Goal: Task Accomplishment & Management: Use online tool/utility

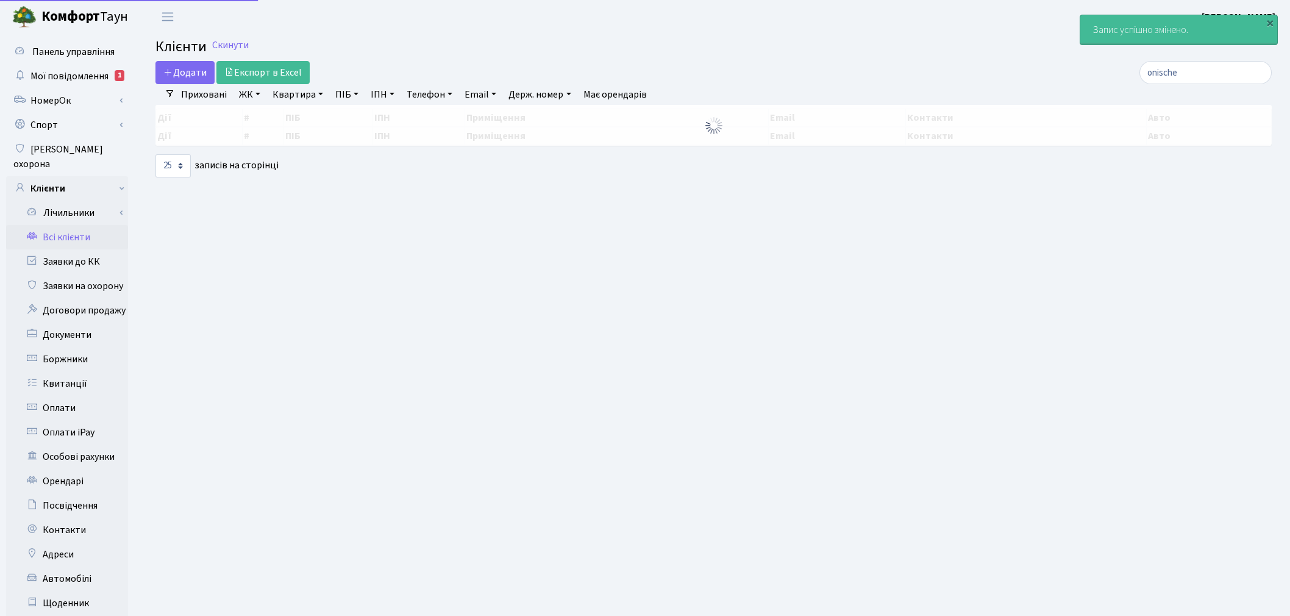
select select "25"
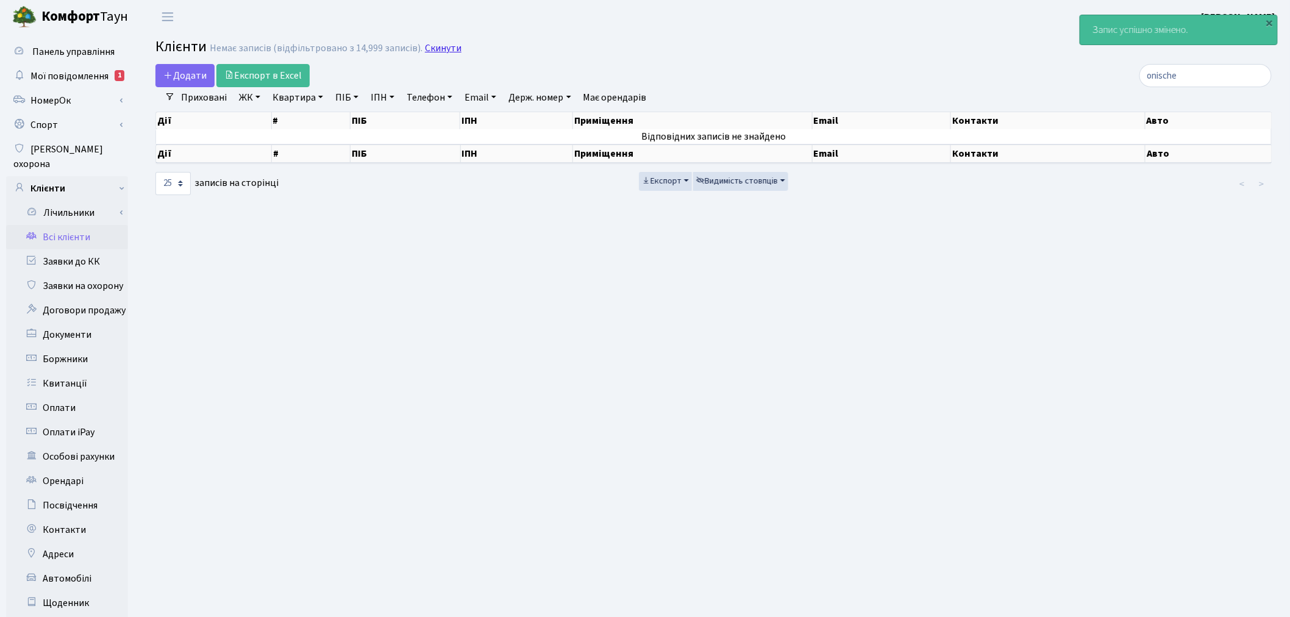
click at [447, 47] on link "Скинути" at bounding box center [443, 49] width 37 height 12
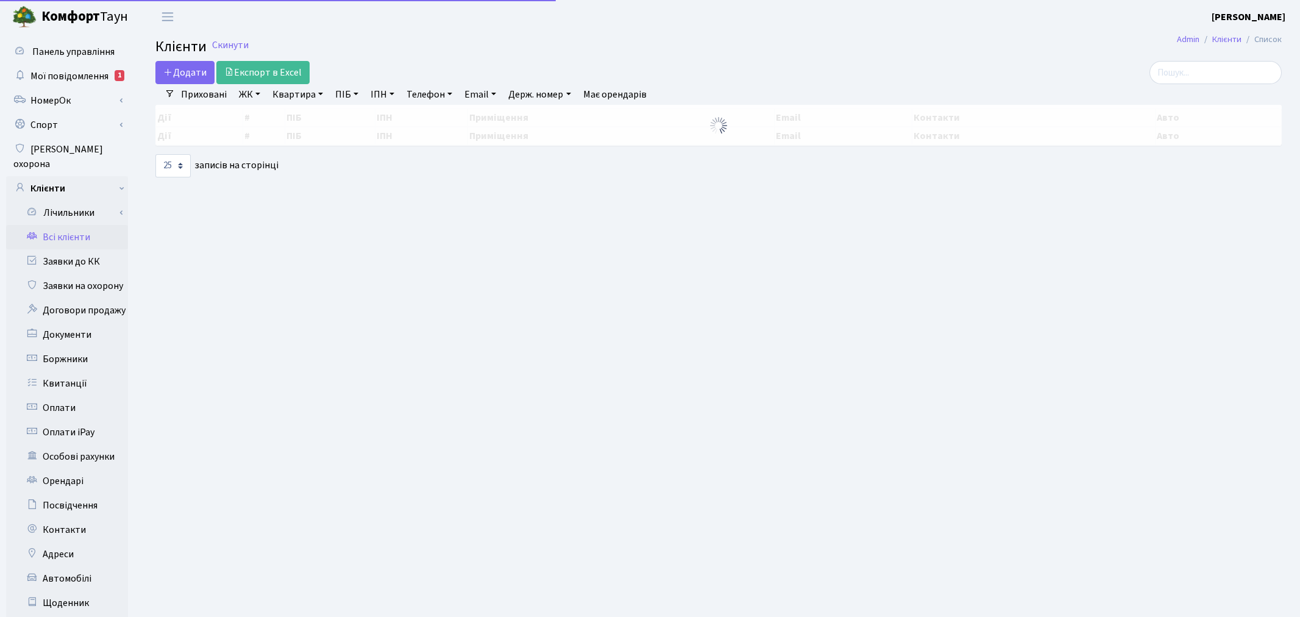
select select "25"
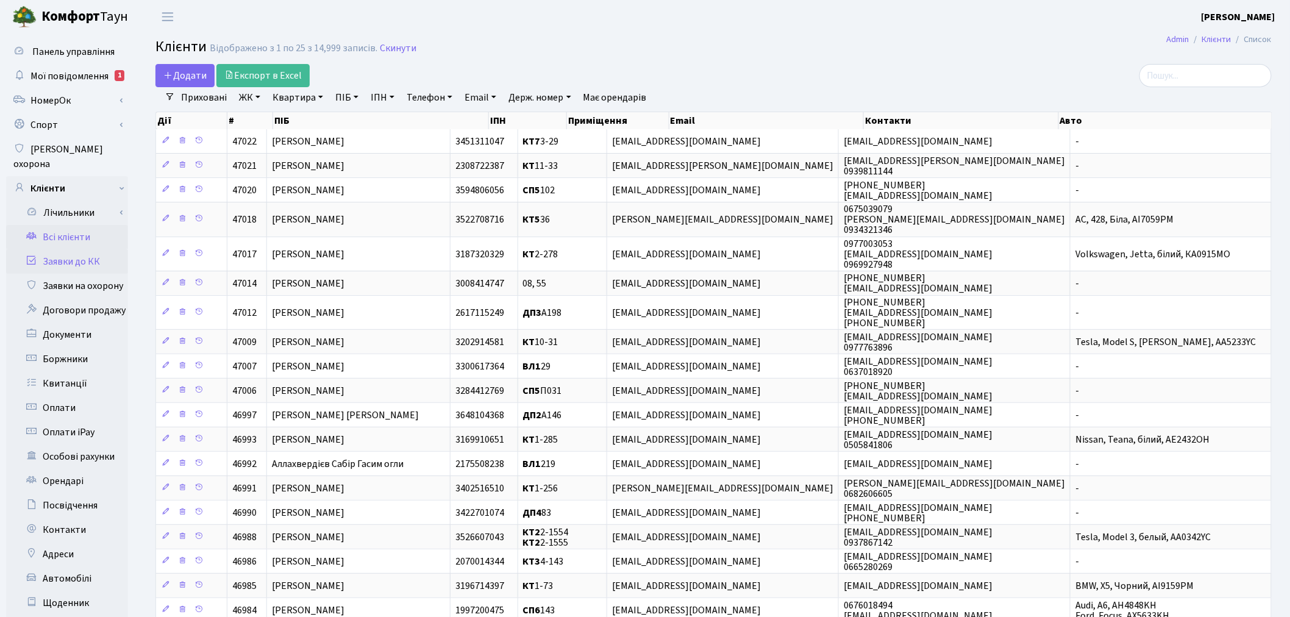
click at [106, 249] on link "Заявки до КК" at bounding box center [67, 261] width 122 height 24
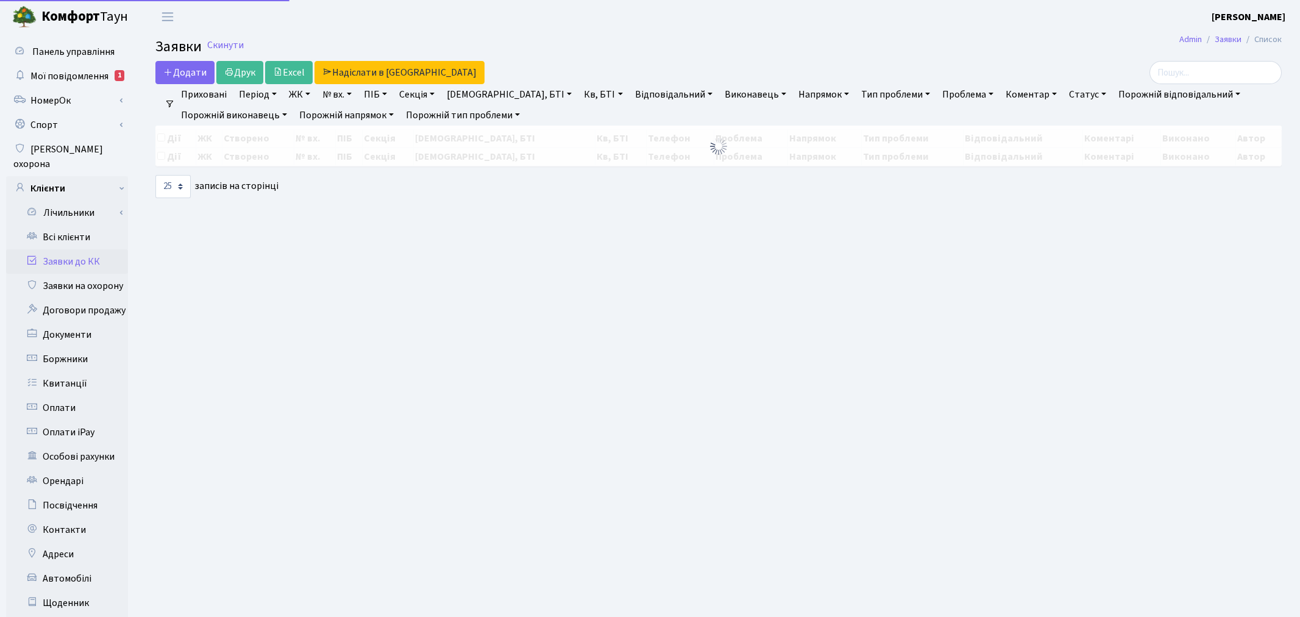
select select "25"
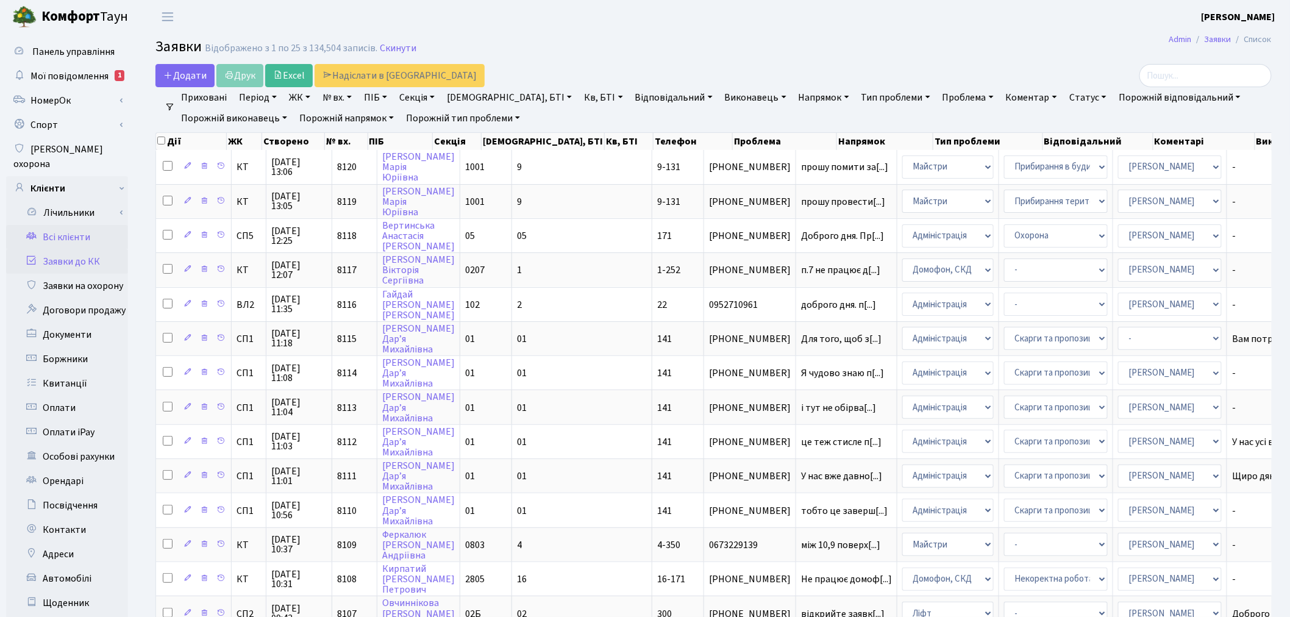
click at [101, 225] on link "Всі клієнти" at bounding box center [67, 237] width 122 height 24
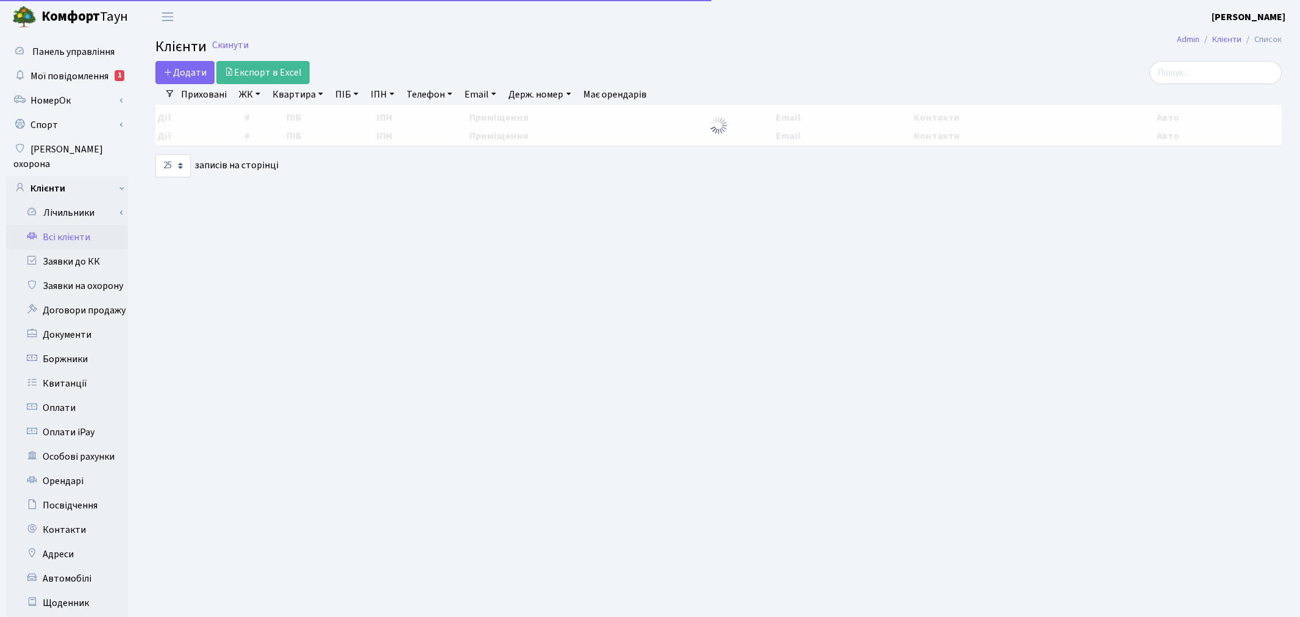
select select "25"
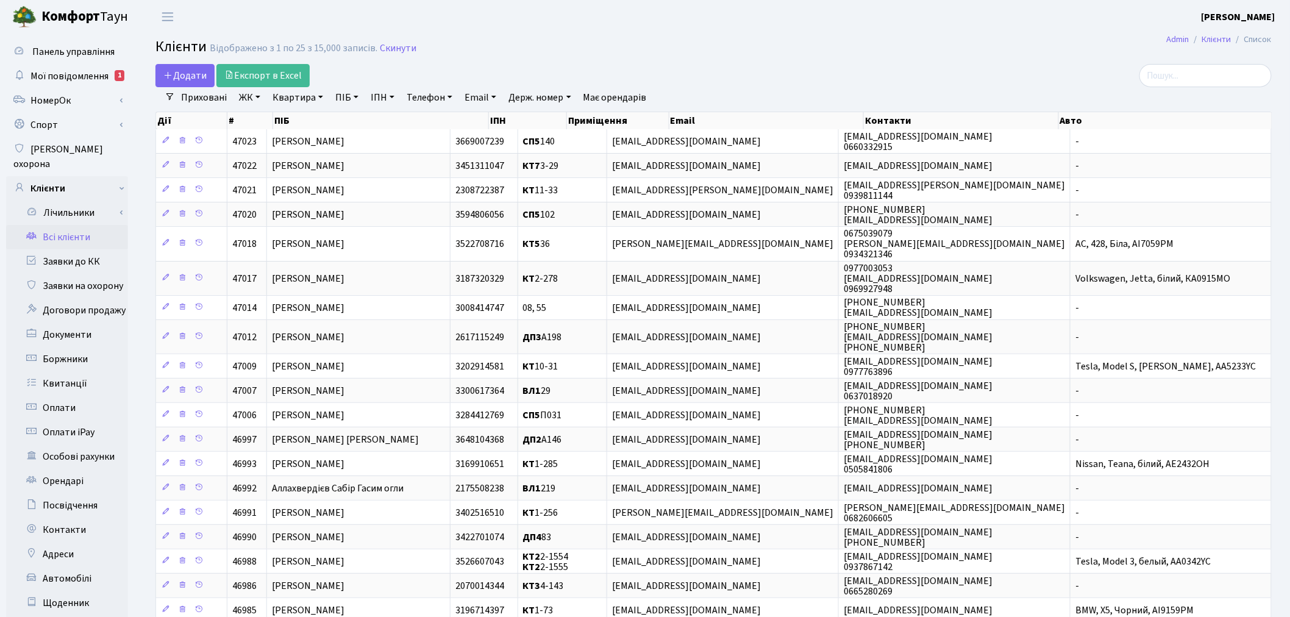
click at [257, 99] on link "ЖК" at bounding box center [249, 97] width 31 height 21
click at [474, 58] on h2 "Клієнти Відображено з 1 по 25 з 15,000 записів. Скинути" at bounding box center [713, 48] width 1116 height 21
click at [247, 99] on link "ЖК" at bounding box center [249, 97] width 31 height 21
click at [96, 232] on link "Всі клієнти" at bounding box center [67, 237] width 122 height 24
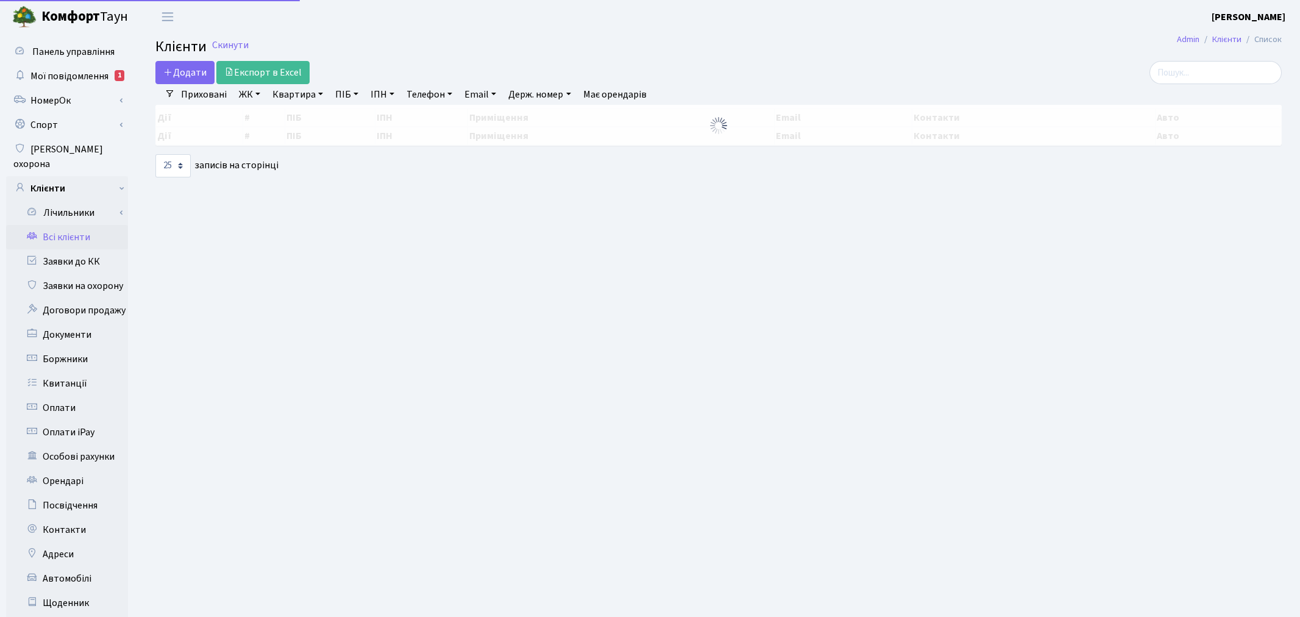
select select "25"
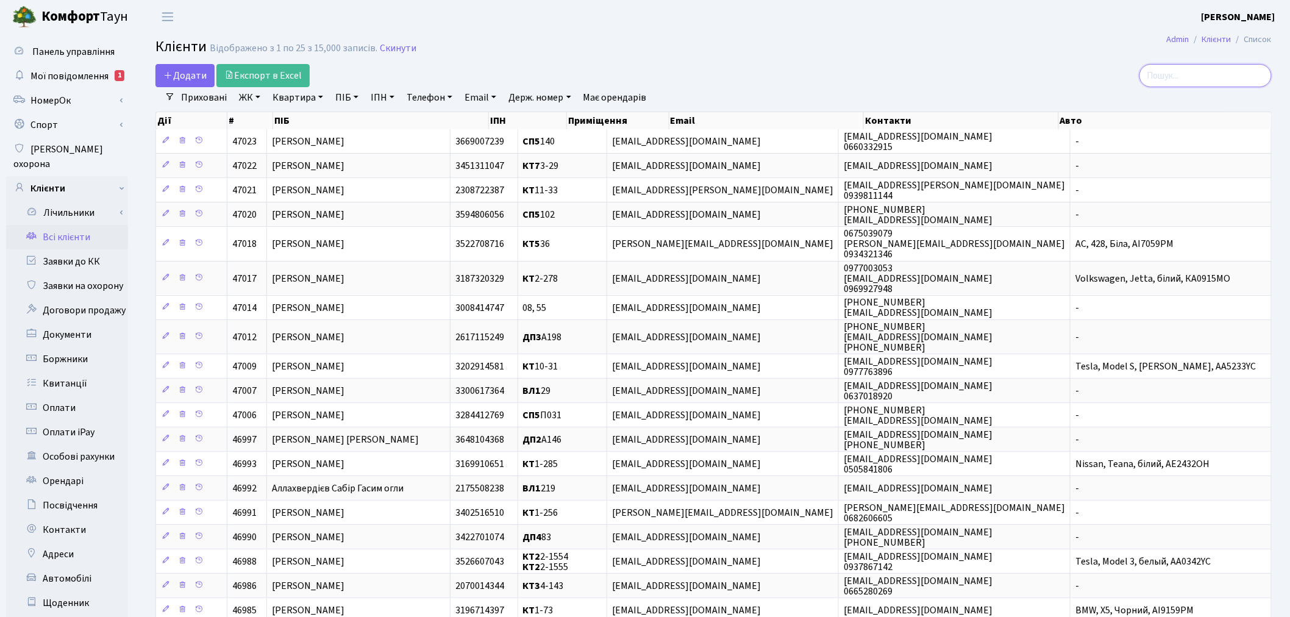
click at [1208, 76] on input "search" at bounding box center [1205, 75] width 132 height 23
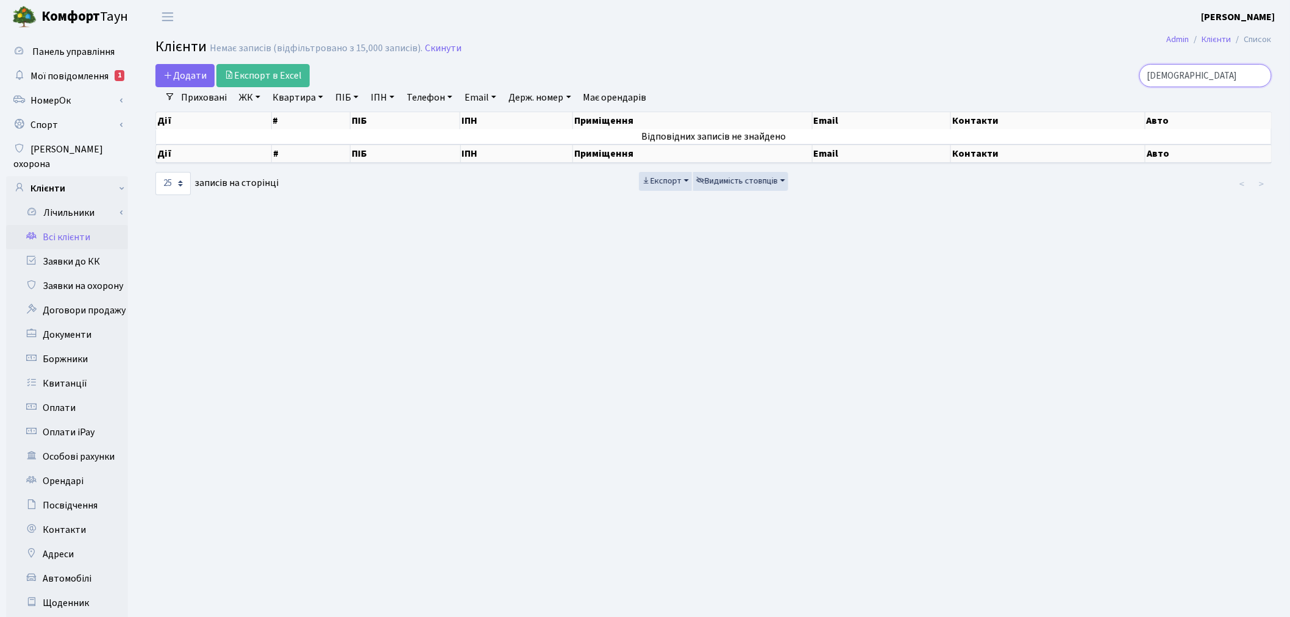
click at [1202, 69] on input "самусу" at bounding box center [1205, 75] width 132 height 23
type input "самусе"
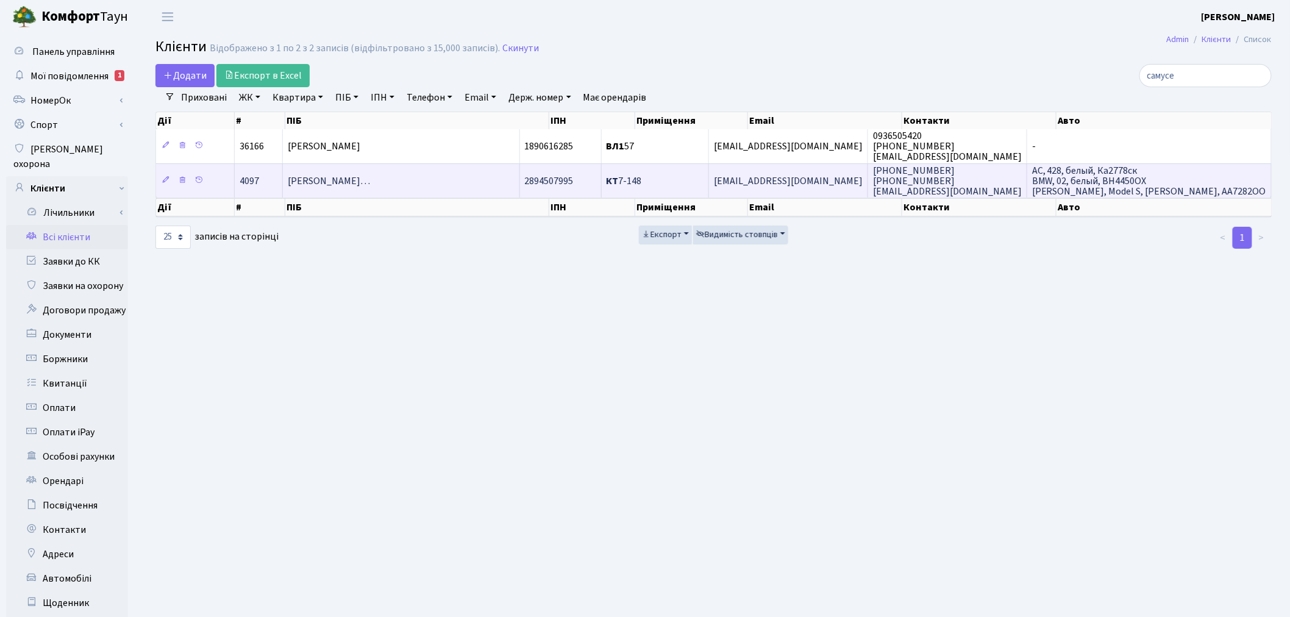
click at [709, 179] on td "КТ 7-148" at bounding box center [655, 180] width 107 height 34
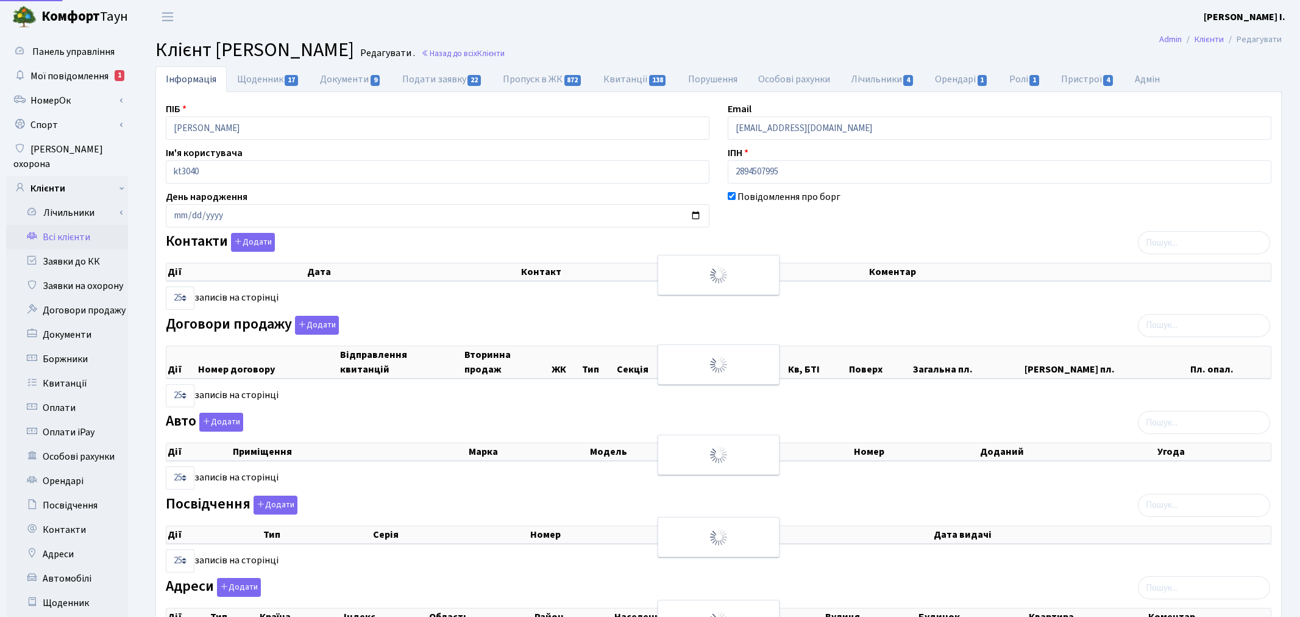
select select "25"
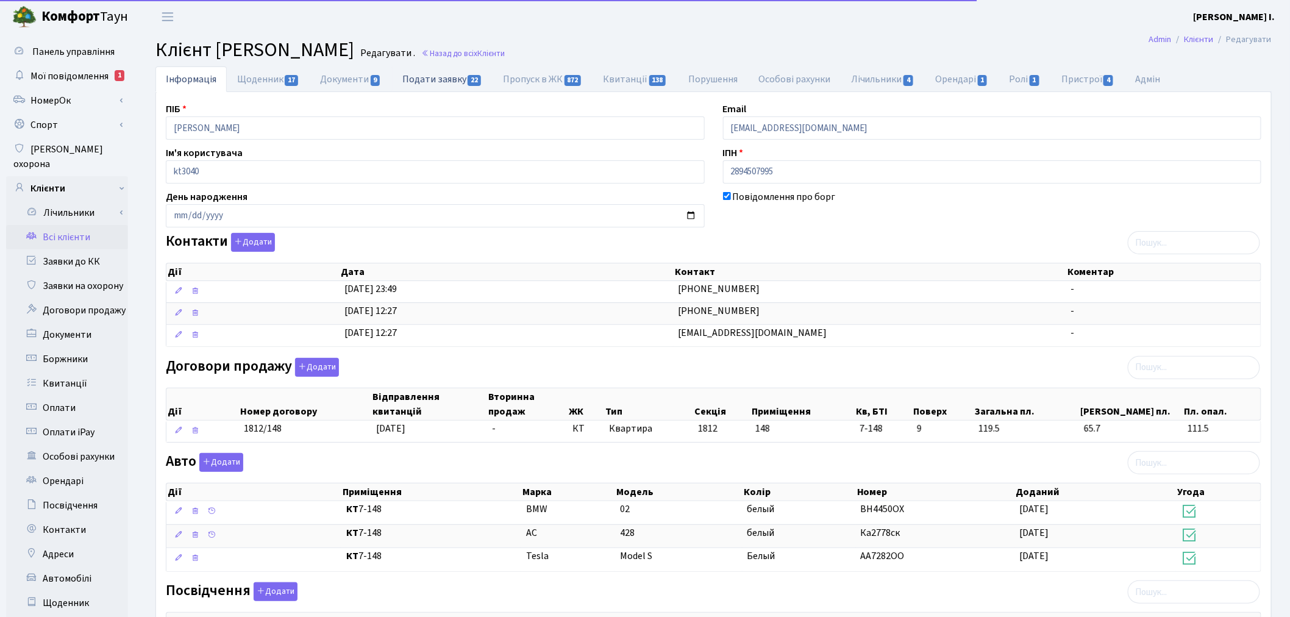
click at [441, 74] on link "Подати заявку 22" at bounding box center [442, 78] width 101 height 25
select select "25"
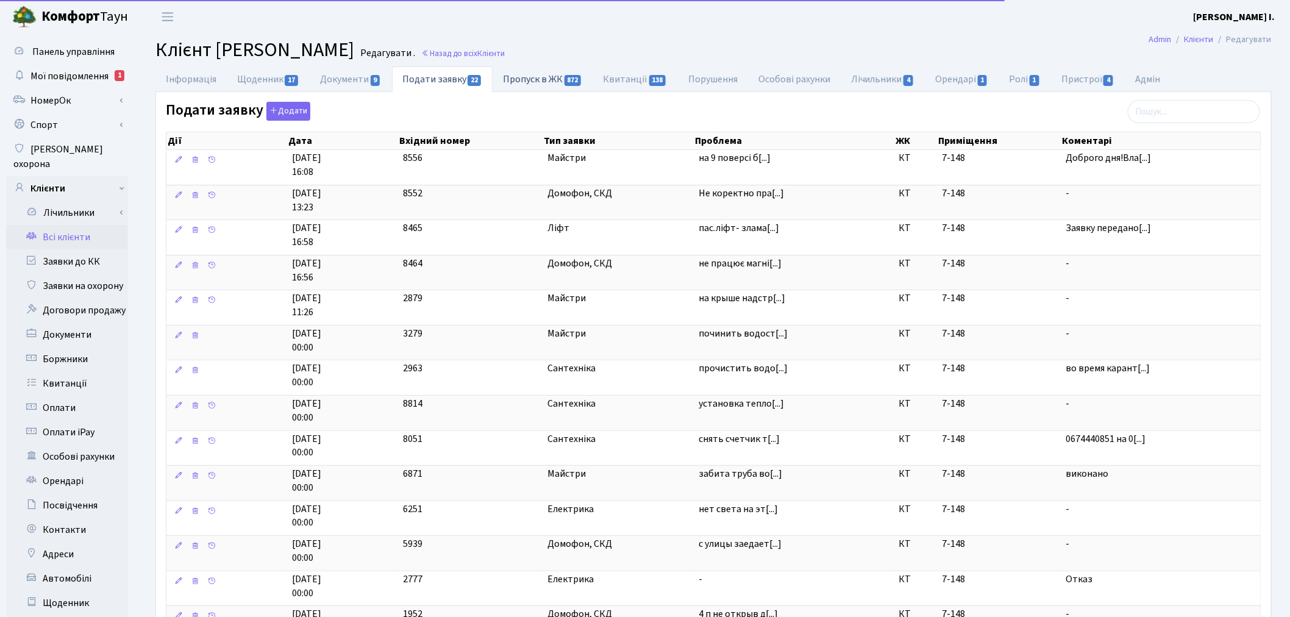
click at [544, 81] on link "Пропуск в ЖК 872" at bounding box center [543, 78] width 100 height 25
select select "25"
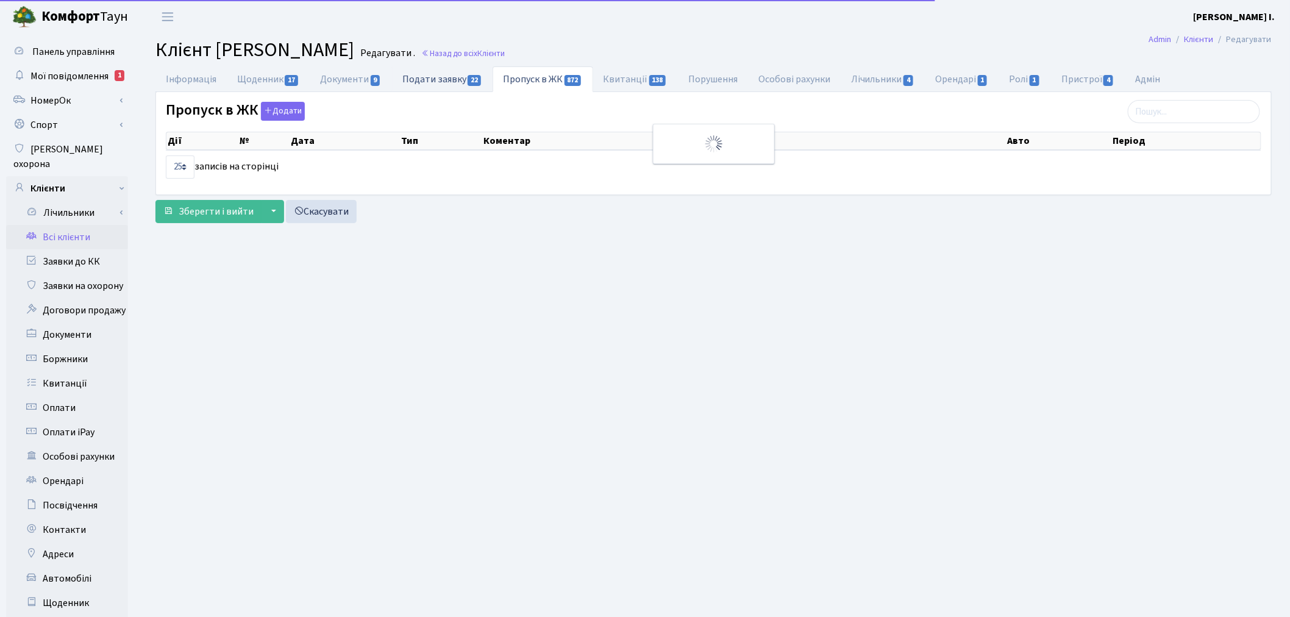
click at [470, 71] on link "Подати заявку 22" at bounding box center [442, 78] width 101 height 25
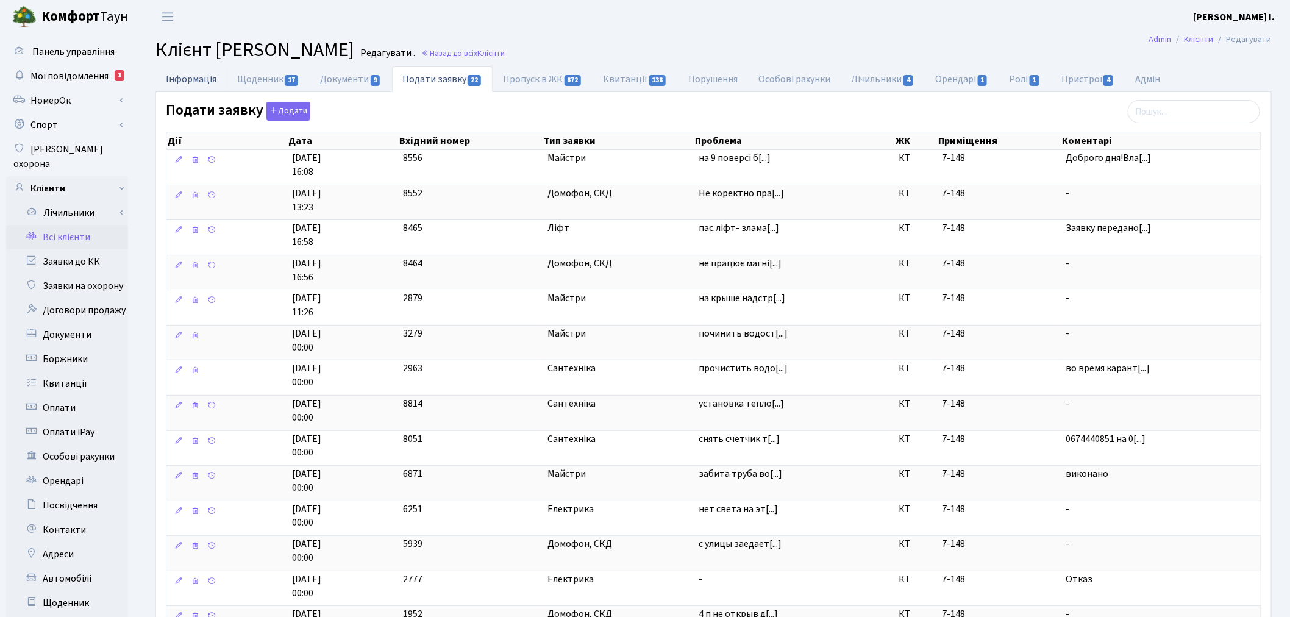
click at [177, 74] on link "Інформація" at bounding box center [190, 78] width 71 height 25
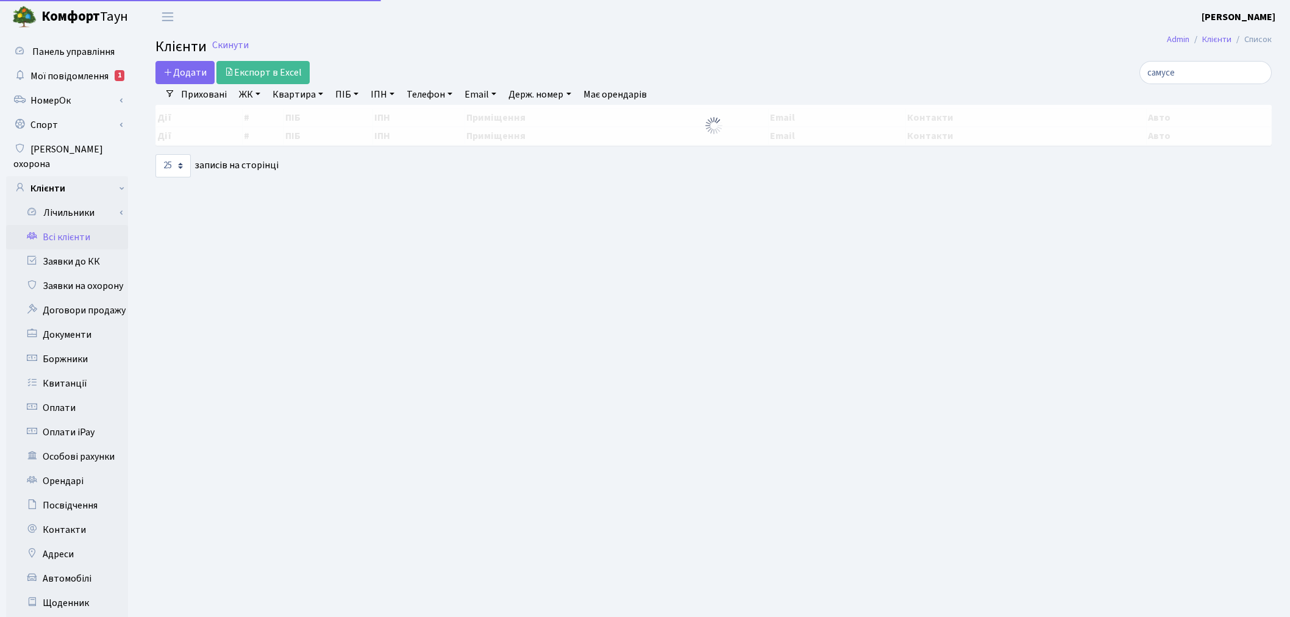
select select "25"
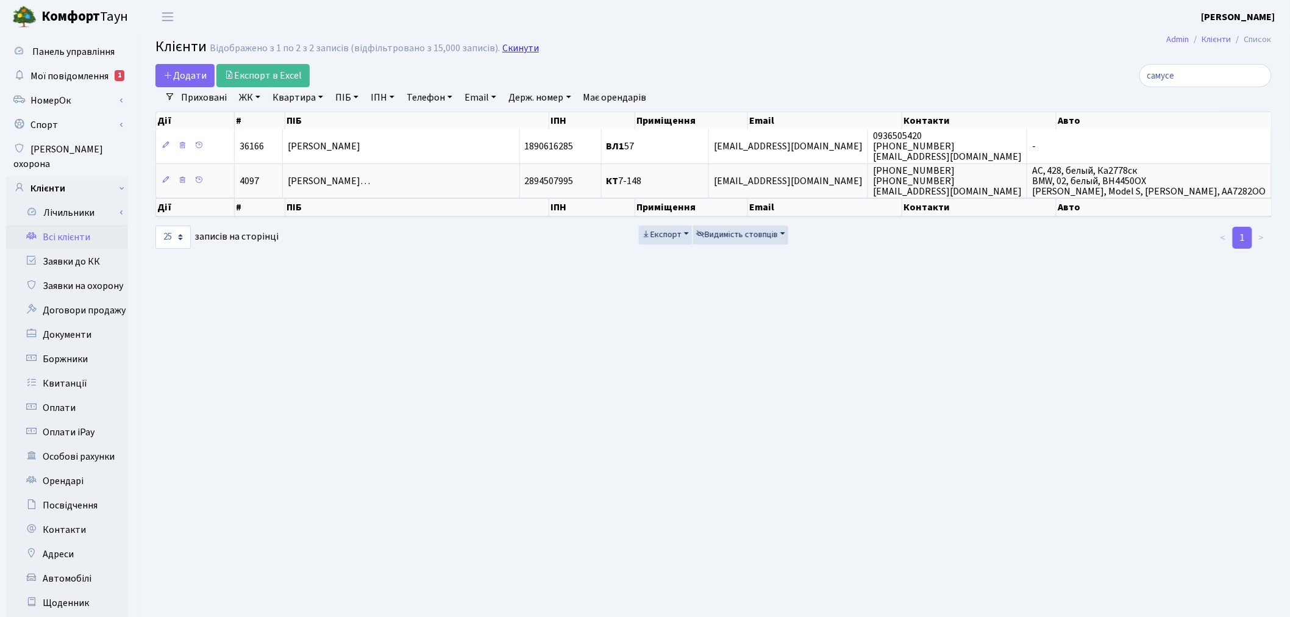
click at [518, 51] on link "Скинути" at bounding box center [520, 49] width 37 height 12
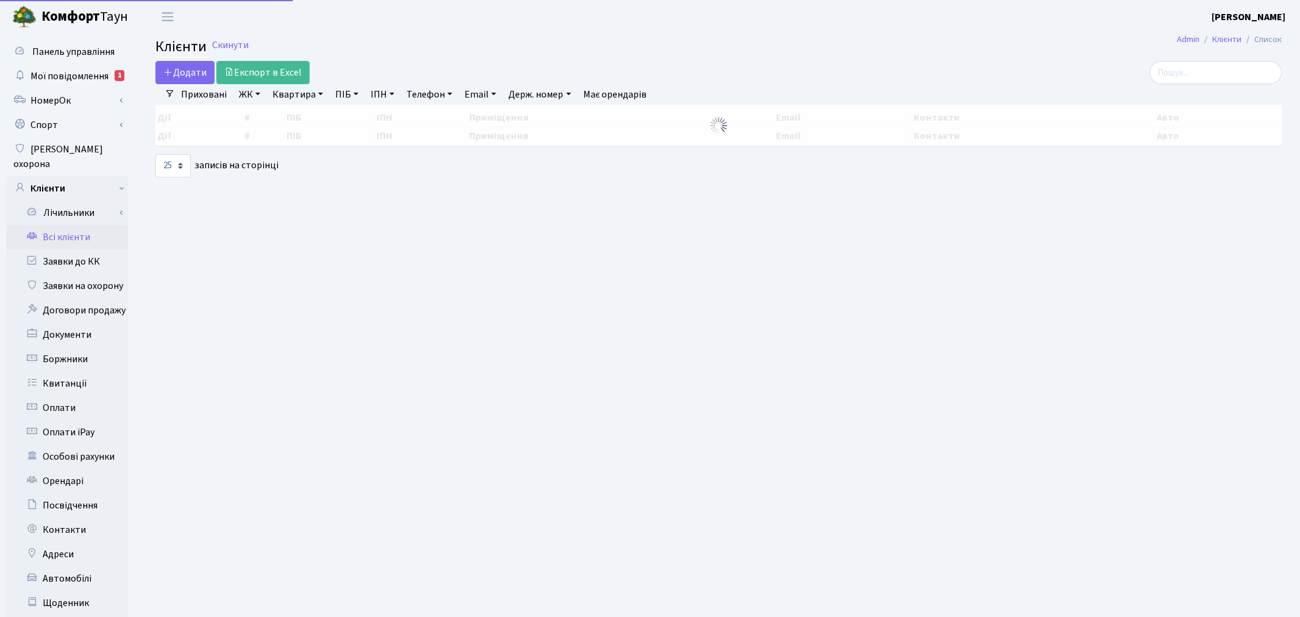
select select "25"
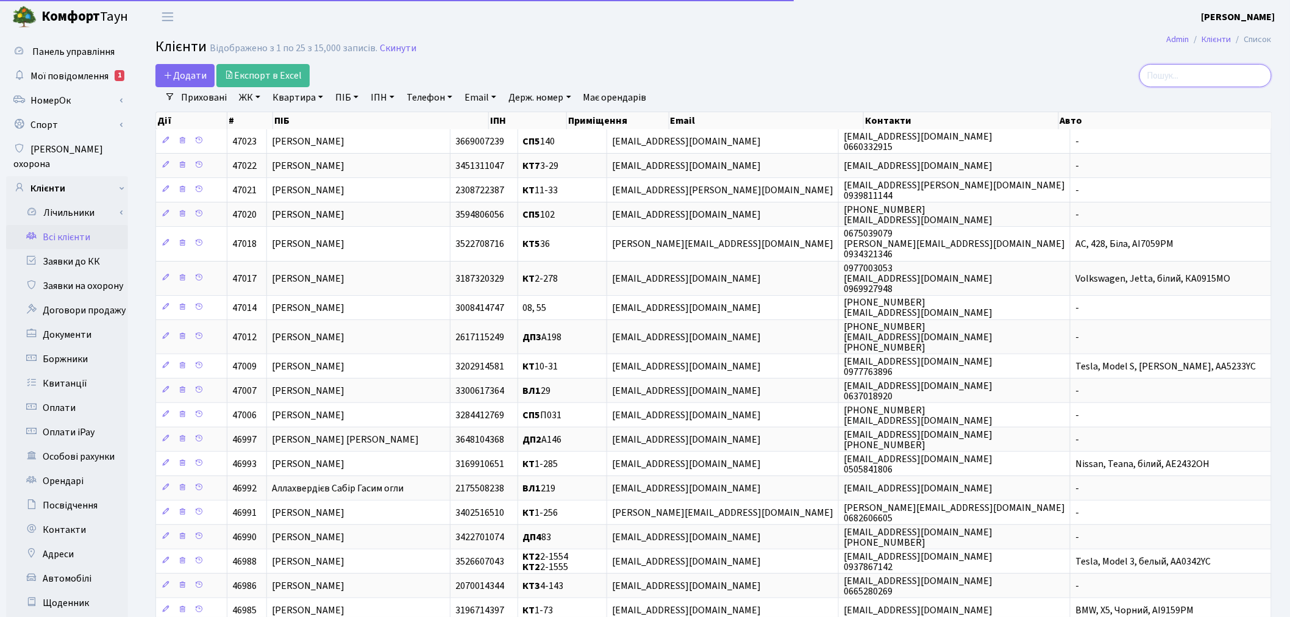
click at [1158, 78] on input "search" at bounding box center [1205, 75] width 132 height 23
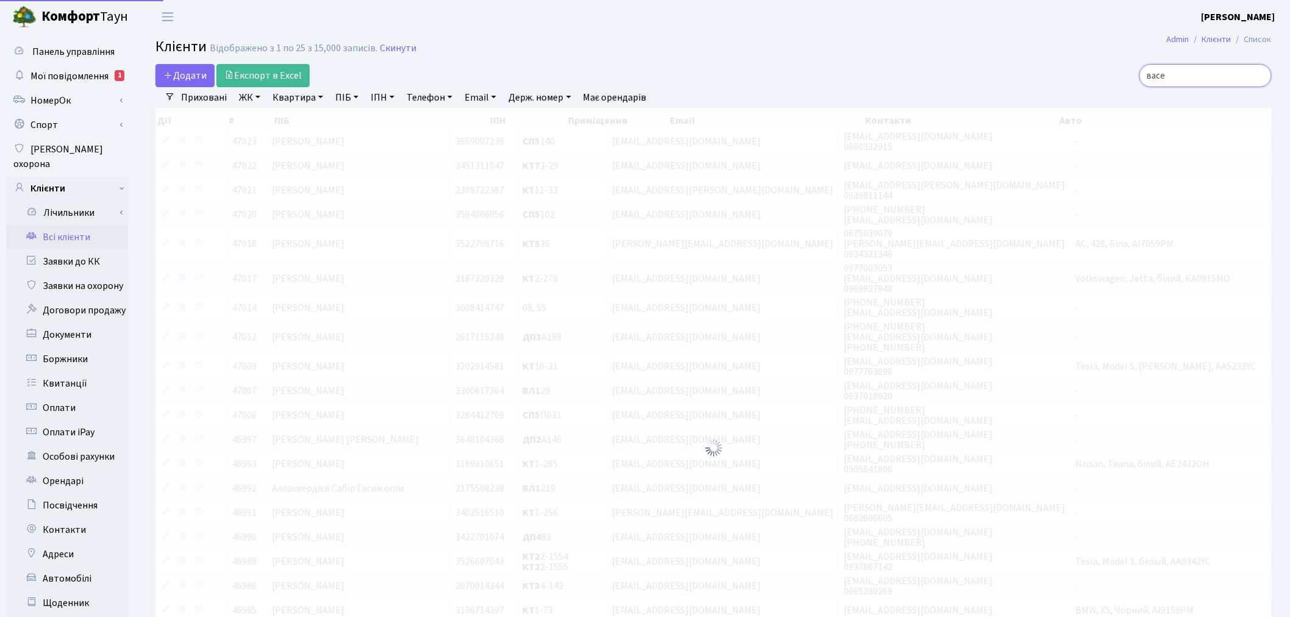
type input "васе"
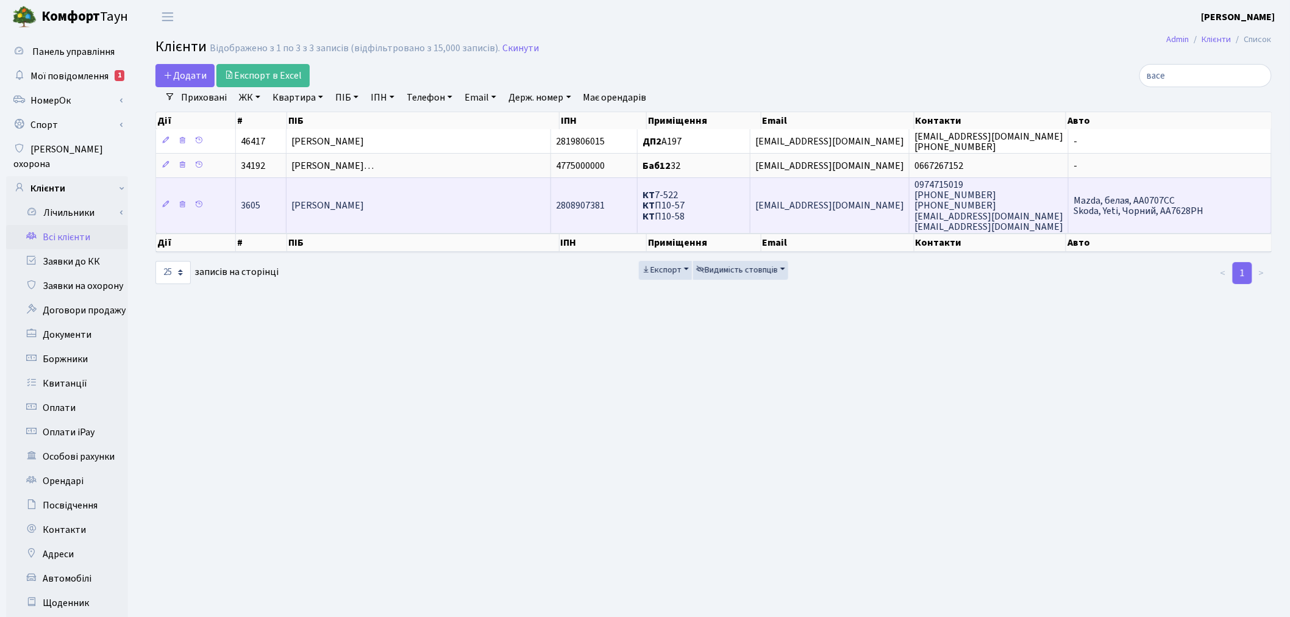
click at [736, 204] on td "КТ 7-522 КТ П10-57 КТ П10-58" at bounding box center [694, 204] width 113 height 55
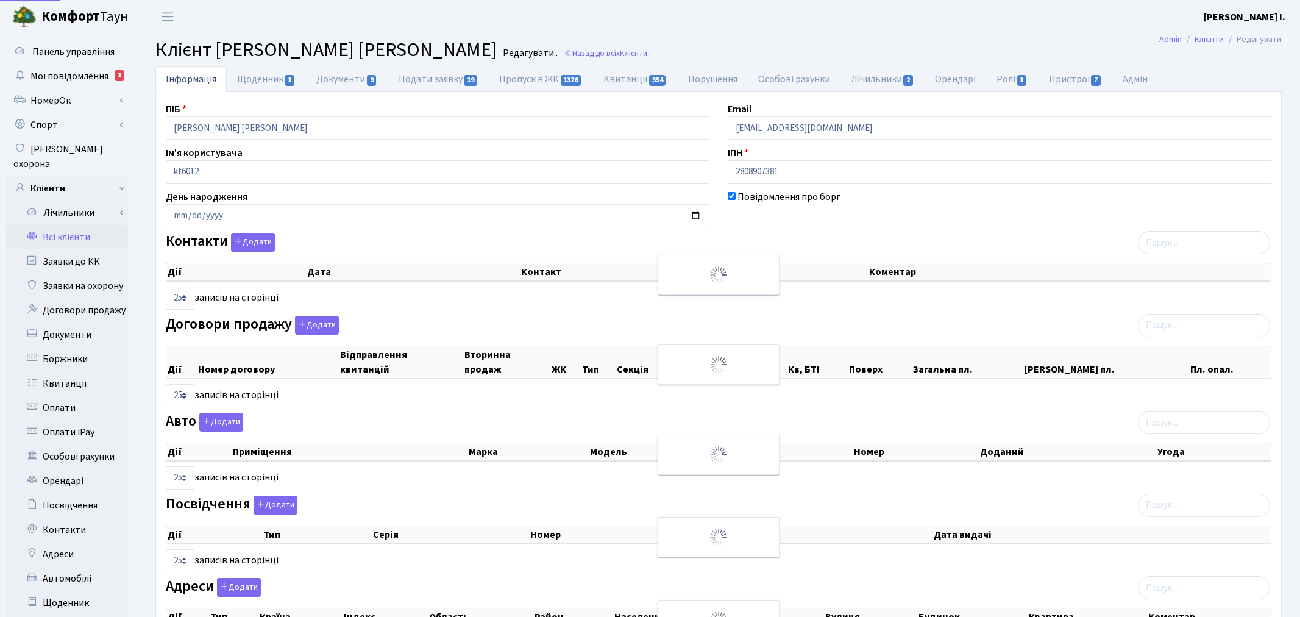
select select "25"
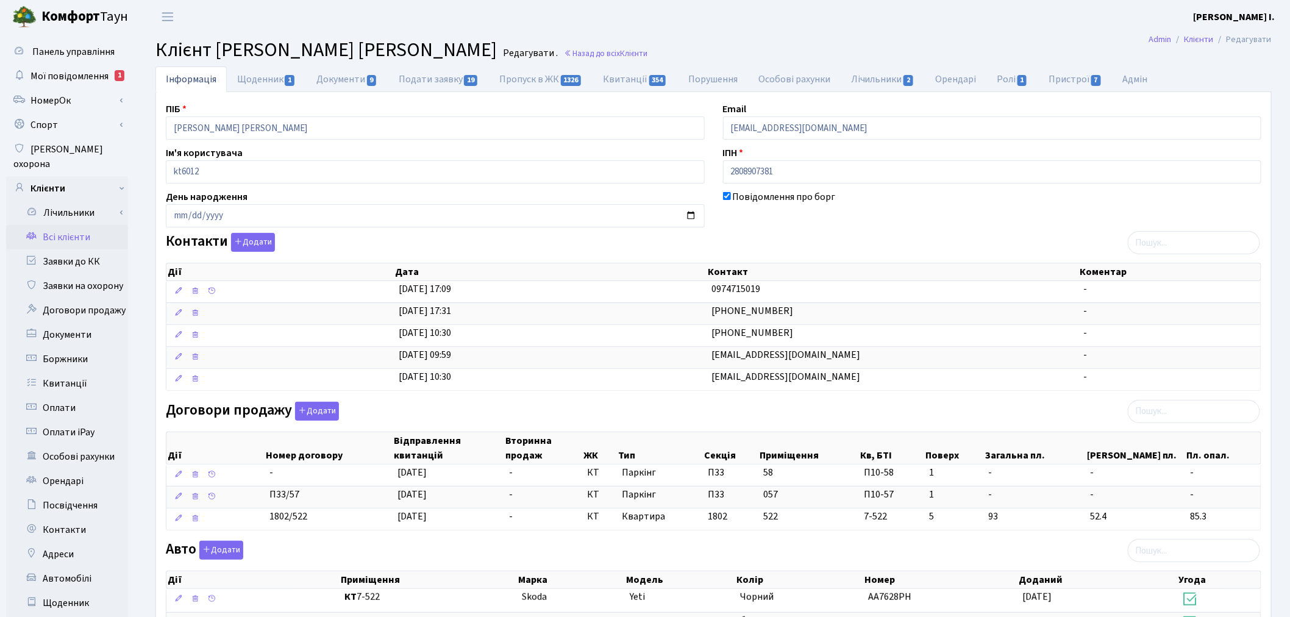
click at [660, 94] on div "ПІБ [PERSON_NAME] [PERSON_NAME] Email [EMAIL_ADDRESS][DOMAIN_NAME] Ім'я користу…" at bounding box center [713, 476] width 1115 height 769
click at [636, 76] on link "Квитанції 354" at bounding box center [635, 78] width 85 height 25
select select "25"
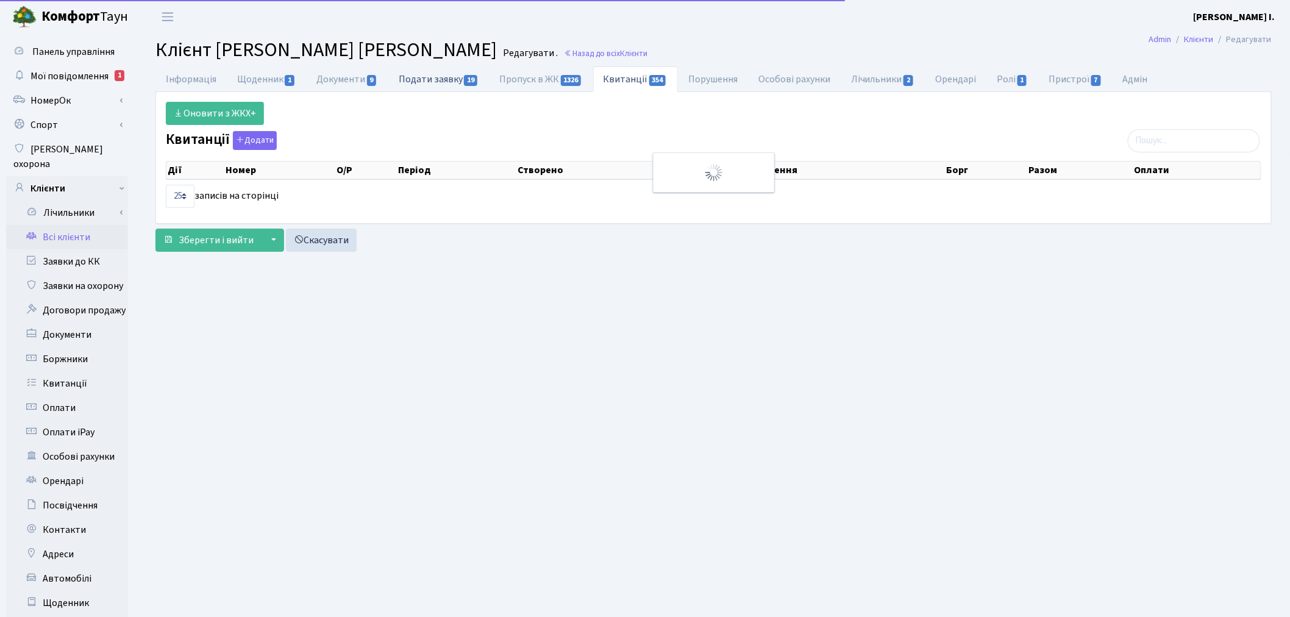
click at [460, 87] on link "Подати заявку 19" at bounding box center [438, 78] width 101 height 25
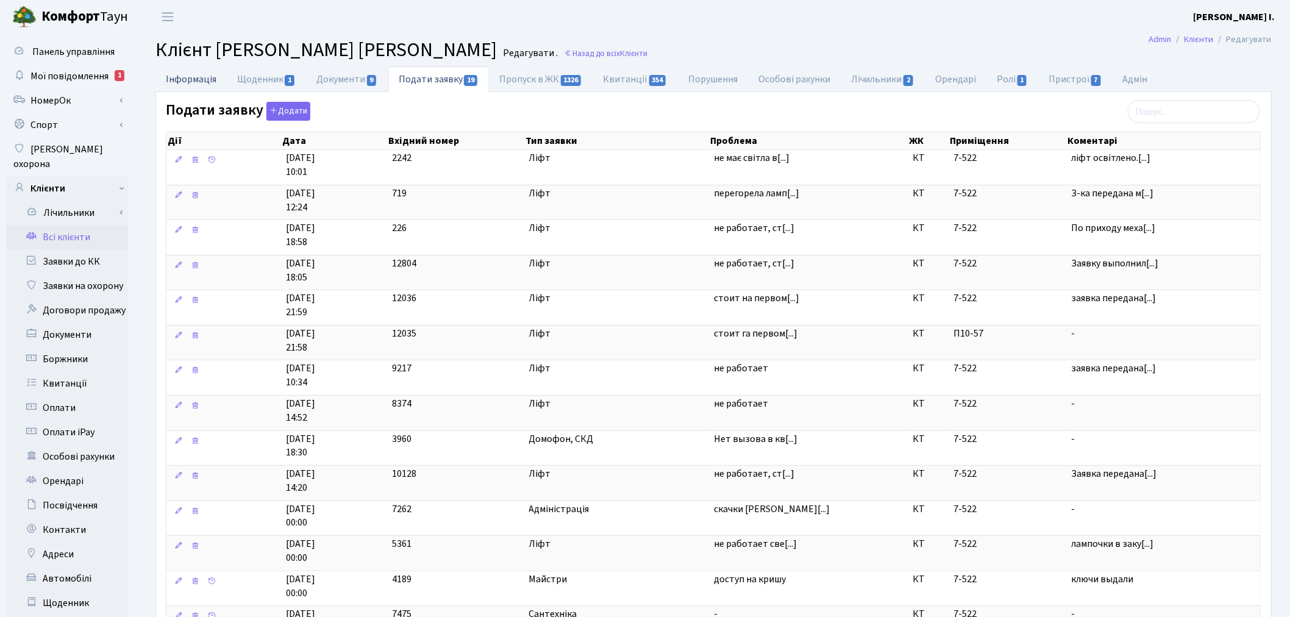
click at [206, 76] on link "Інформація" at bounding box center [190, 78] width 71 height 25
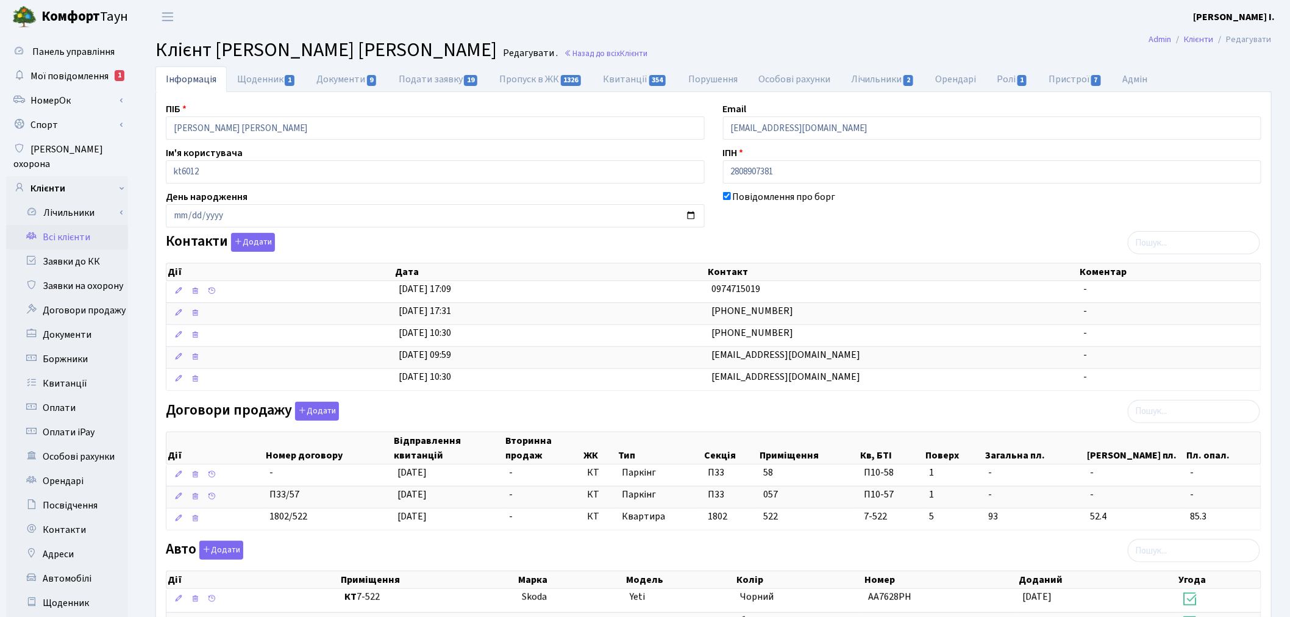
click at [782, 32] on header "Комфорт Таун Онищенко В. І. Мій обліковий запис Вийти" at bounding box center [645, 17] width 1290 height 34
click at [685, 20] on header "Комфорт Таун Онищенко В. І. Мій обліковий запис Вийти" at bounding box center [645, 17] width 1290 height 34
click at [1217, 410] on input "search" at bounding box center [1194, 411] width 132 height 23
click at [1214, 416] on input "search" at bounding box center [1194, 411] width 132 height 23
click at [58, 225] on link "Всі клієнти" at bounding box center [67, 237] width 122 height 24
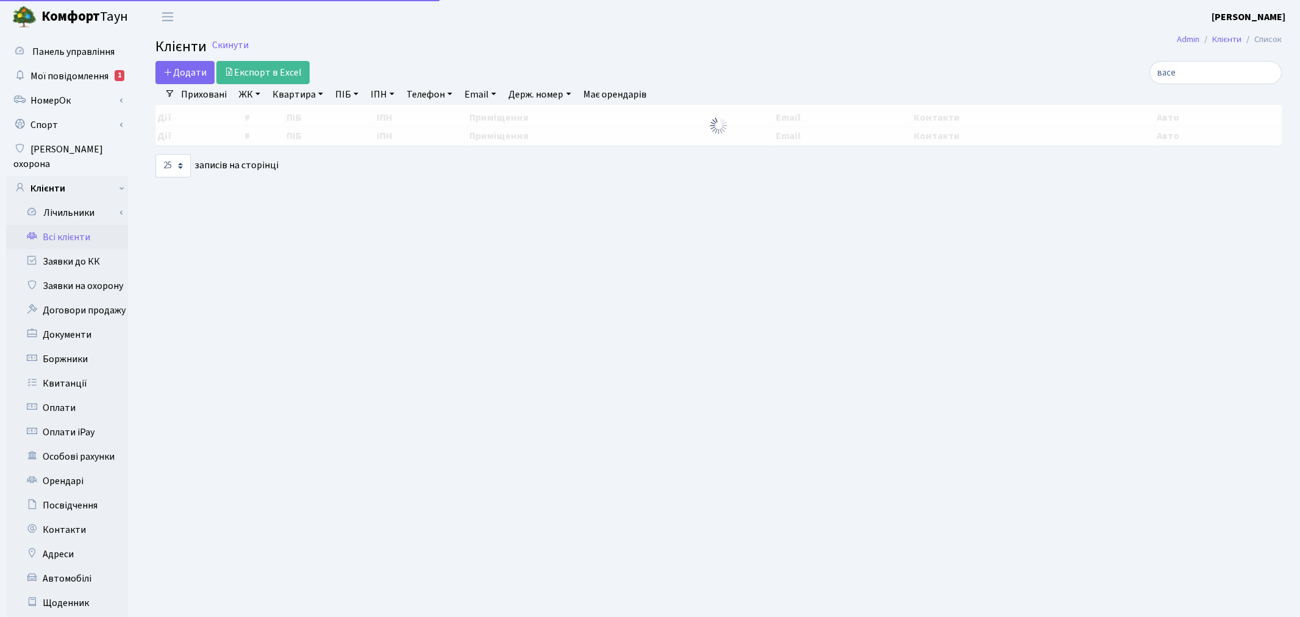
select select "25"
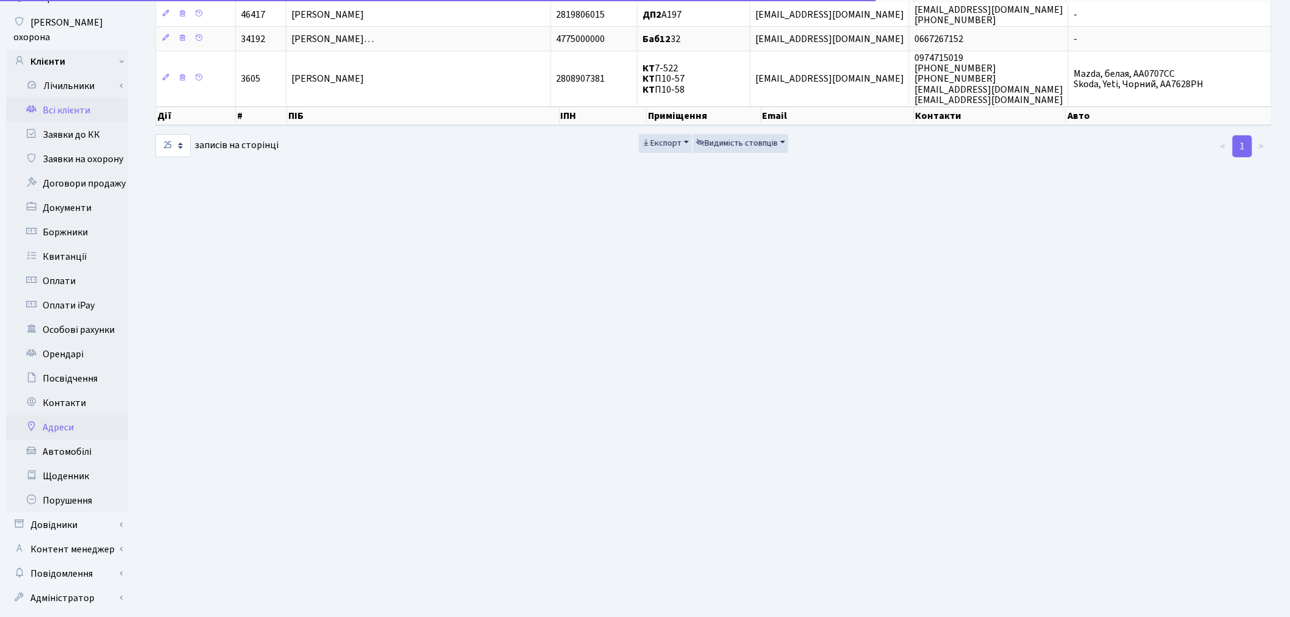
scroll to position [135, 0]
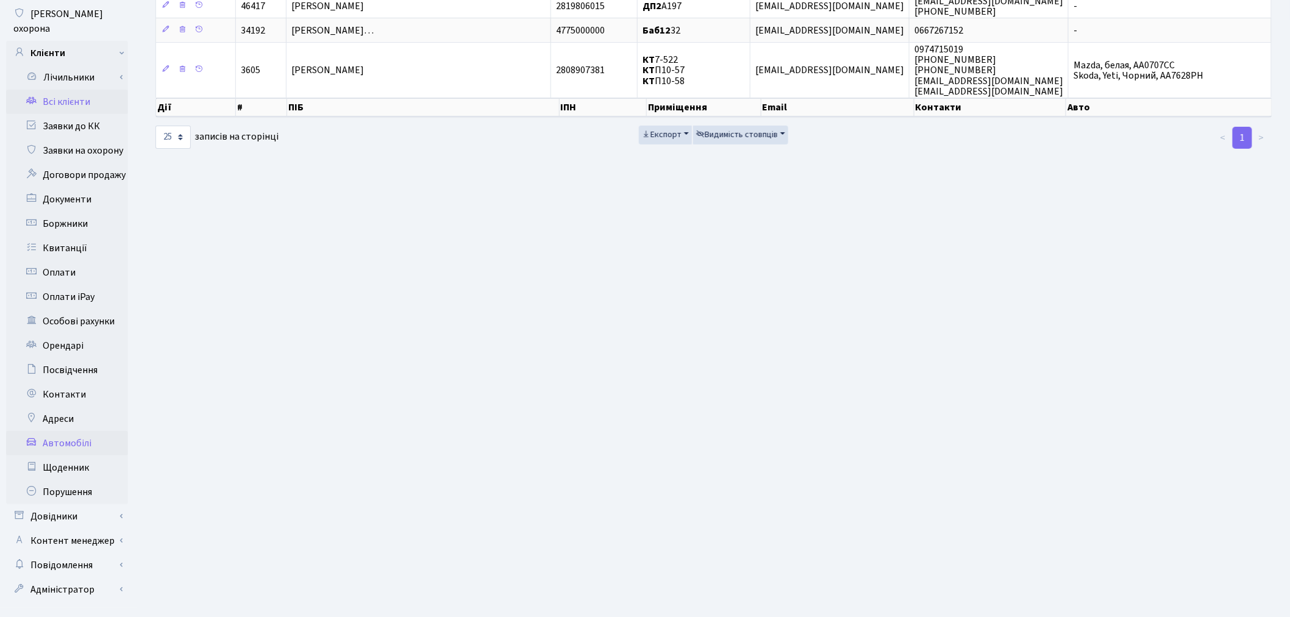
click at [65, 431] on link "Автомобілі" at bounding box center [67, 443] width 122 height 24
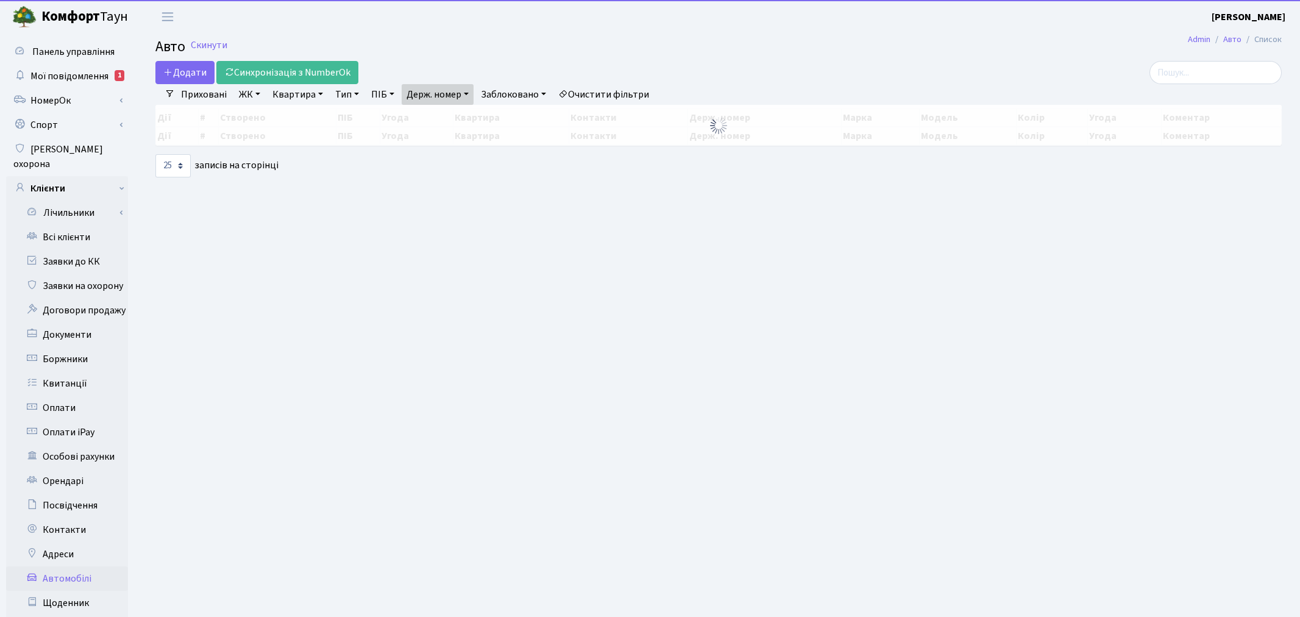
select select "25"
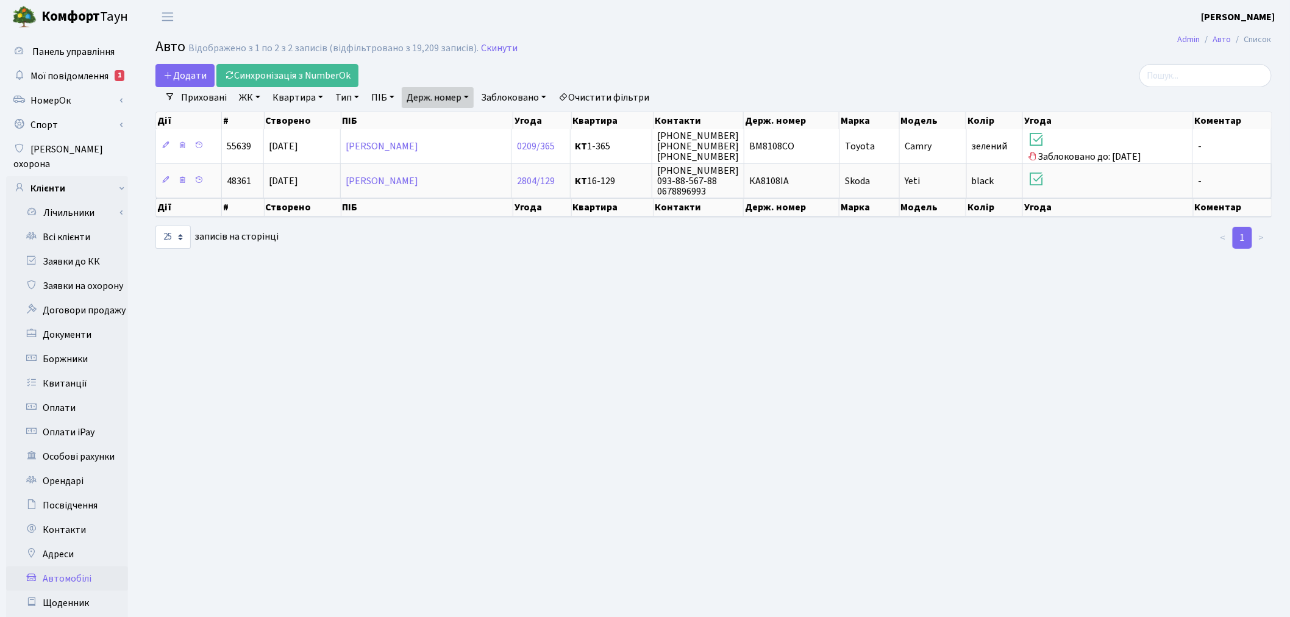
click at [447, 94] on link "Держ. номер" at bounding box center [438, 97] width 72 height 21
click at [459, 121] on input "8108" at bounding box center [437, 121] width 71 height 23
paste input "CЕ3928ЕР"
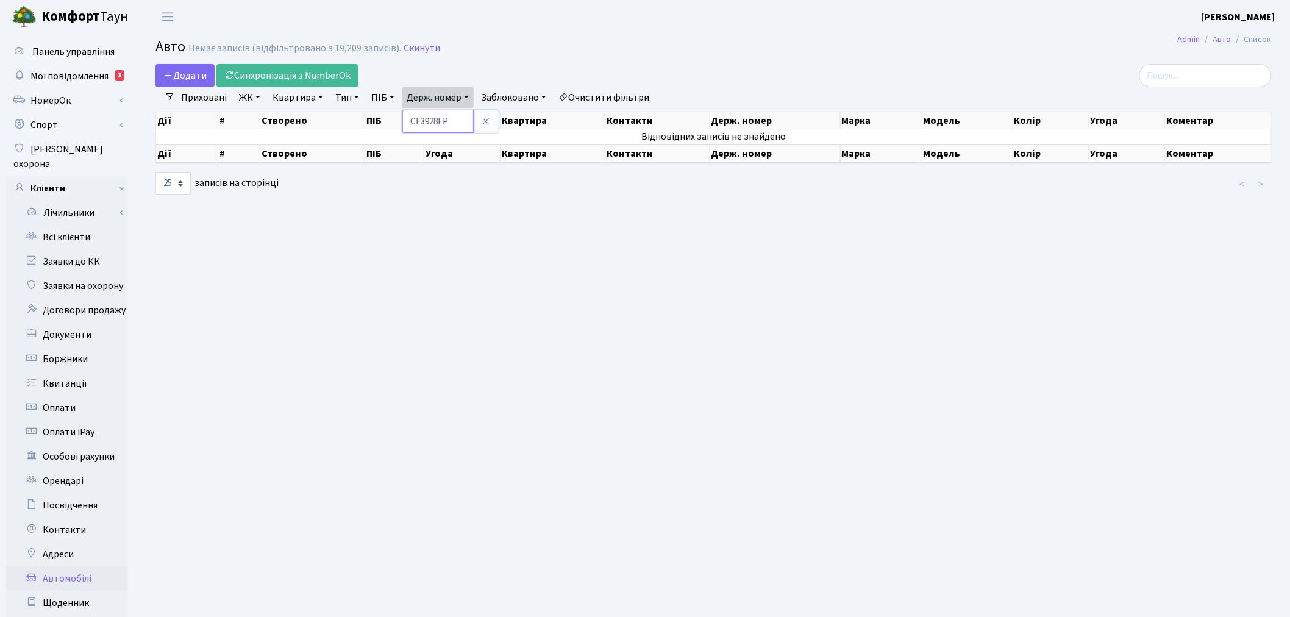
click at [422, 122] on input "CЕ3928ЕР" at bounding box center [437, 121] width 71 height 23
drag, startPoint x: 425, startPoint y: 122, endPoint x: 408, endPoint y: 122, distance: 16.5
click at [408, 122] on input "CЕ3928ЕР" at bounding box center [437, 121] width 71 height 23
type input "3928"
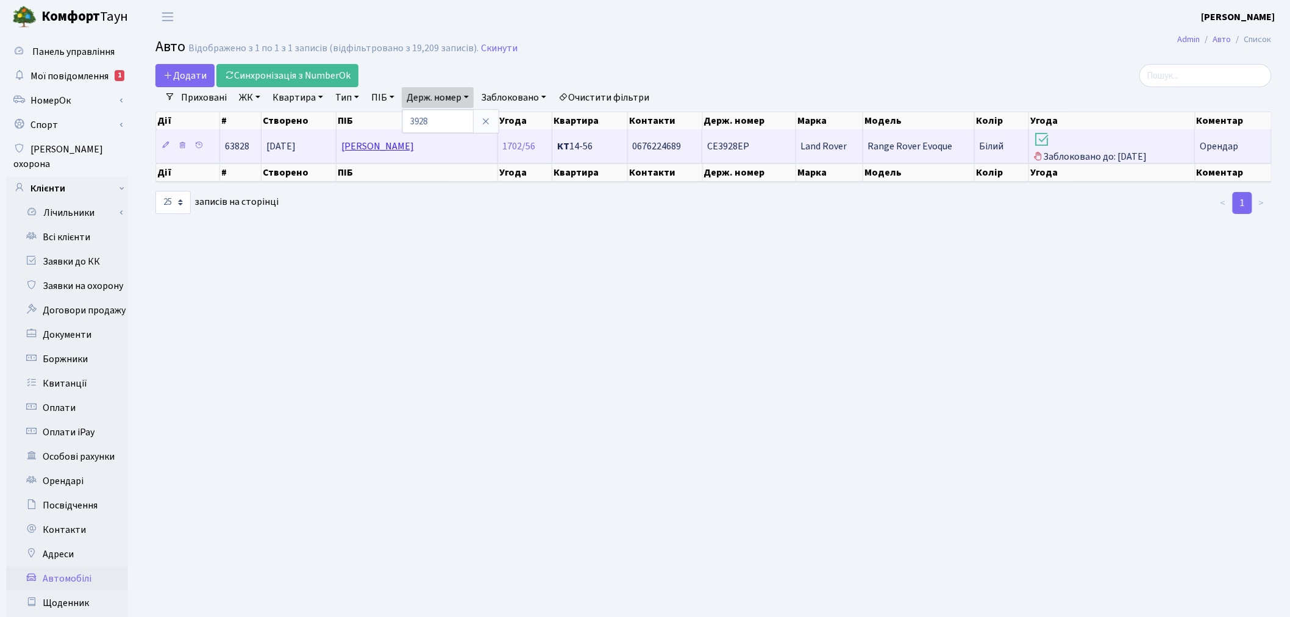
click at [368, 148] on link "[PERSON_NAME]" at bounding box center [377, 146] width 73 height 13
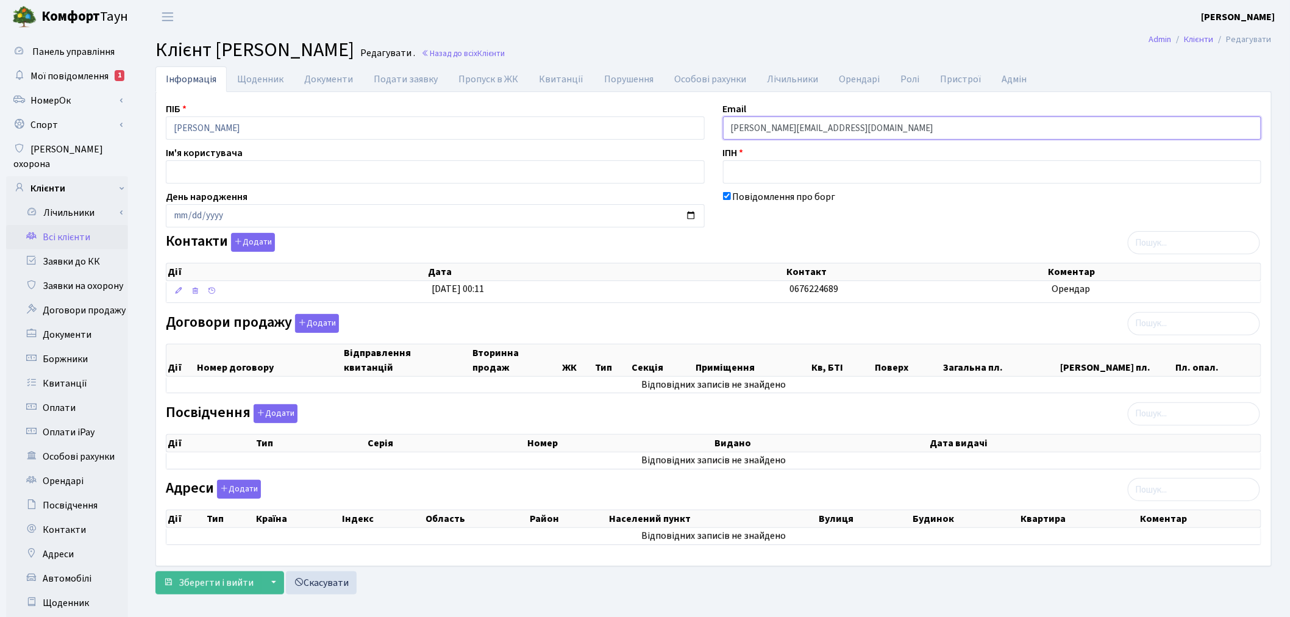
drag, startPoint x: 827, startPoint y: 128, endPoint x: 722, endPoint y: 129, distance: 104.2
click at [723, 129] on input "[PERSON_NAME][EMAIL_ADDRESS][DOMAIN_NAME]" at bounding box center [992, 127] width 539 height 23
click at [74, 232] on link "Всі клієнти" at bounding box center [67, 237] width 122 height 24
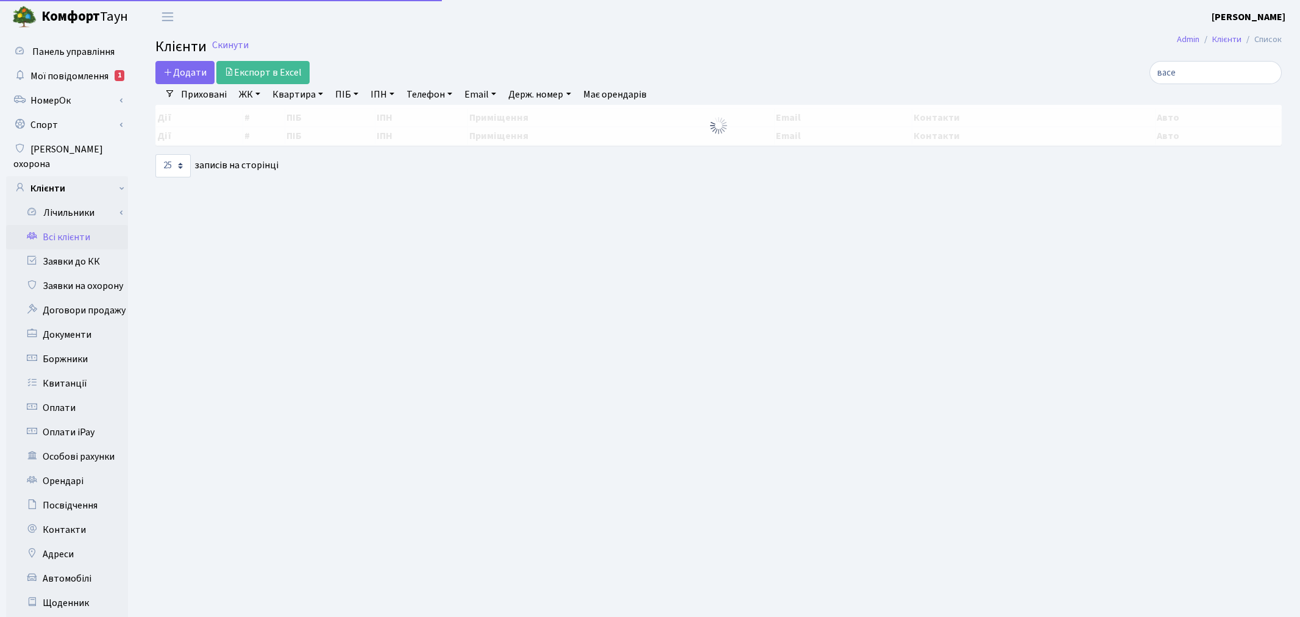
select select "25"
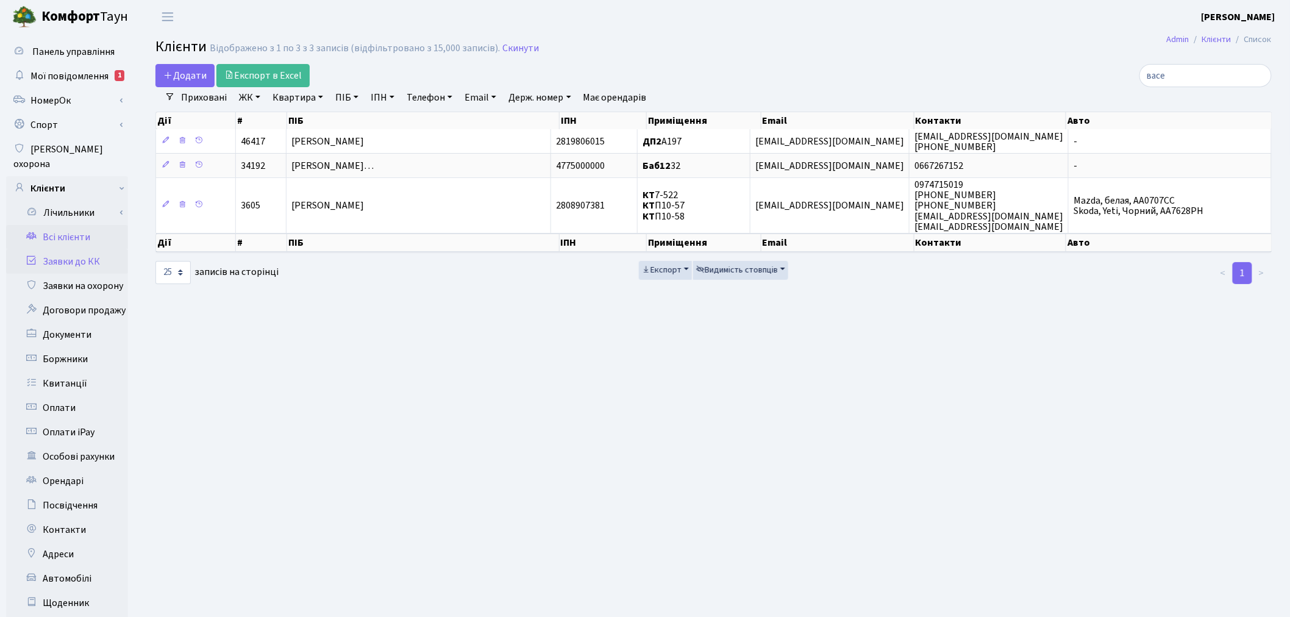
click at [68, 249] on link "Заявки до КК" at bounding box center [67, 261] width 122 height 24
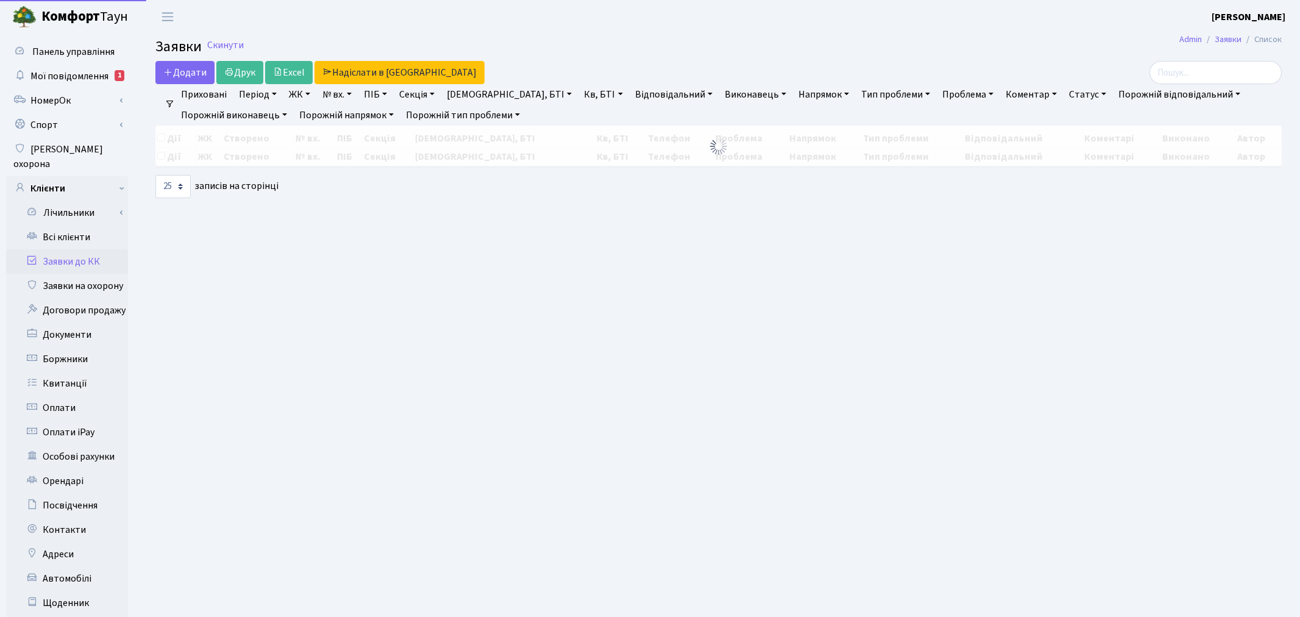
select select "25"
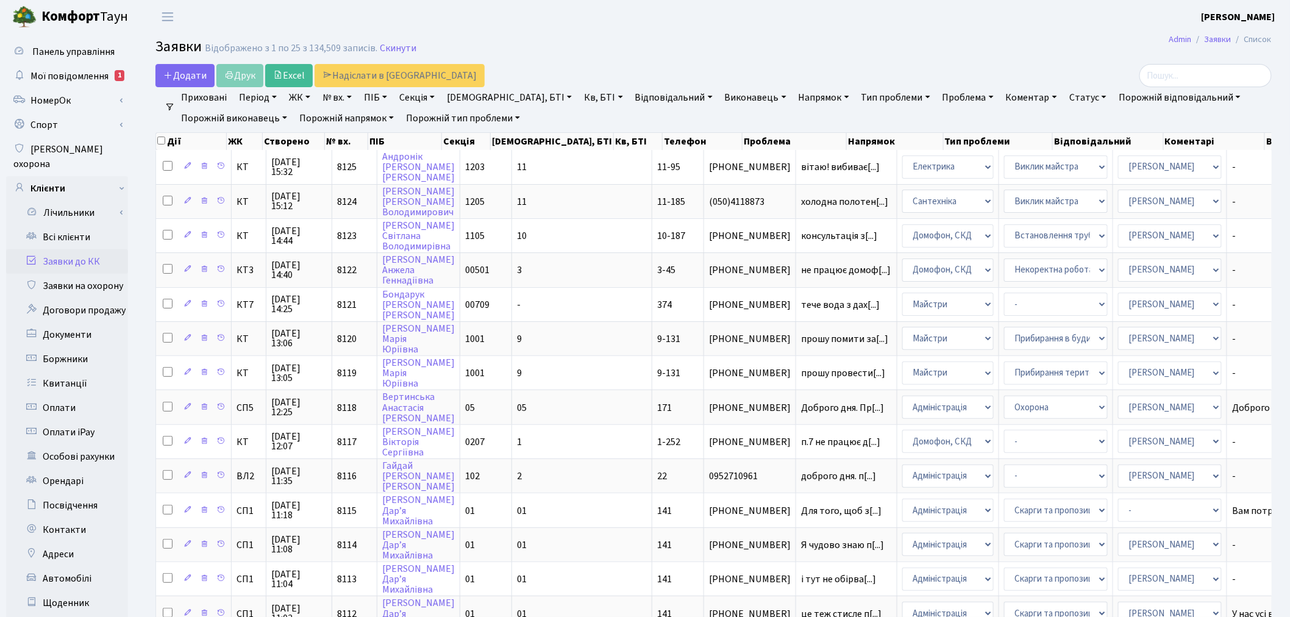
click at [340, 99] on link "№ вх." at bounding box center [337, 97] width 39 height 21
click at [351, 118] on input "text" at bounding box center [353, 121] width 71 height 23
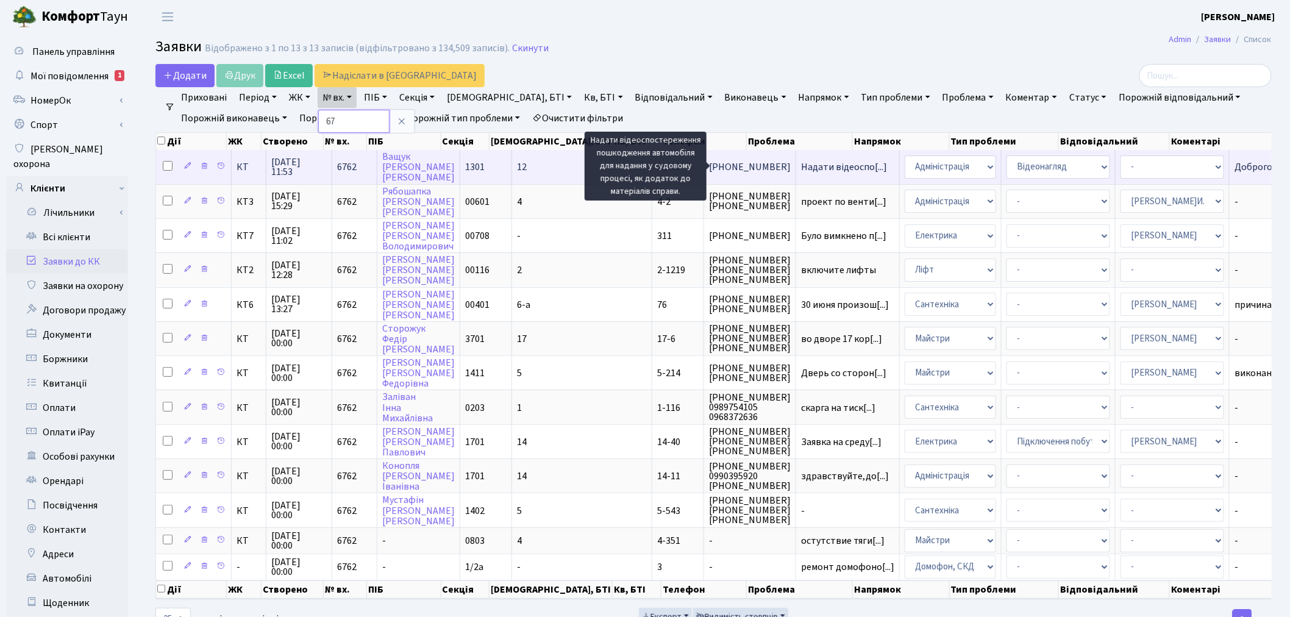
type input "6"
type input "7576"
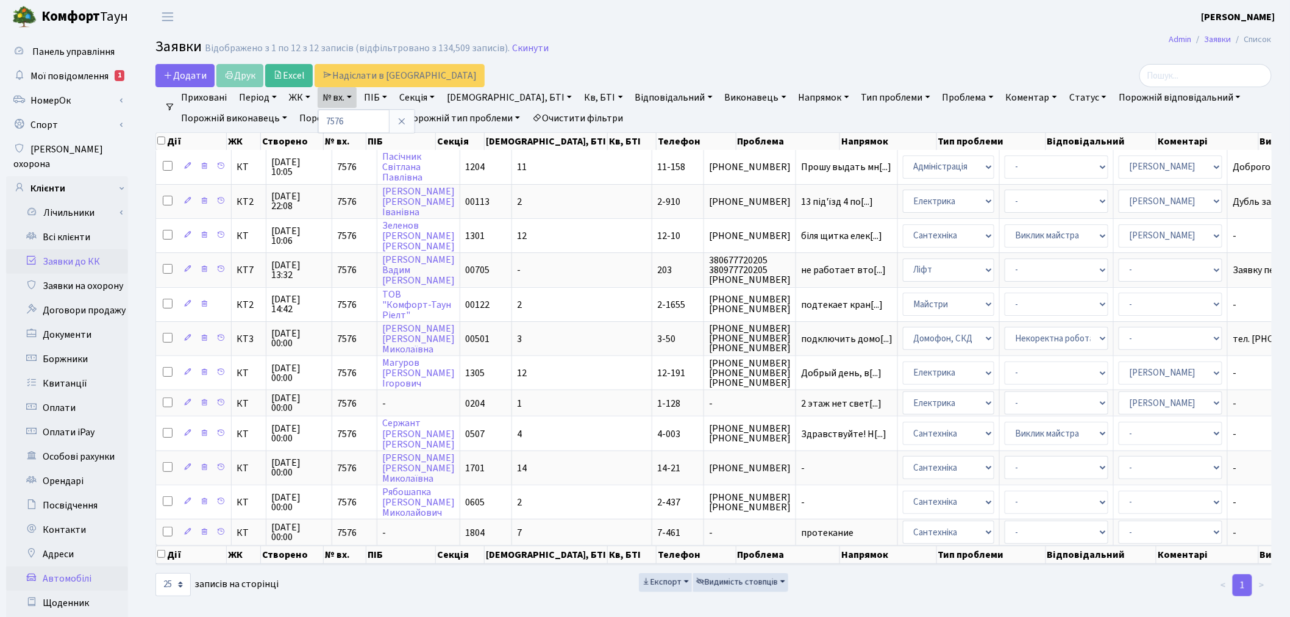
click at [64, 566] on link "Автомобілі" at bounding box center [67, 578] width 122 height 24
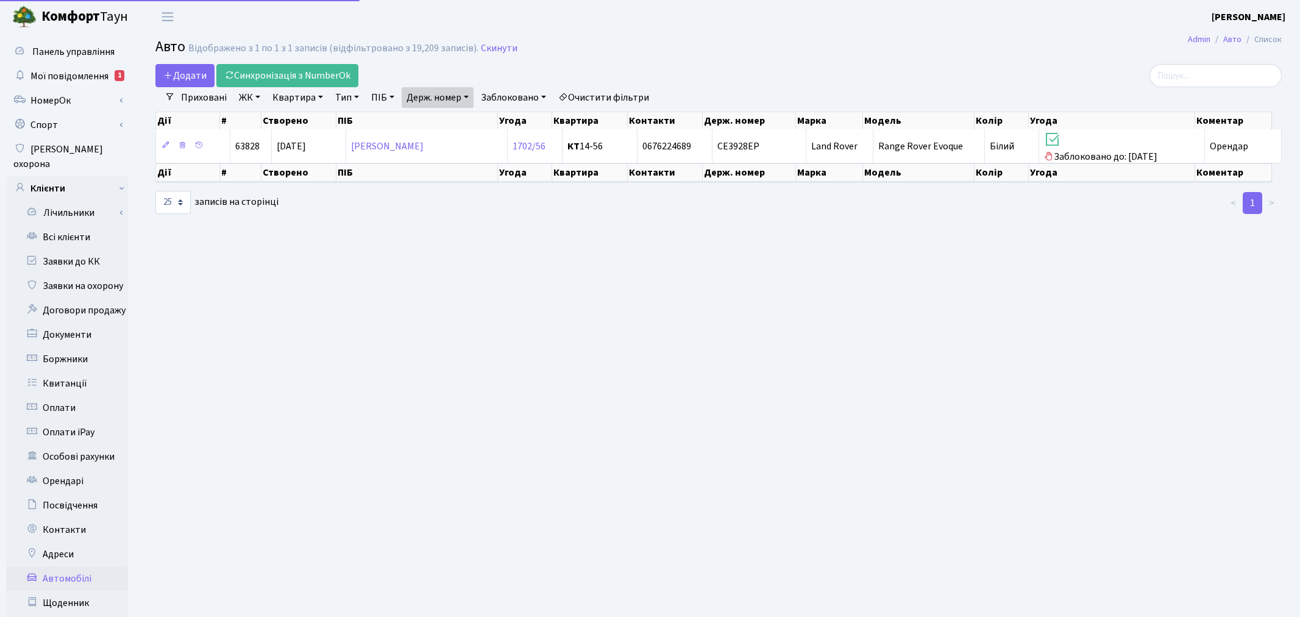
select select "25"
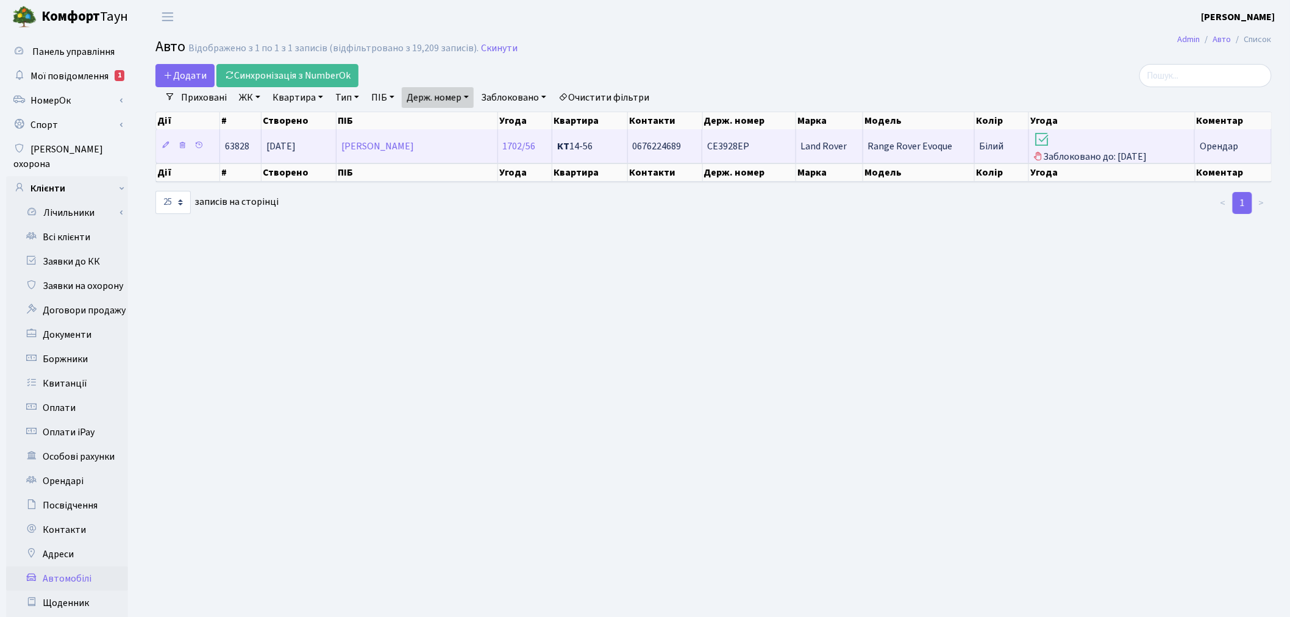
click at [763, 148] on td "СЕ3928ЕР" at bounding box center [748, 146] width 93 height 34
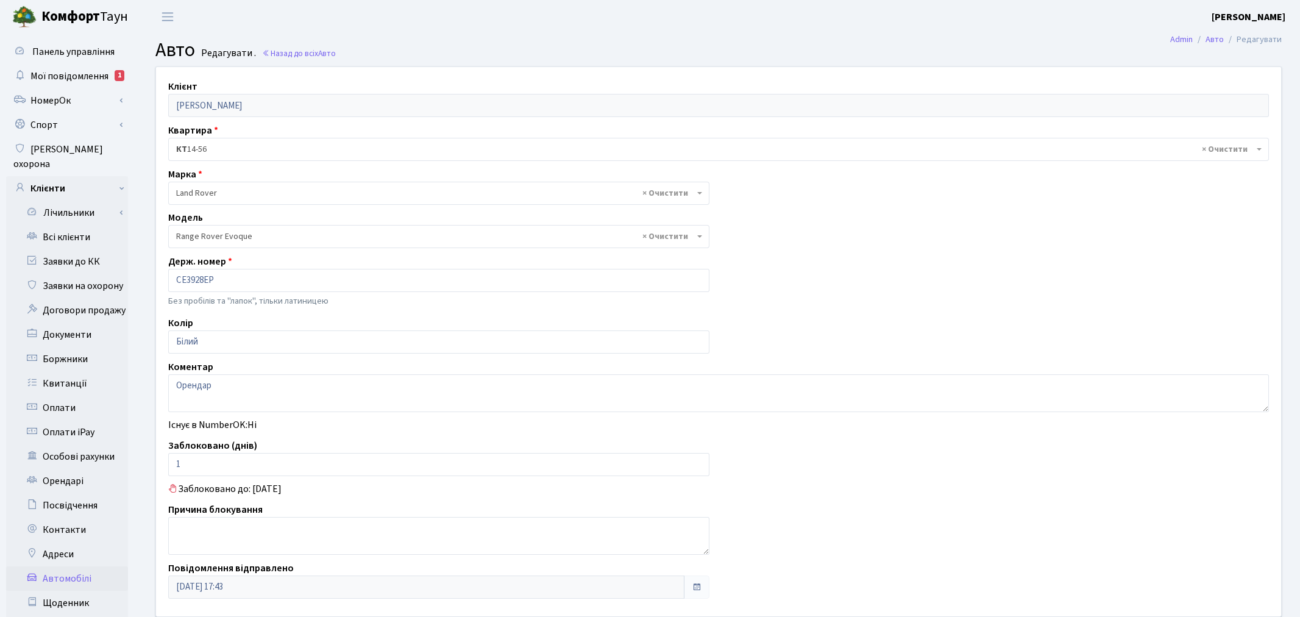
select select "1274"
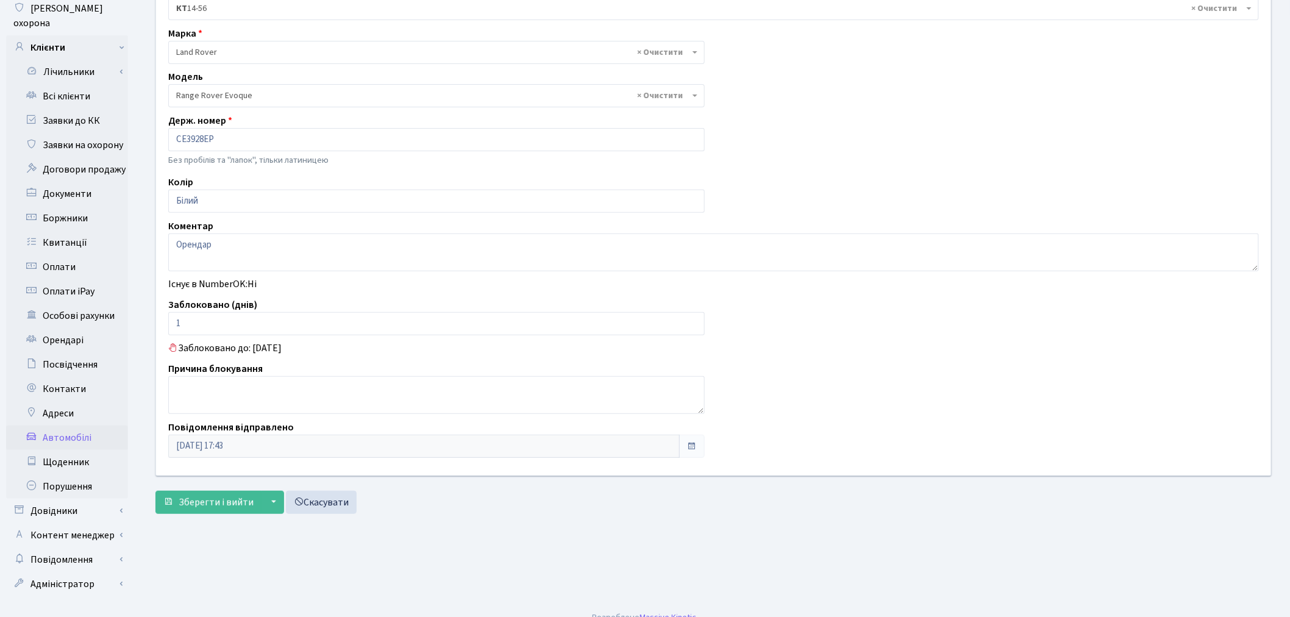
scroll to position [141, 0]
click at [305, 395] on textarea at bounding box center [436, 395] width 536 height 38
type textarea "Є інвалідність 3 група"
click at [227, 500] on span "Зберегти і вийти" at bounding box center [216, 501] width 75 height 13
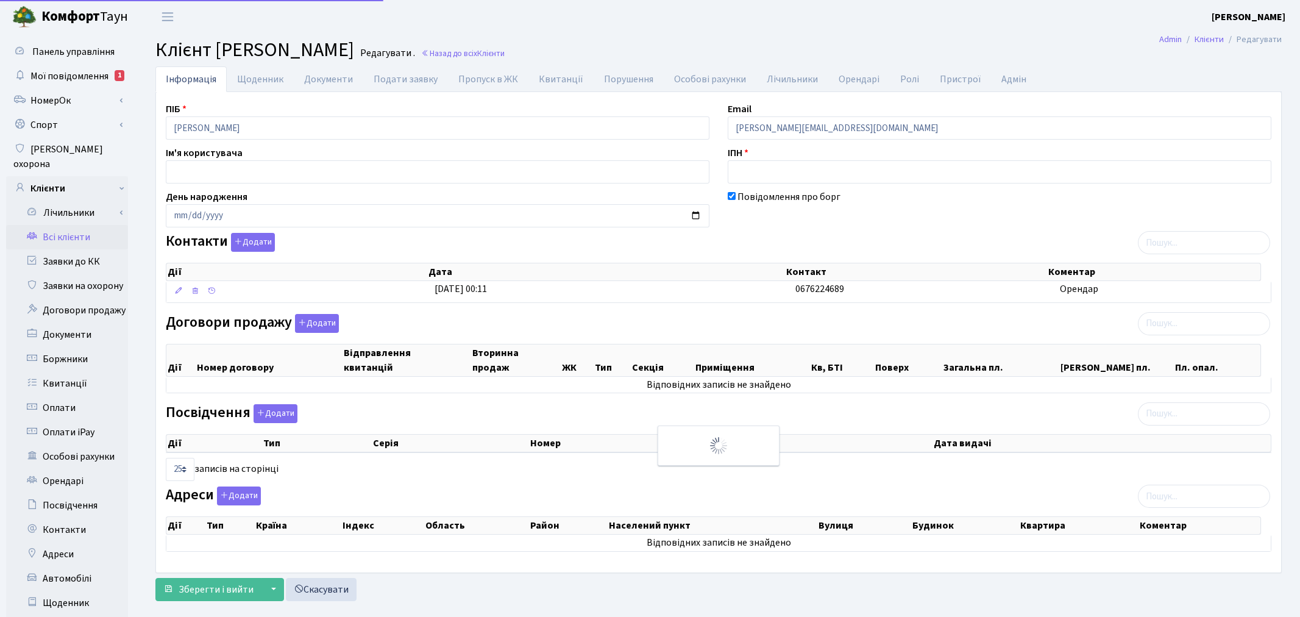
select select "25"
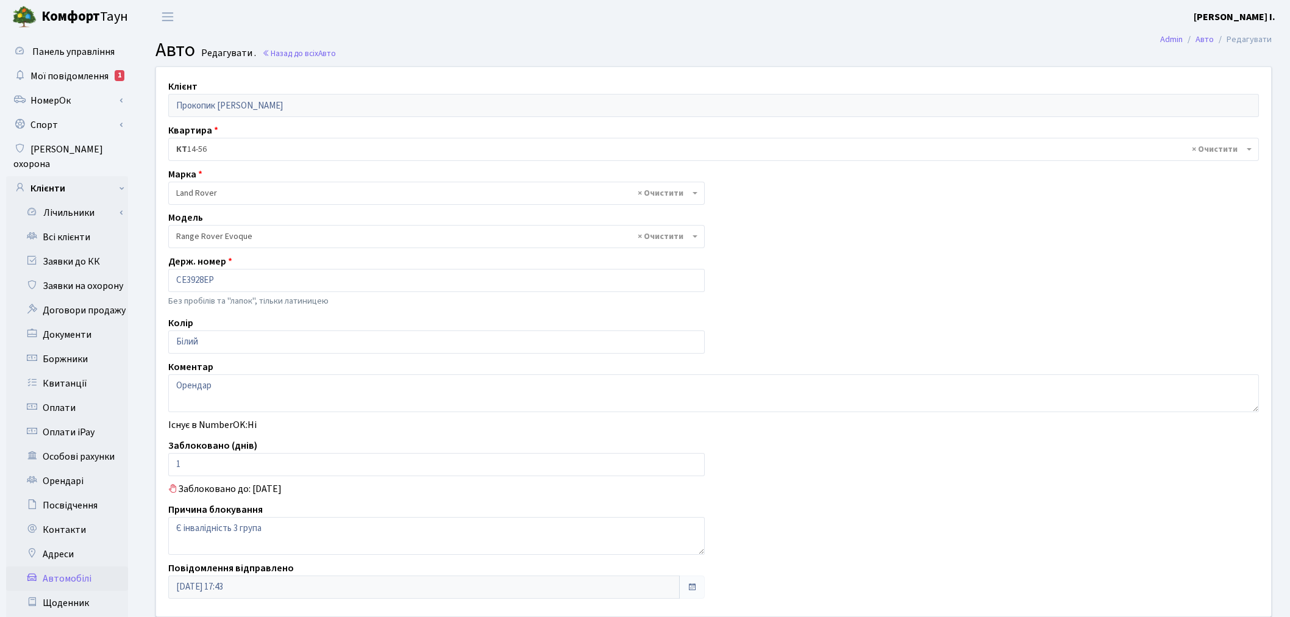
select select "1274"
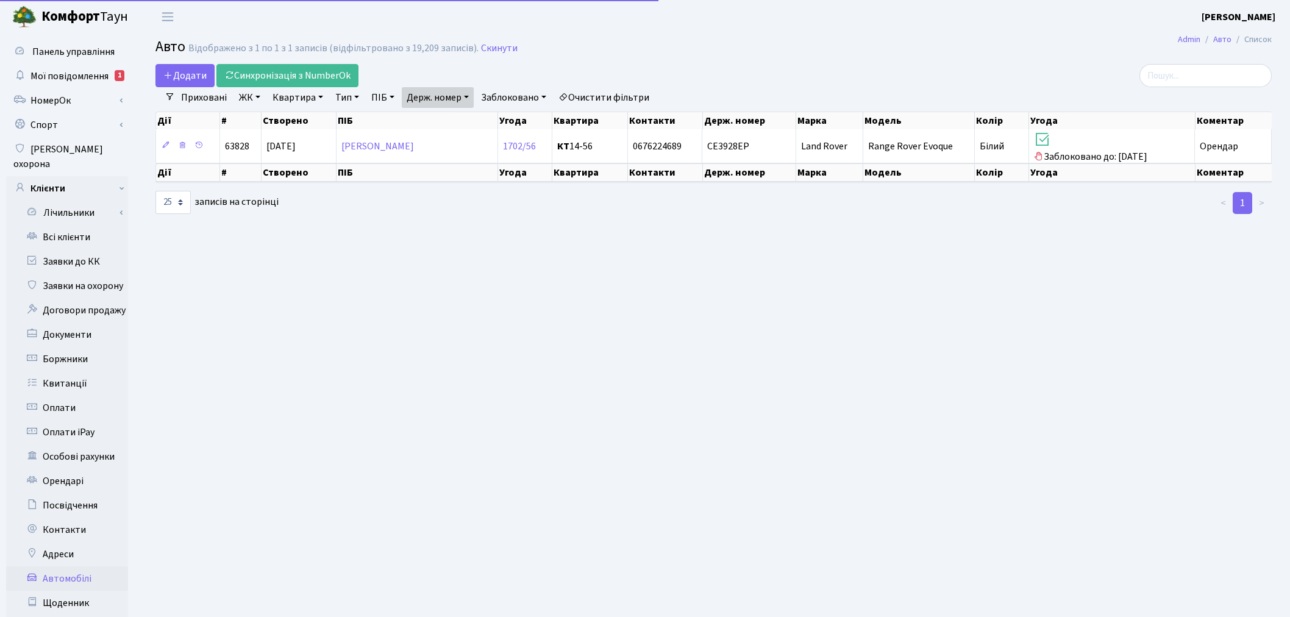
select select "25"
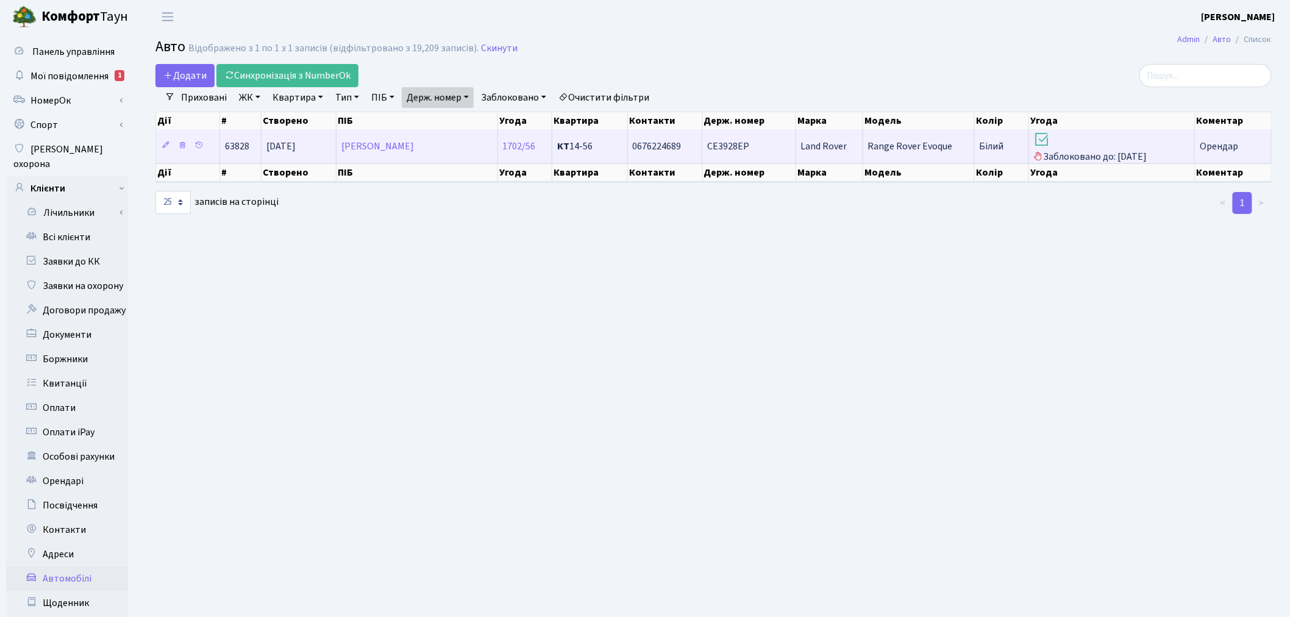
click at [931, 141] on span "Range Rover Evoque" at bounding box center [910, 146] width 85 height 13
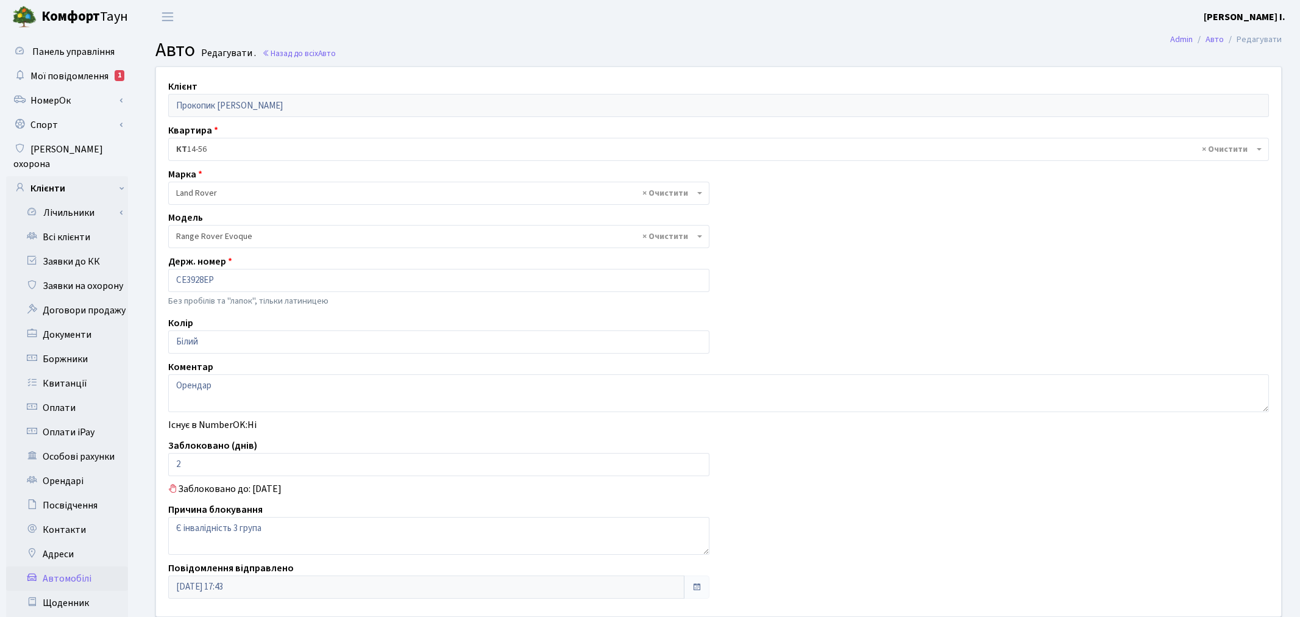
select select "1274"
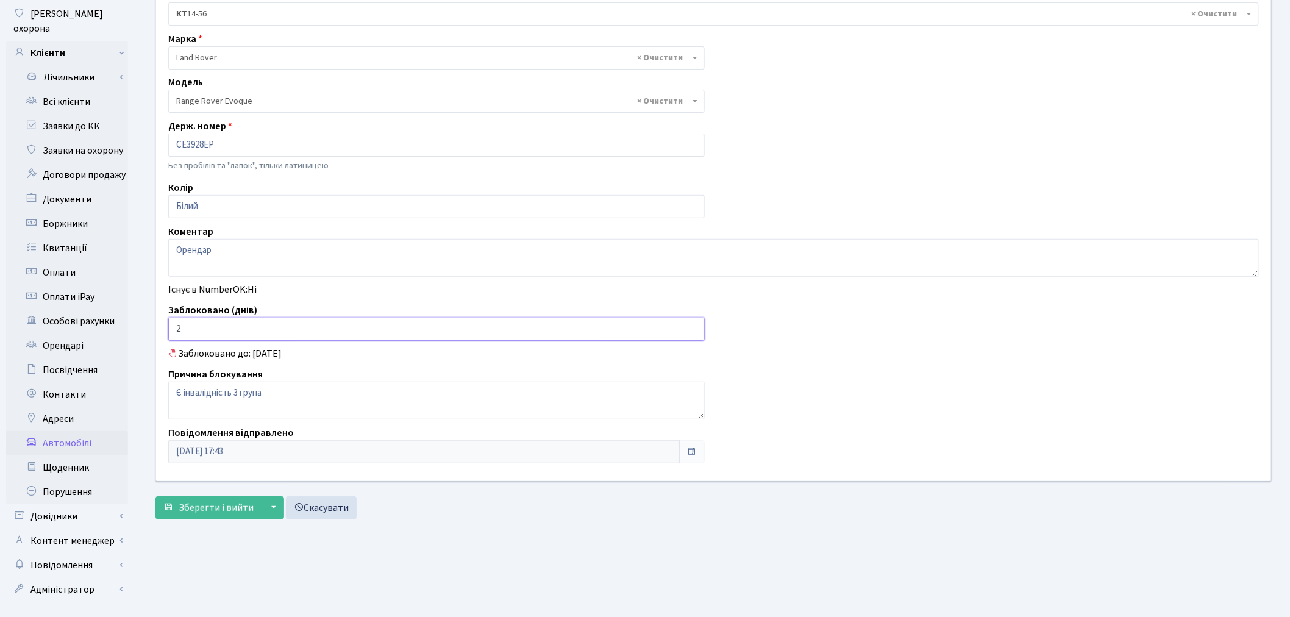
drag, startPoint x: 218, startPoint y: 330, endPoint x: 171, endPoint y: 327, distance: 47.6
click at [171, 327] on input "2" at bounding box center [436, 329] width 536 height 23
type input "0"
click at [209, 504] on span "Зберегти і вийти" at bounding box center [216, 507] width 75 height 13
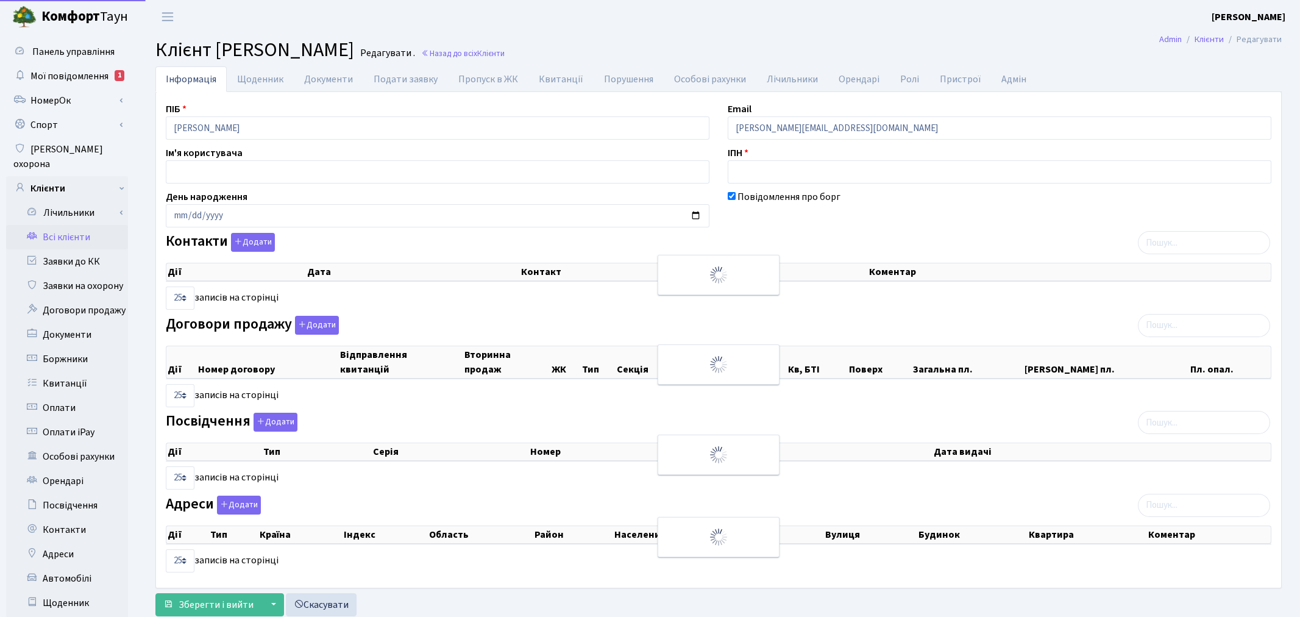
select select "25"
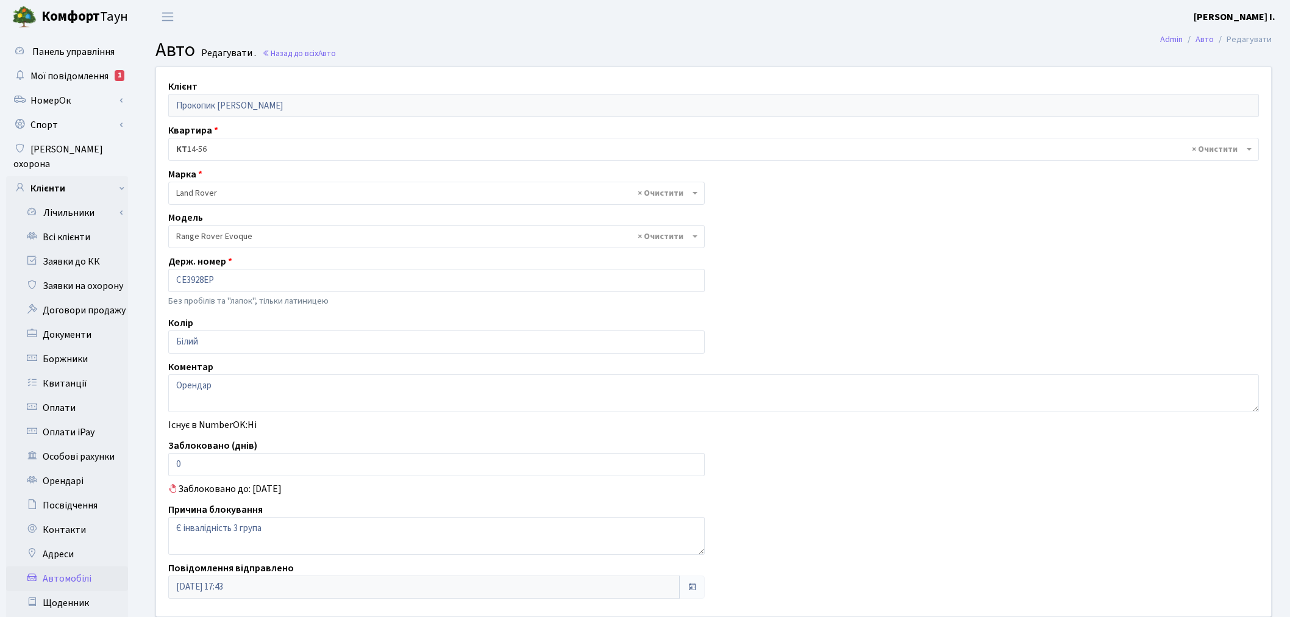
select select "1274"
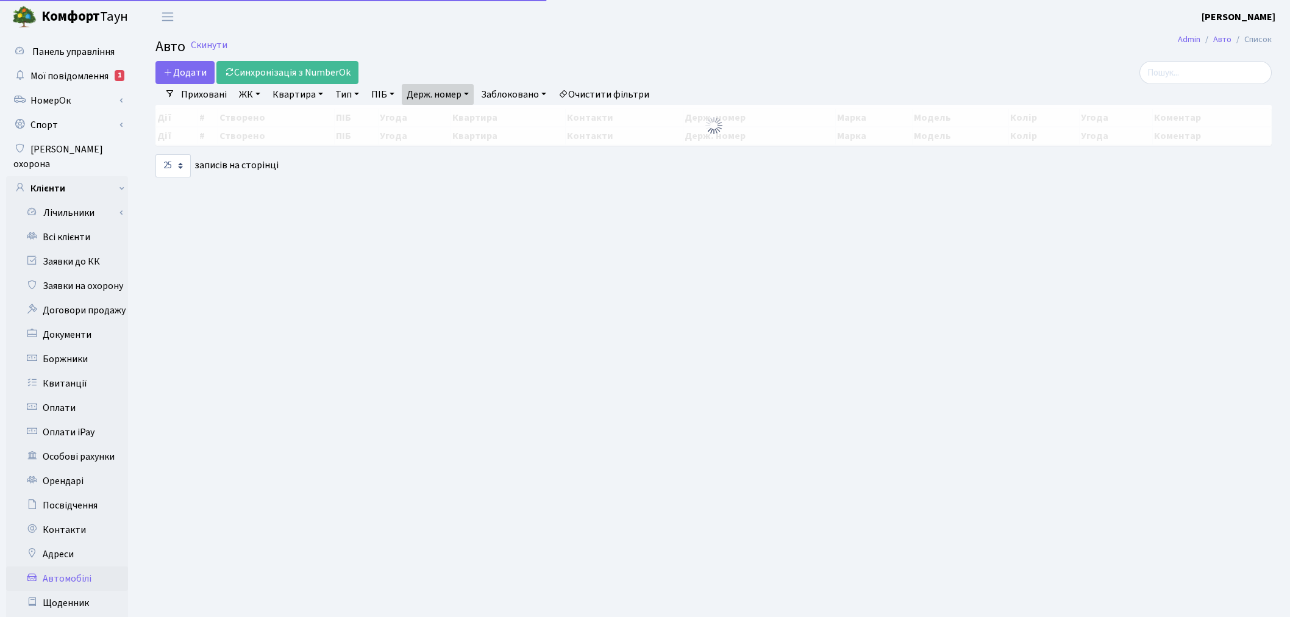
select select "25"
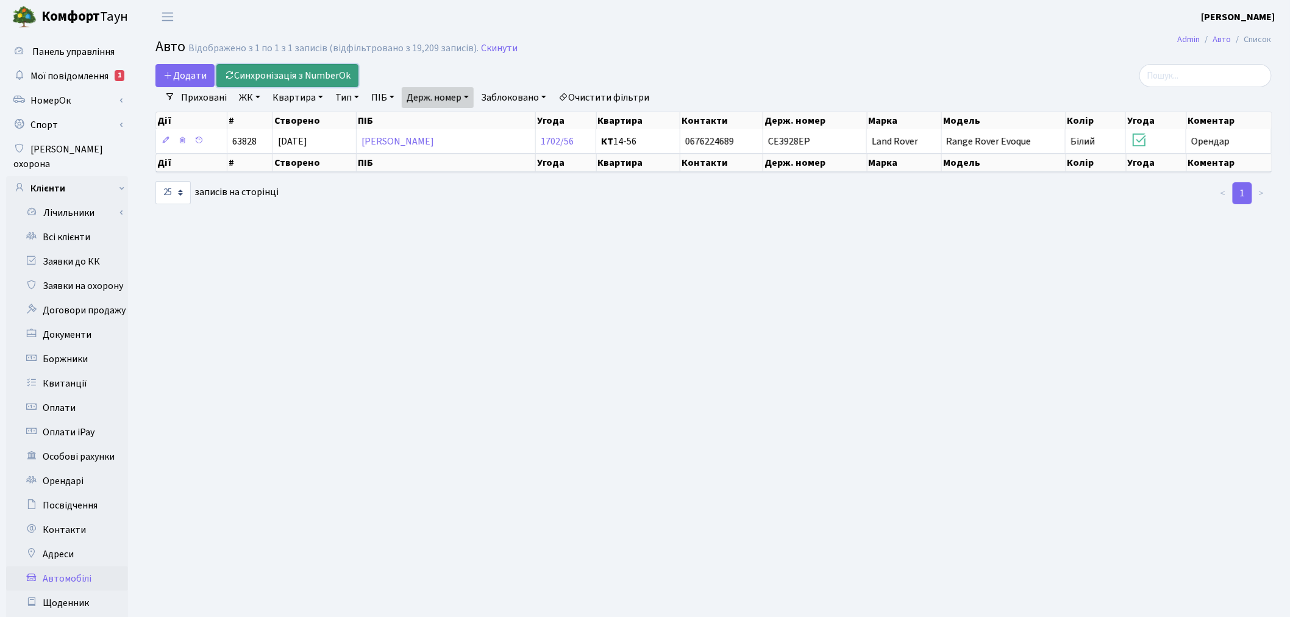
click at [269, 68] on link "Синхронізація з NumberOk" at bounding box center [287, 75] width 142 height 23
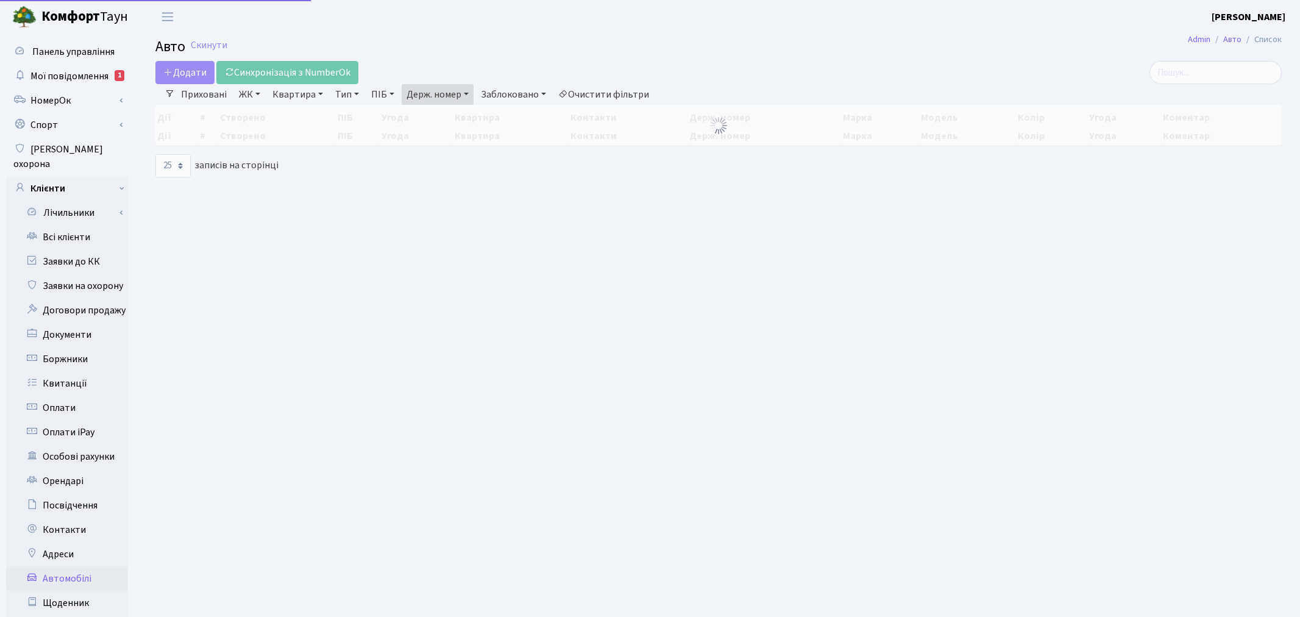
select select "25"
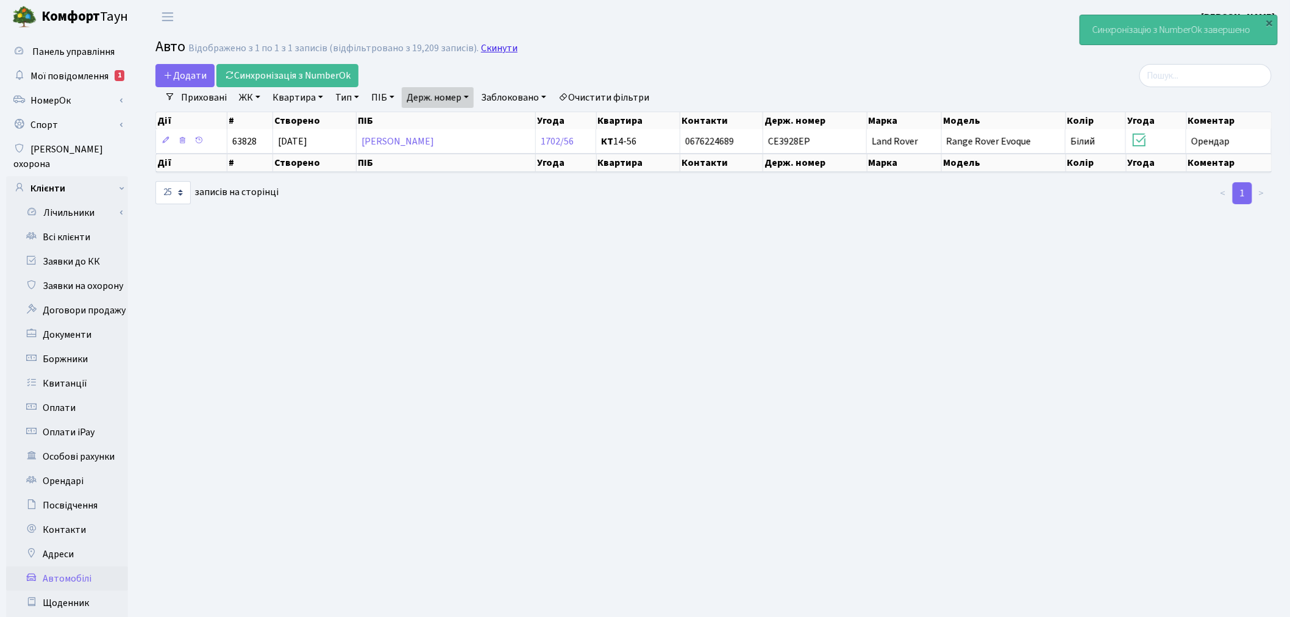
click at [491, 49] on link "Скинути" at bounding box center [499, 49] width 37 height 12
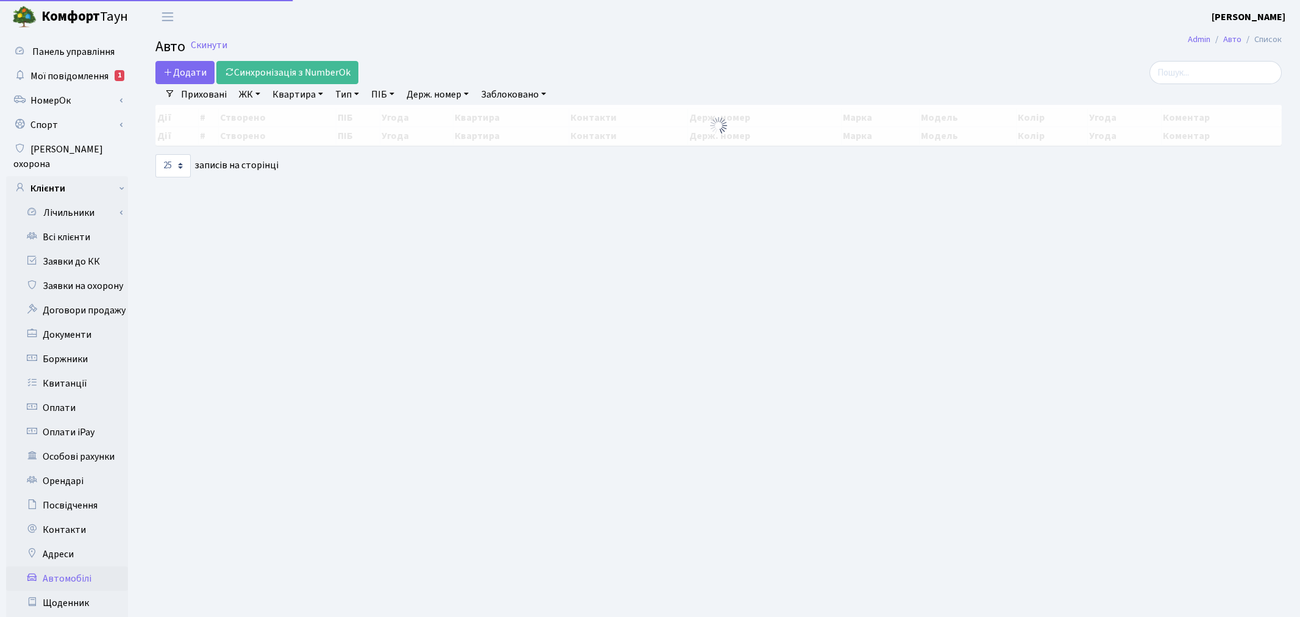
select select "25"
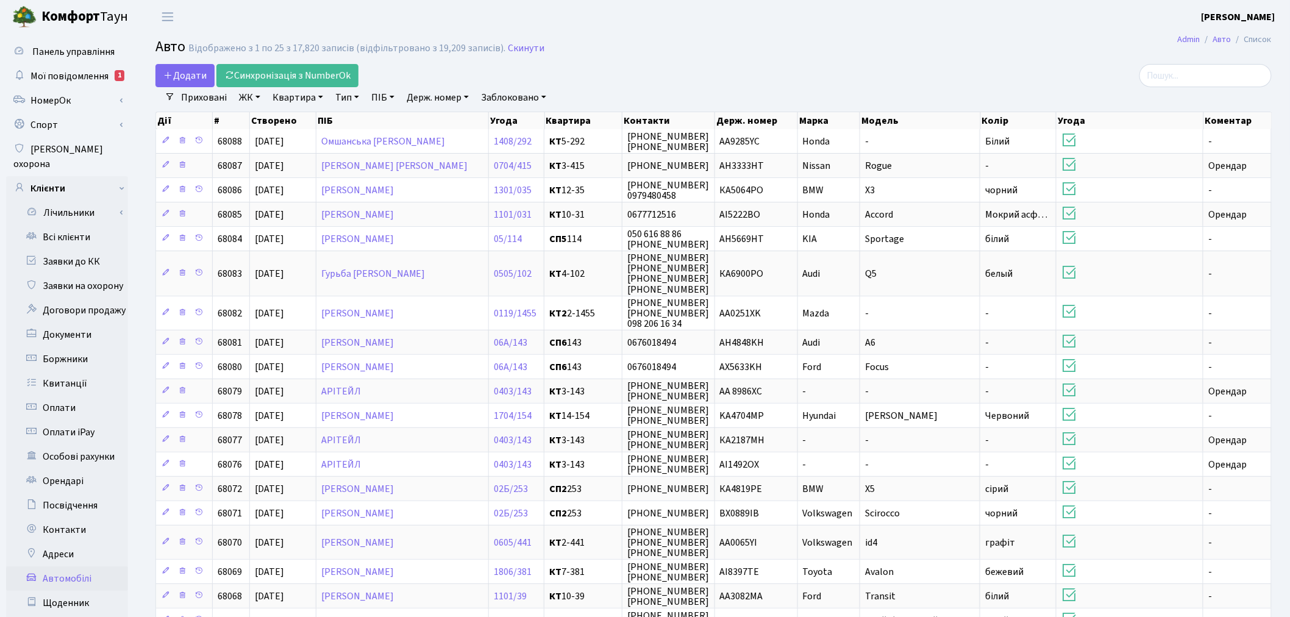
click at [288, 98] on link "Квартира" at bounding box center [298, 97] width 60 height 21
click at [260, 100] on link "ЖК" at bounding box center [249, 97] width 31 height 21
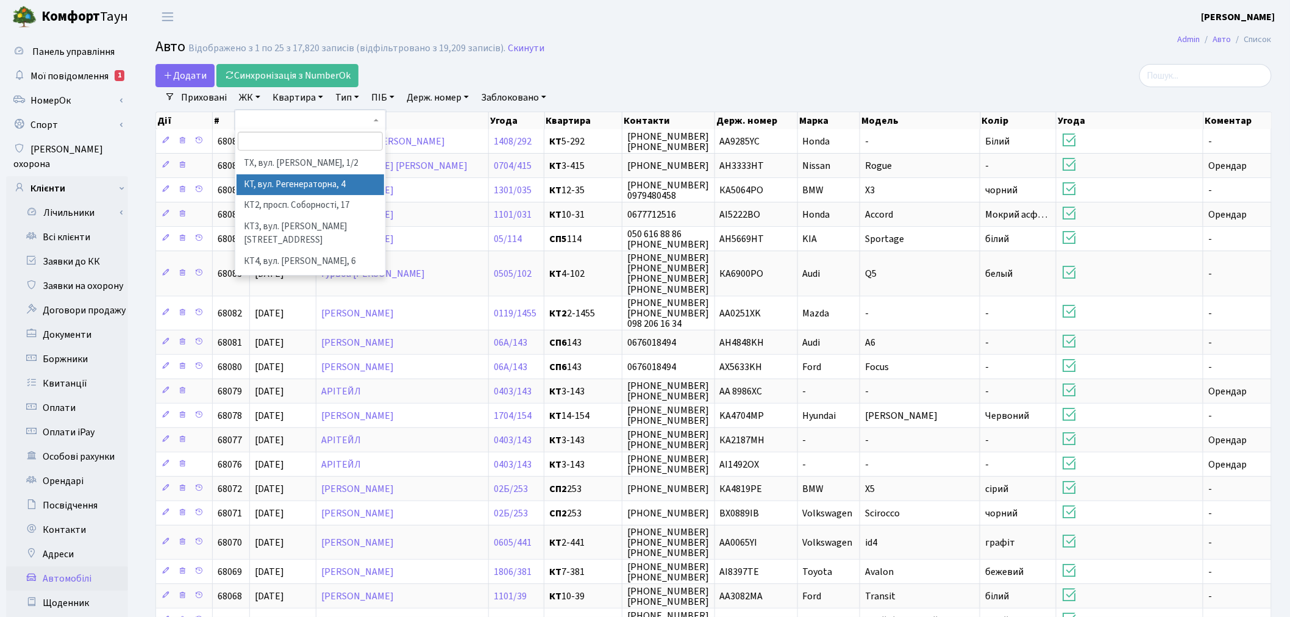
click at [279, 175] on li "КТ, вул. Регенераторна, 4" at bounding box center [311, 184] width 148 height 21
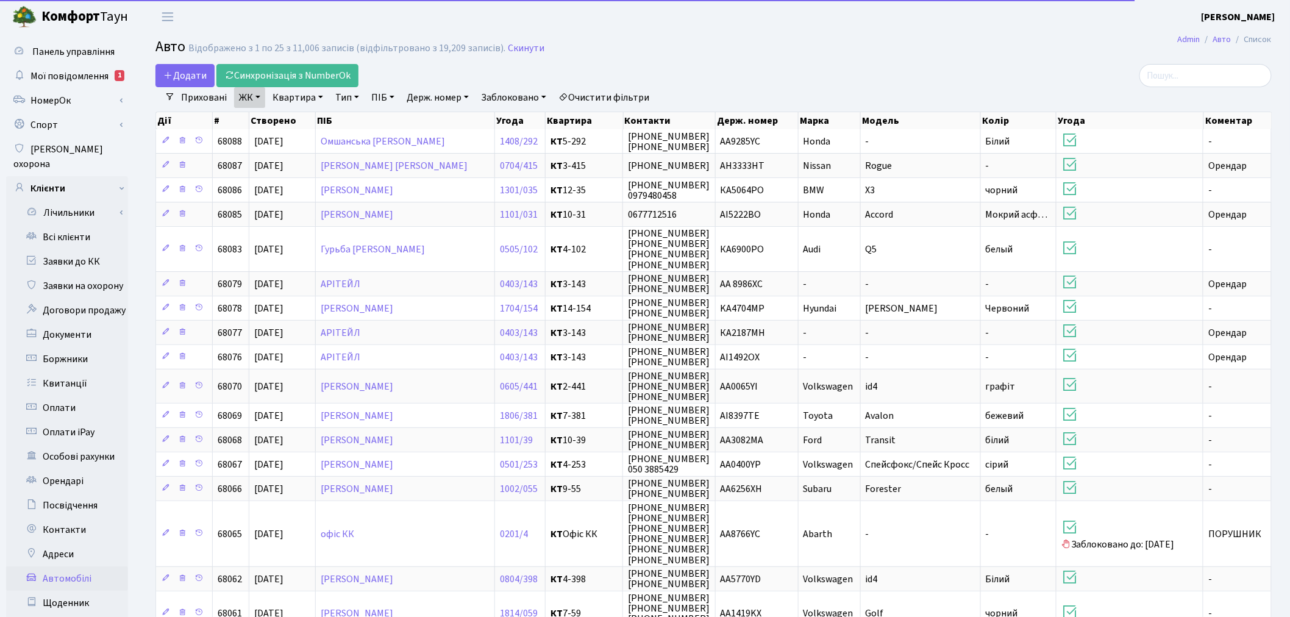
click at [305, 91] on link "Квартира" at bounding box center [298, 97] width 60 height 21
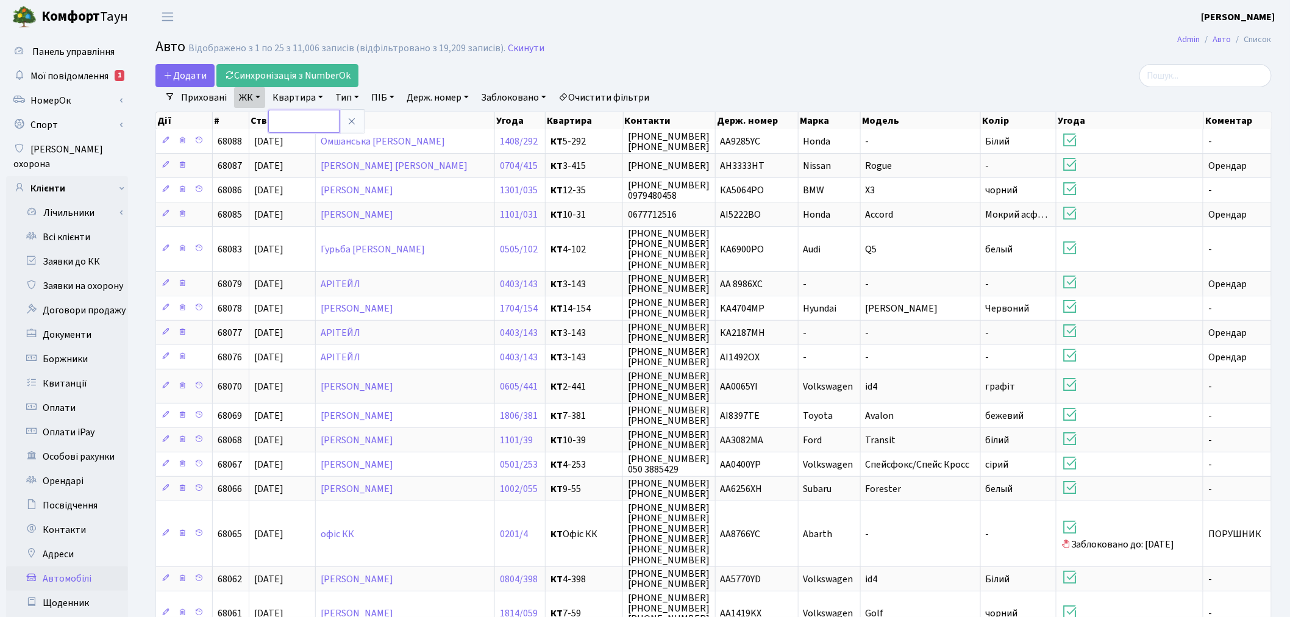
click at [307, 121] on input "text" at bounding box center [303, 121] width 71 height 23
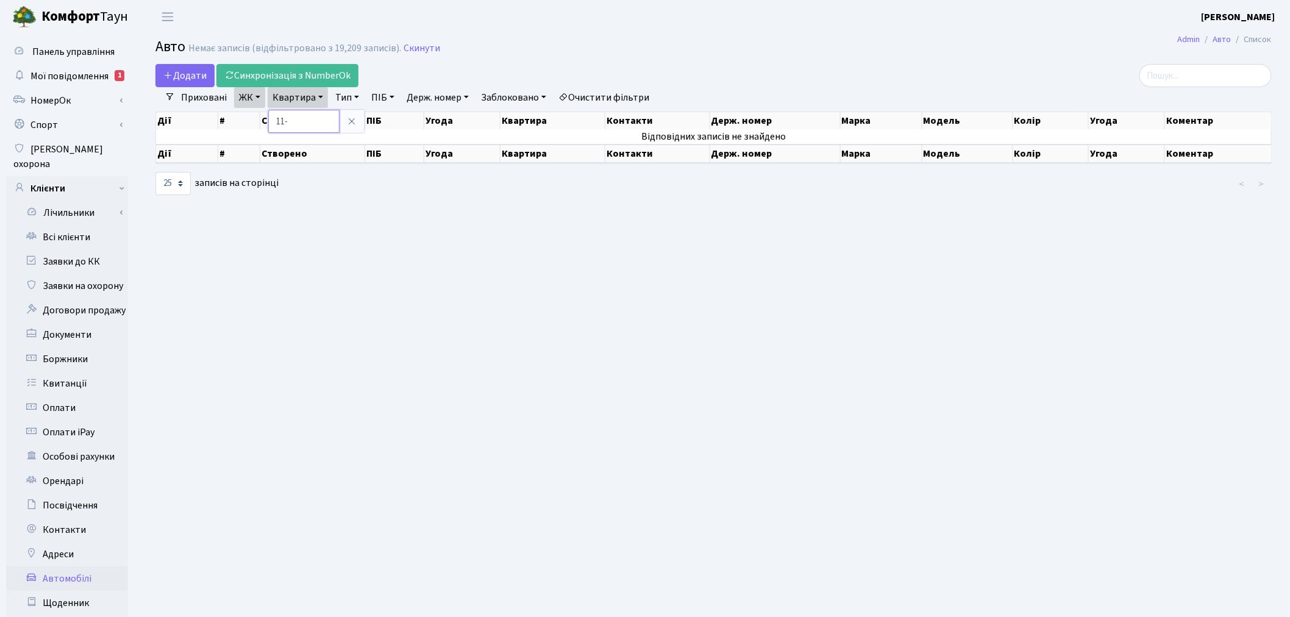
click at [333, 117] on input "11-" at bounding box center [303, 121] width 71 height 23
type input "11-60"
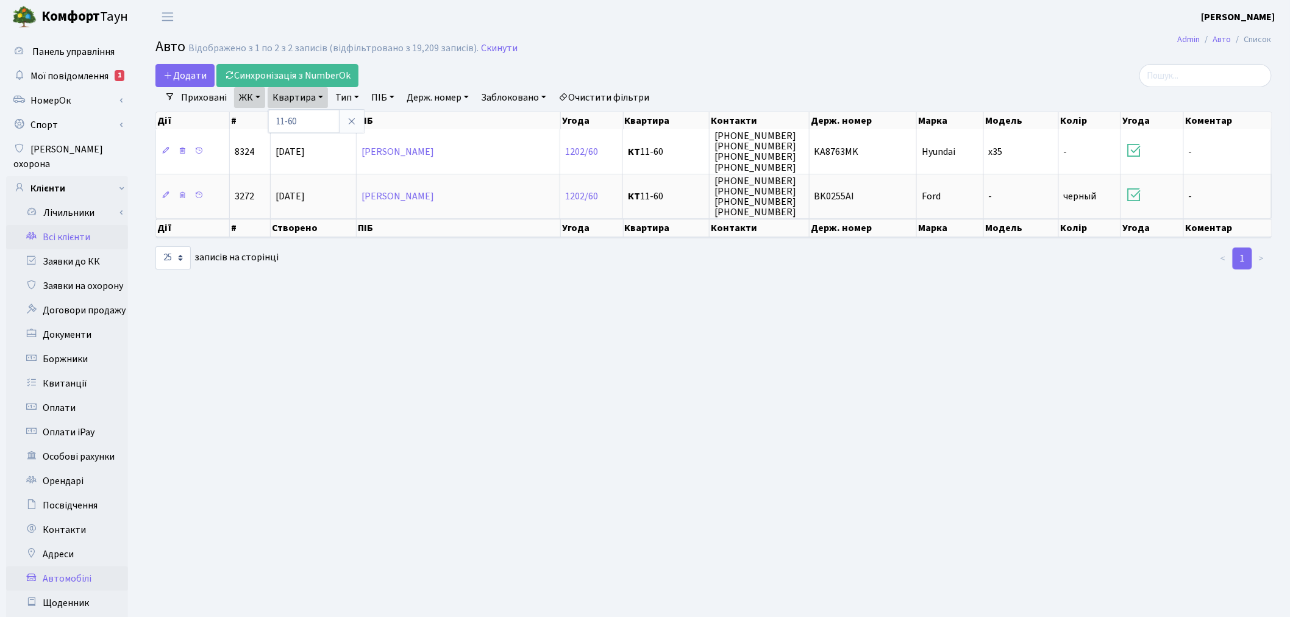
click at [93, 225] on link "Всі клієнти" at bounding box center [67, 237] width 122 height 24
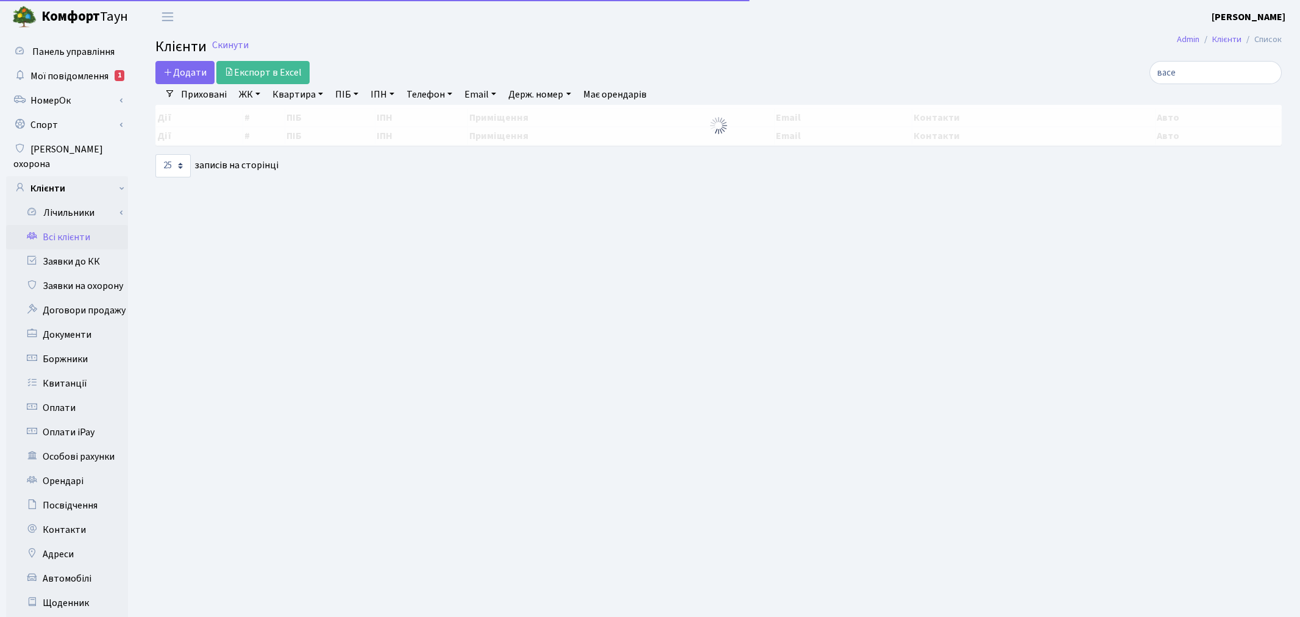
select select "25"
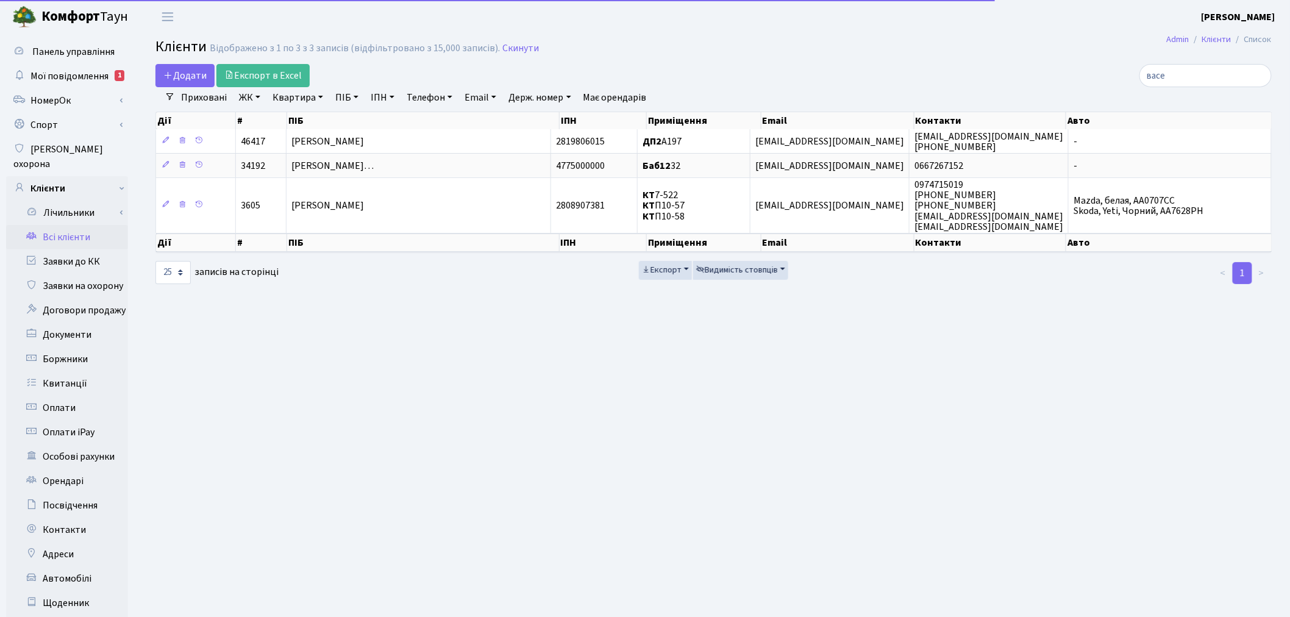
click at [258, 96] on link "ЖК" at bounding box center [249, 97] width 31 height 21
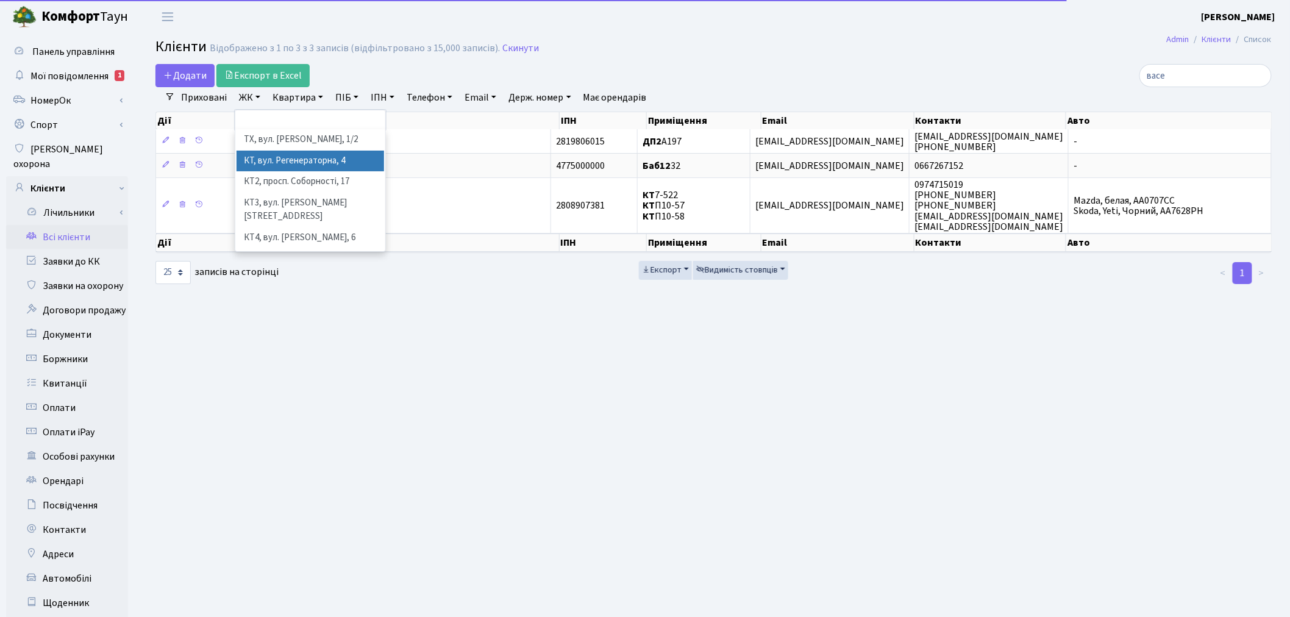
drag, startPoint x: 263, startPoint y: 157, endPoint x: 302, endPoint y: 102, distance: 67.7
click at [263, 157] on li "КТ, вул. Регенераторна, 4" at bounding box center [311, 161] width 148 height 21
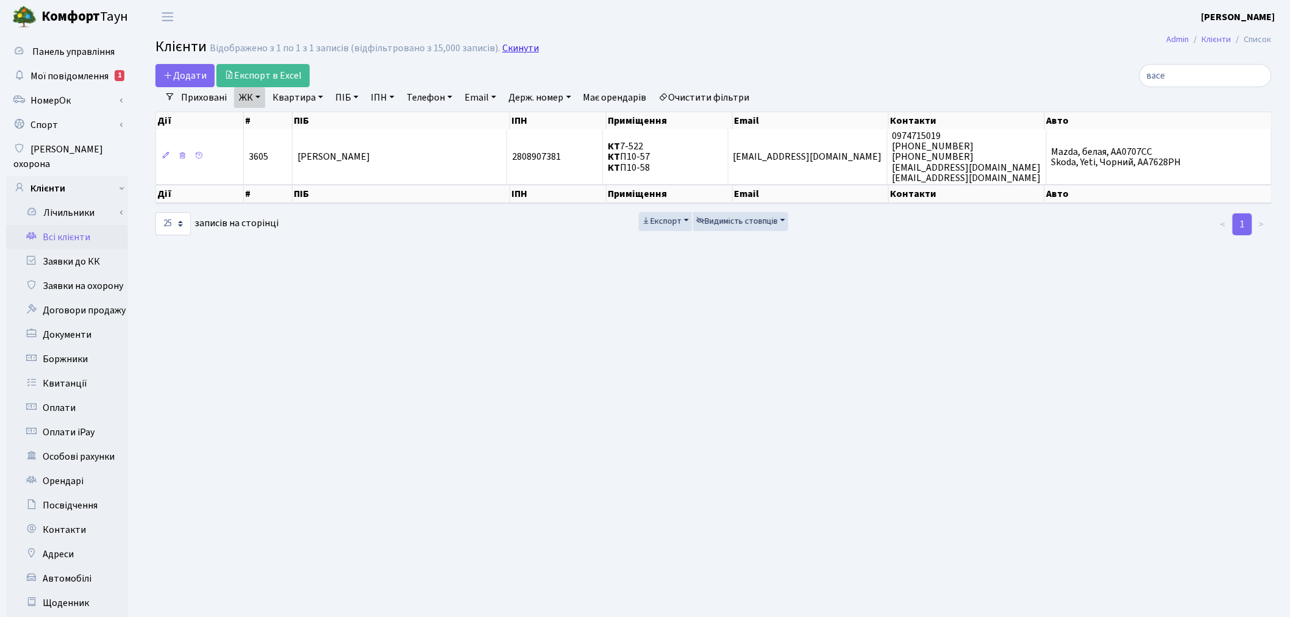
click at [512, 47] on link "Скинути" at bounding box center [520, 49] width 37 height 12
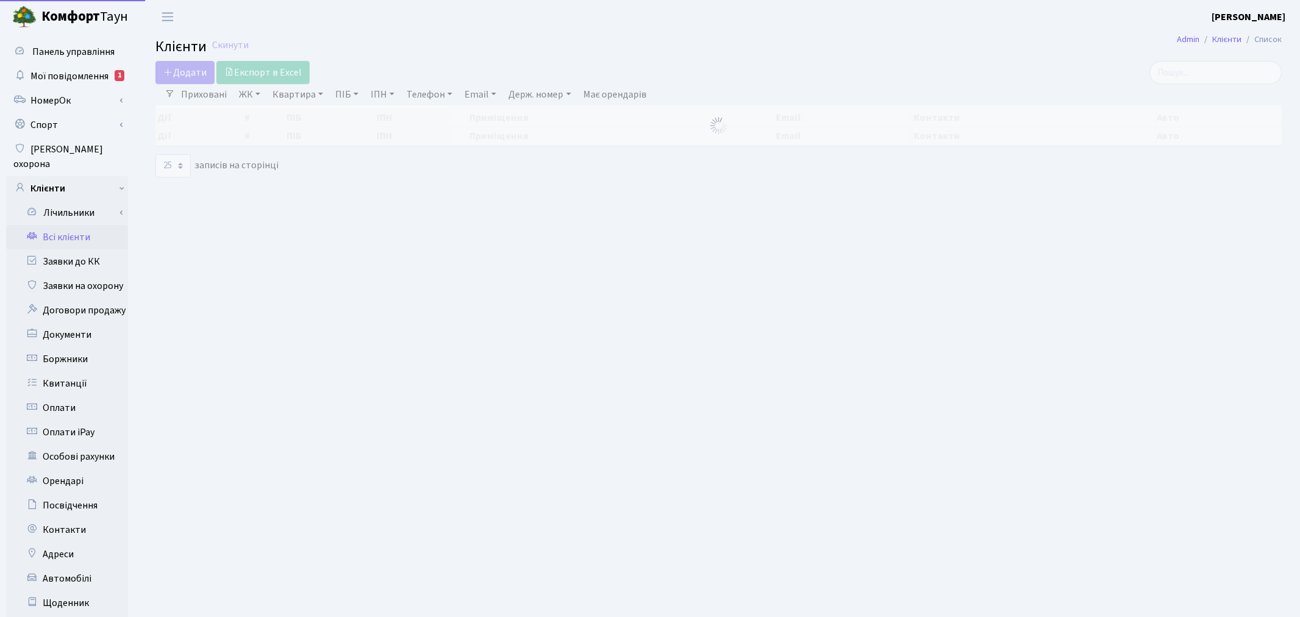
select select "25"
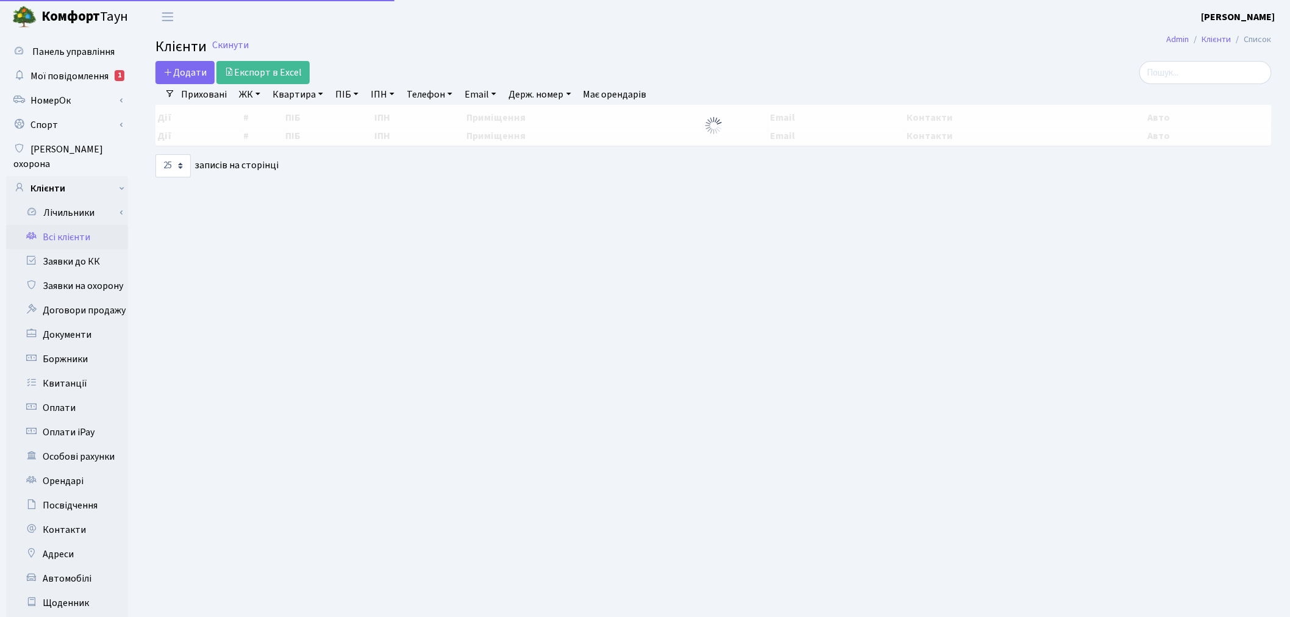
click at [249, 98] on link "ЖК" at bounding box center [249, 94] width 31 height 21
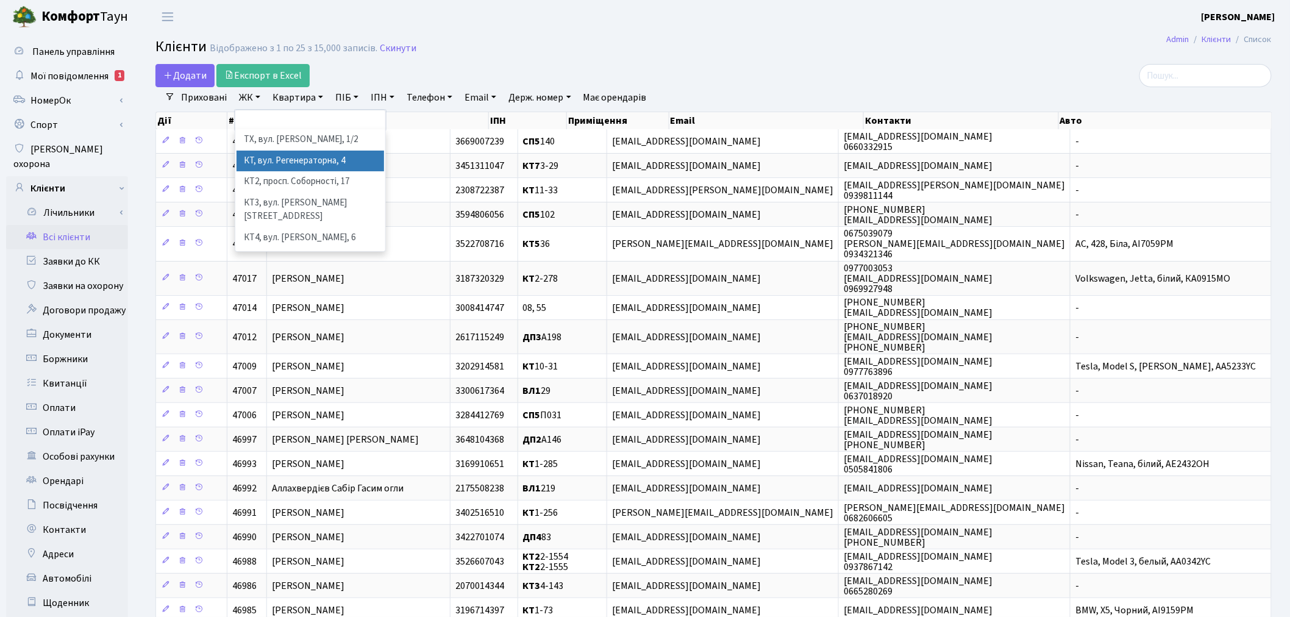
click at [269, 154] on li "КТ, вул. Регенераторна, 4" at bounding box center [311, 161] width 148 height 21
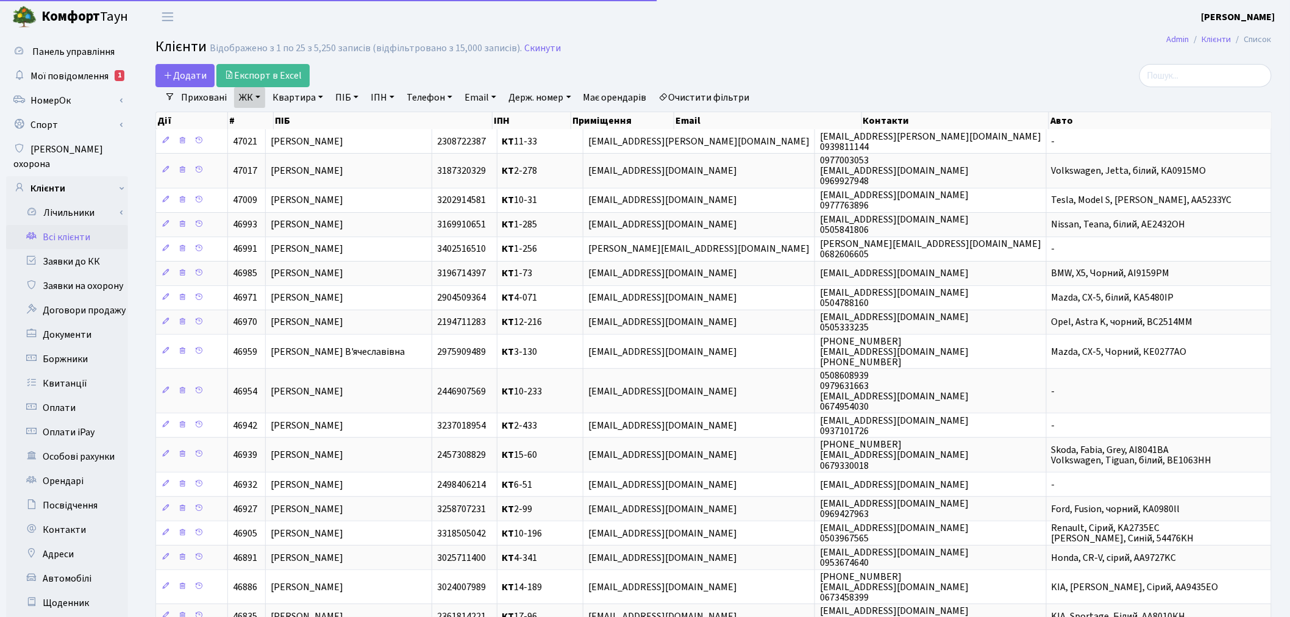
click at [288, 90] on link "Квартира" at bounding box center [298, 97] width 60 height 21
type input "11-60"
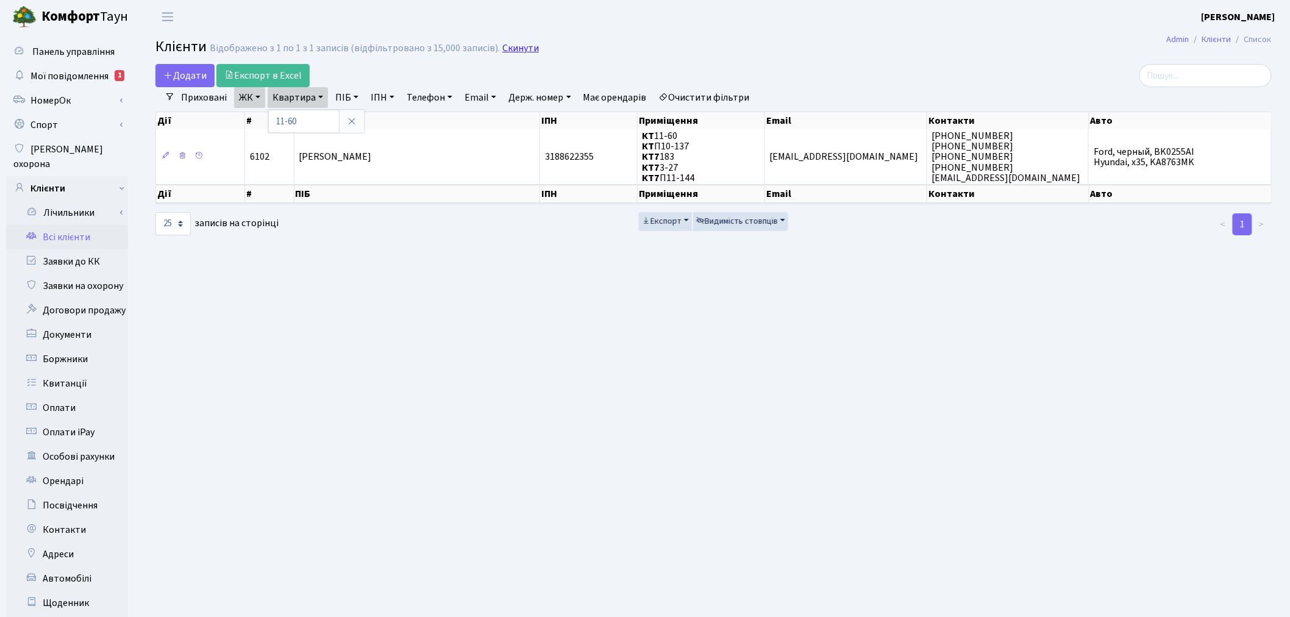
click at [522, 52] on link "Скинути" at bounding box center [520, 49] width 37 height 12
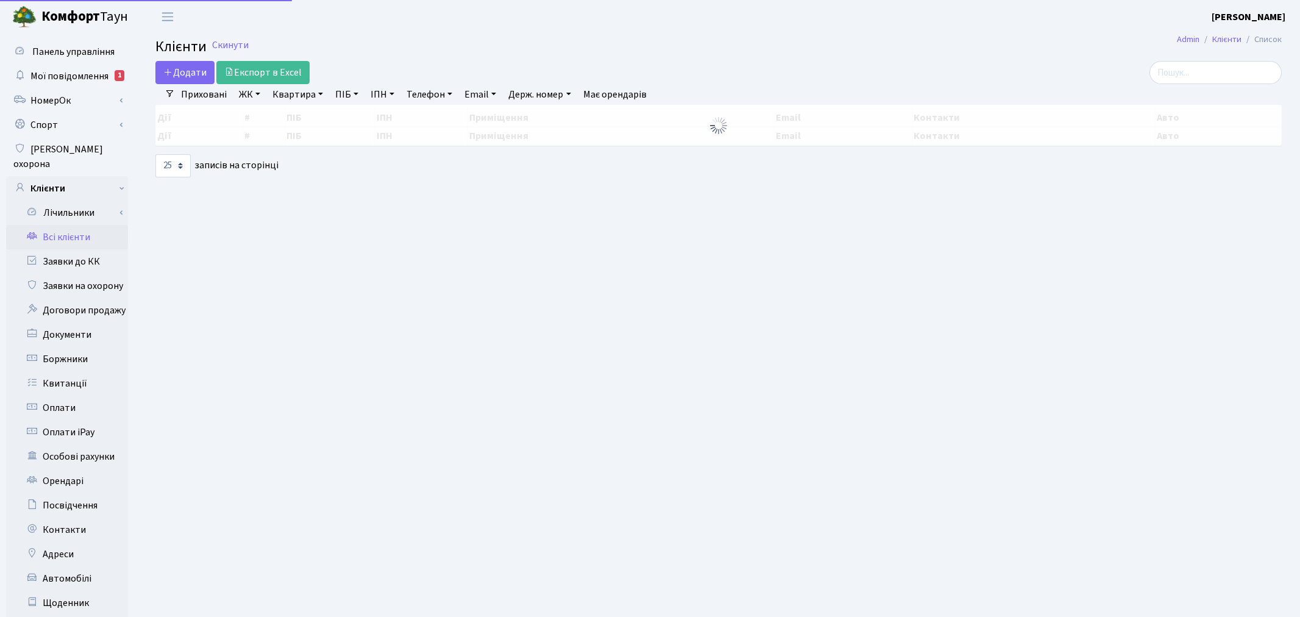
select select "25"
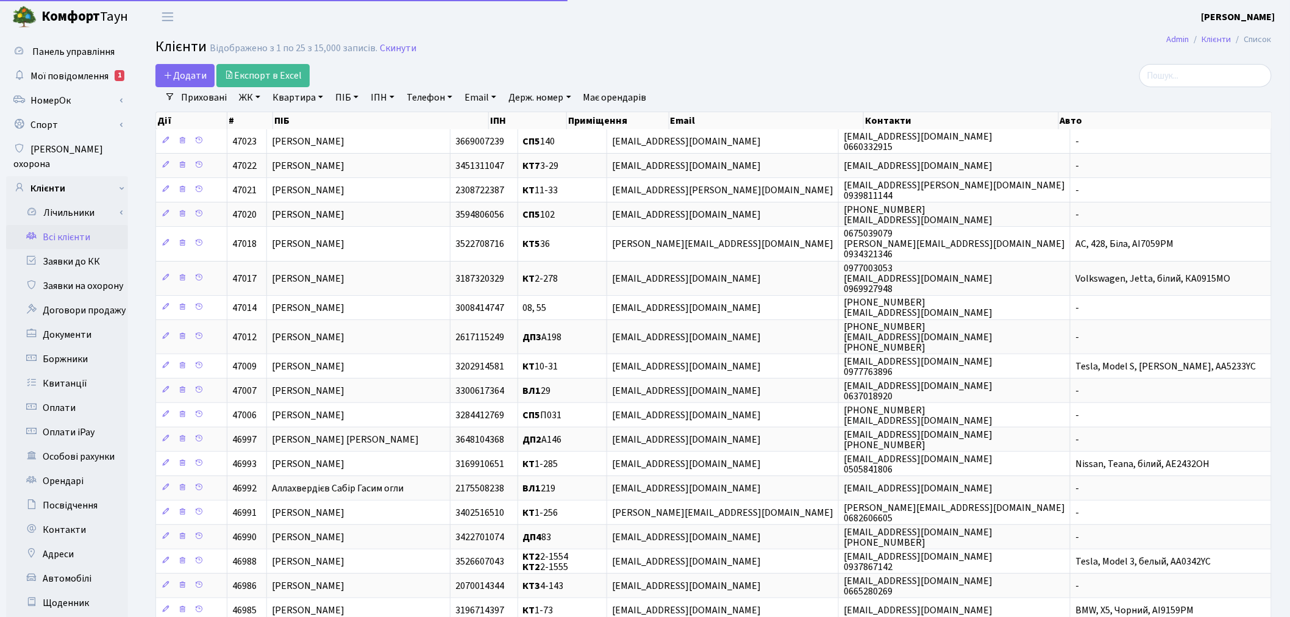
click at [256, 99] on link "ЖК" at bounding box center [249, 97] width 31 height 21
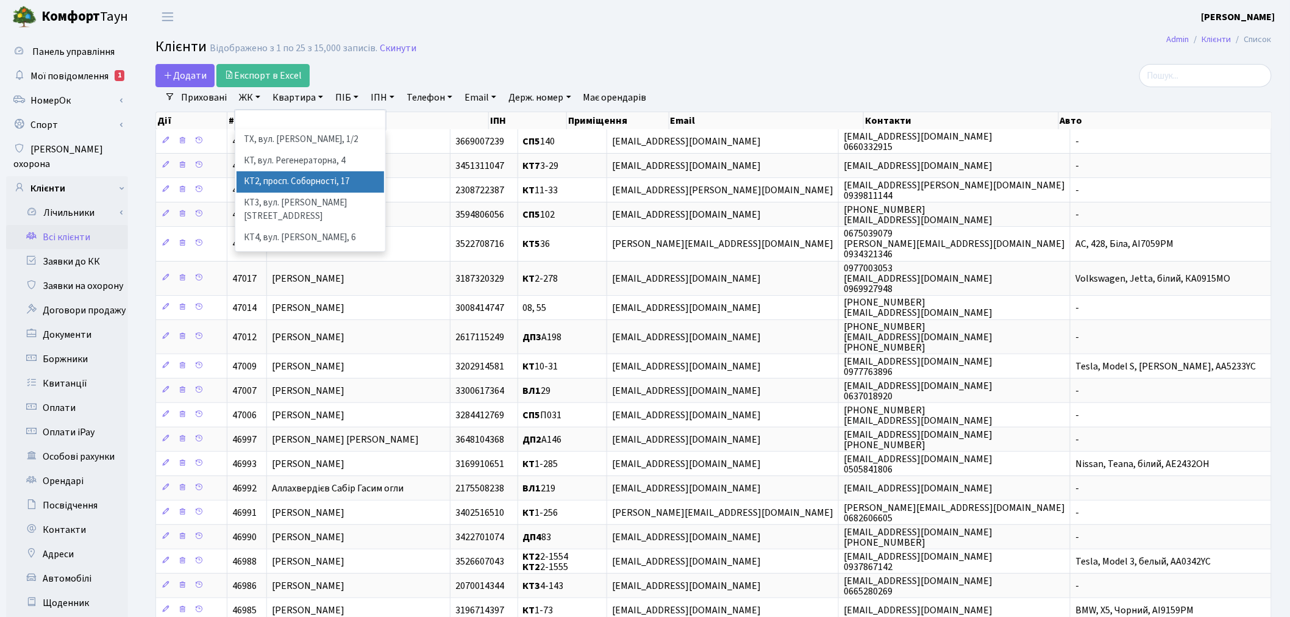
click at [337, 178] on li "КТ2, просп. Соборності, 17" at bounding box center [311, 181] width 148 height 21
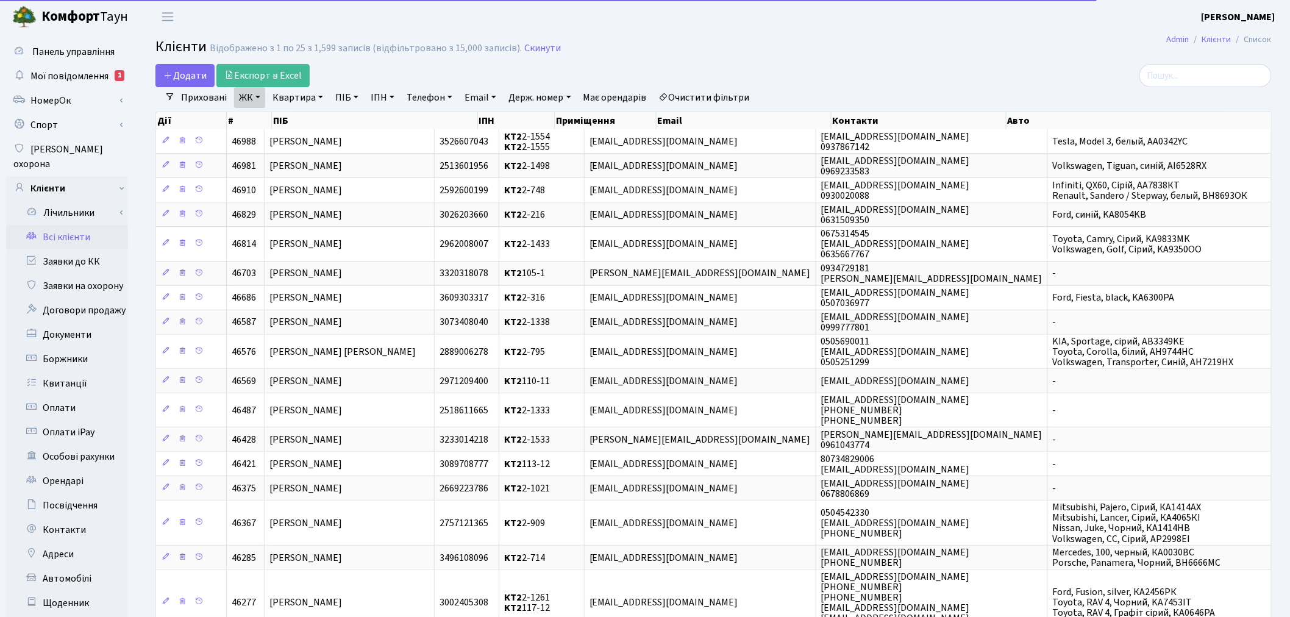
click at [301, 93] on link "Квартира" at bounding box center [298, 97] width 60 height 21
click at [305, 112] on input "text" at bounding box center [303, 121] width 71 height 23
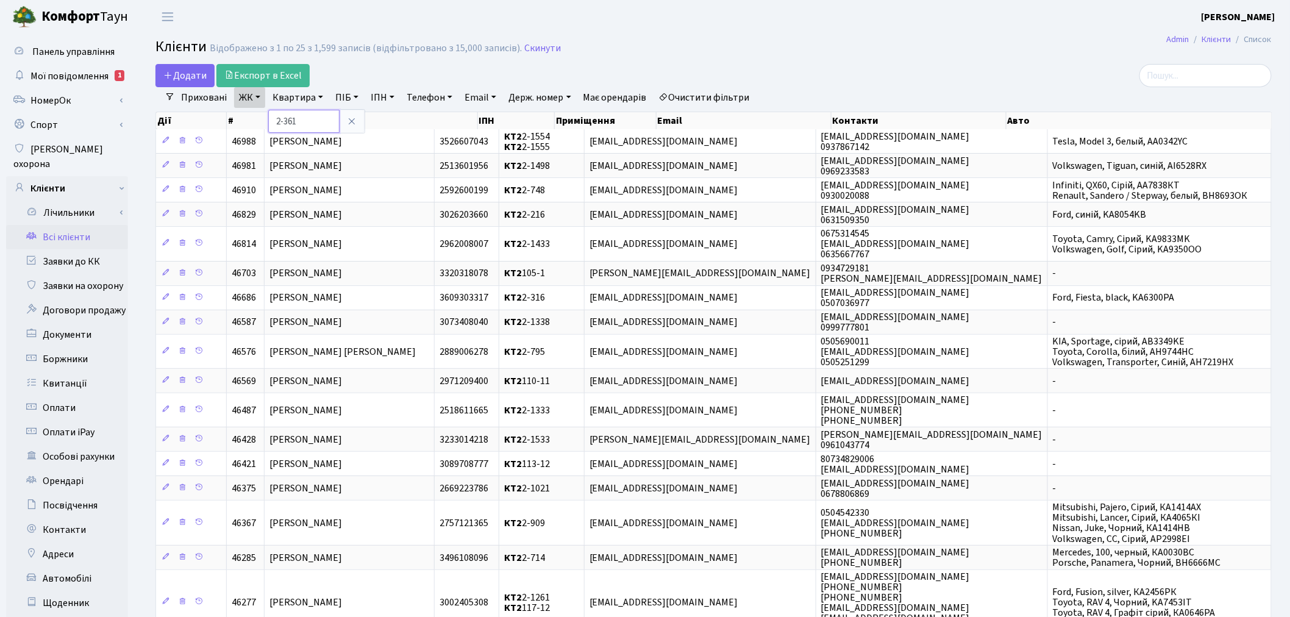
type input "2-361"
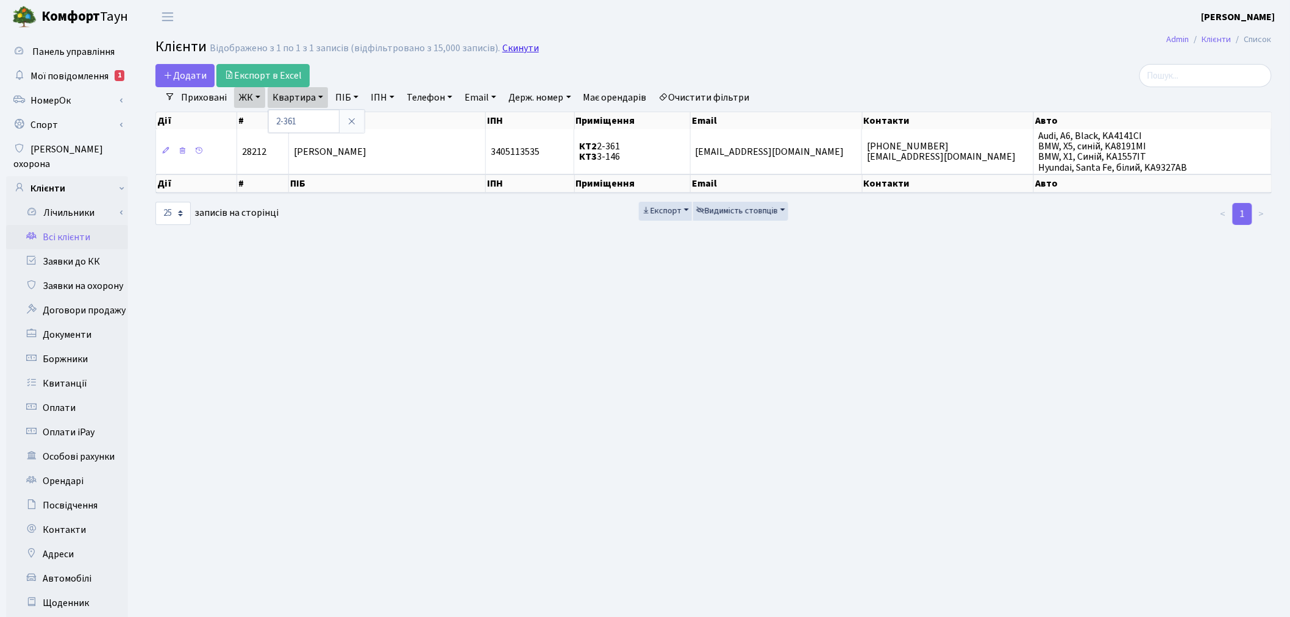
click at [514, 45] on link "Скинути" at bounding box center [520, 49] width 37 height 12
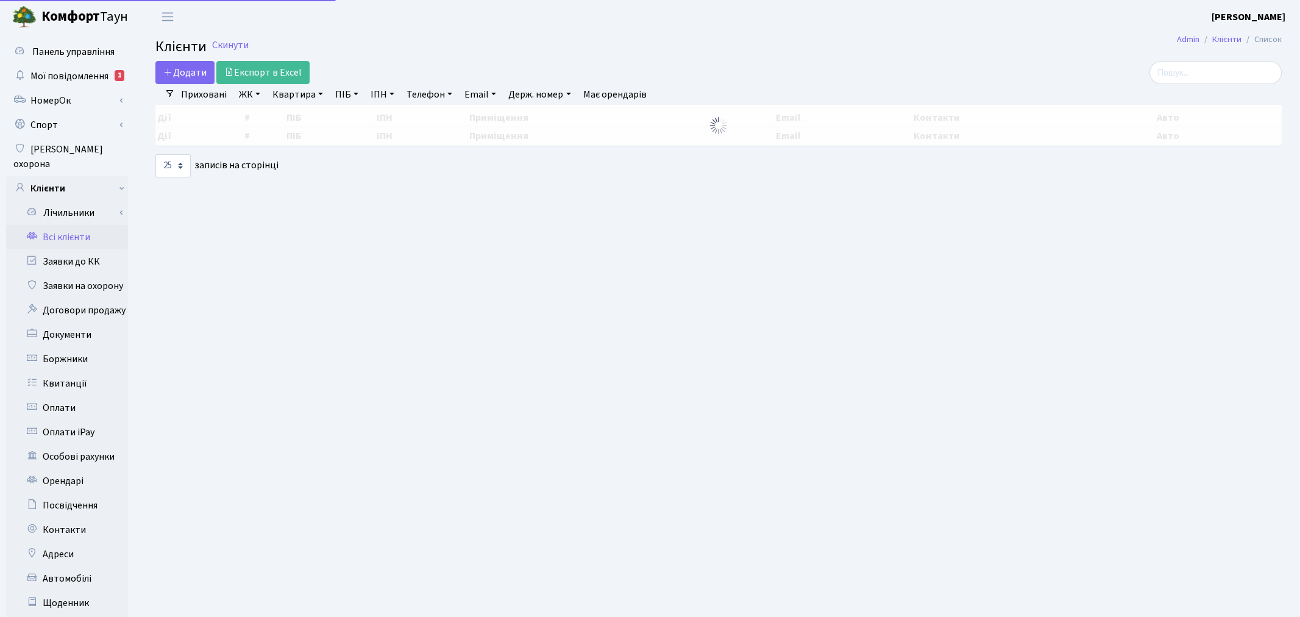
select select "25"
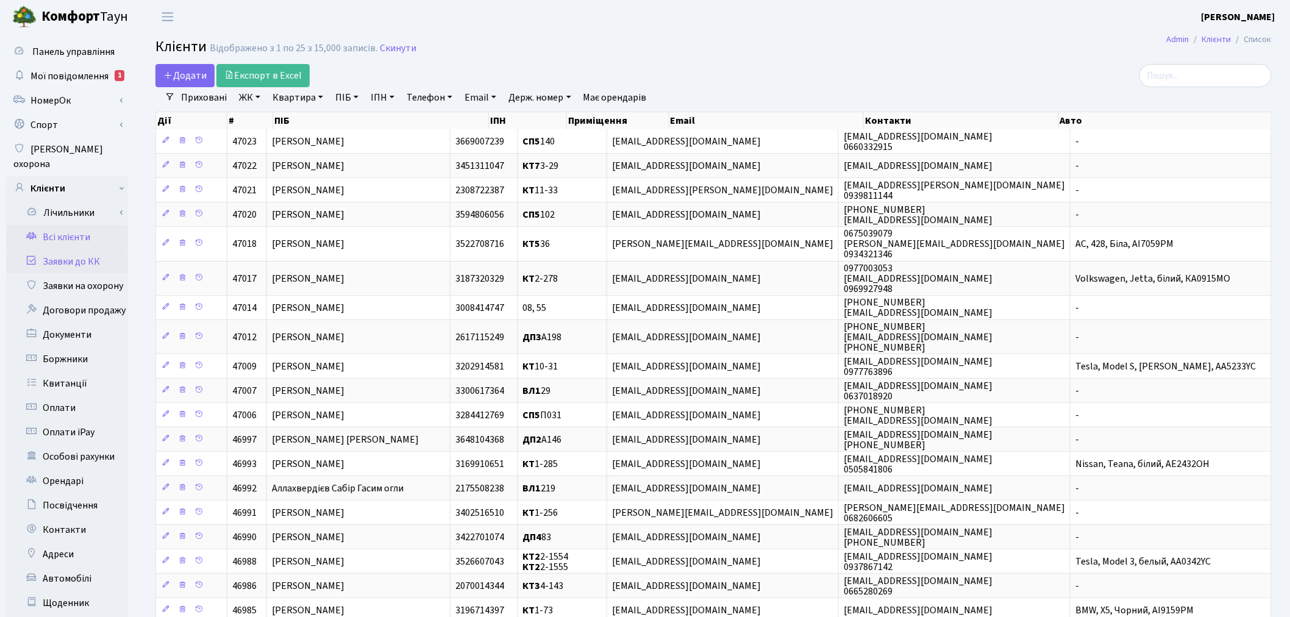
click at [63, 249] on link "Заявки до КК" at bounding box center [67, 261] width 122 height 24
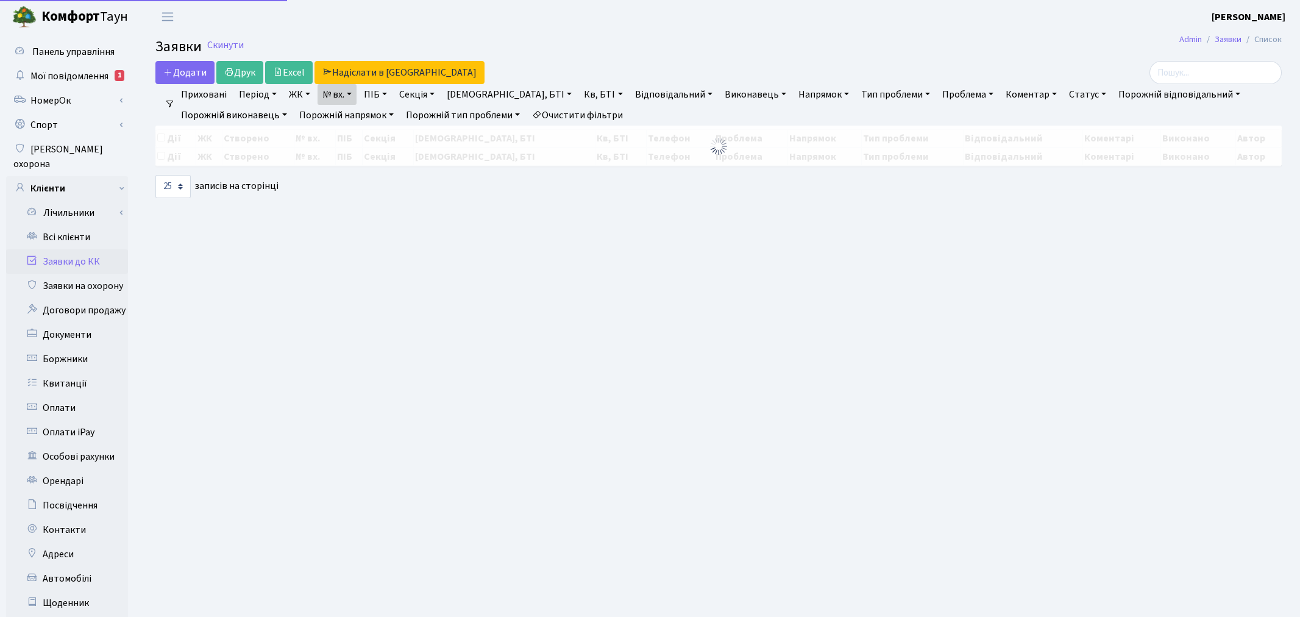
select select "25"
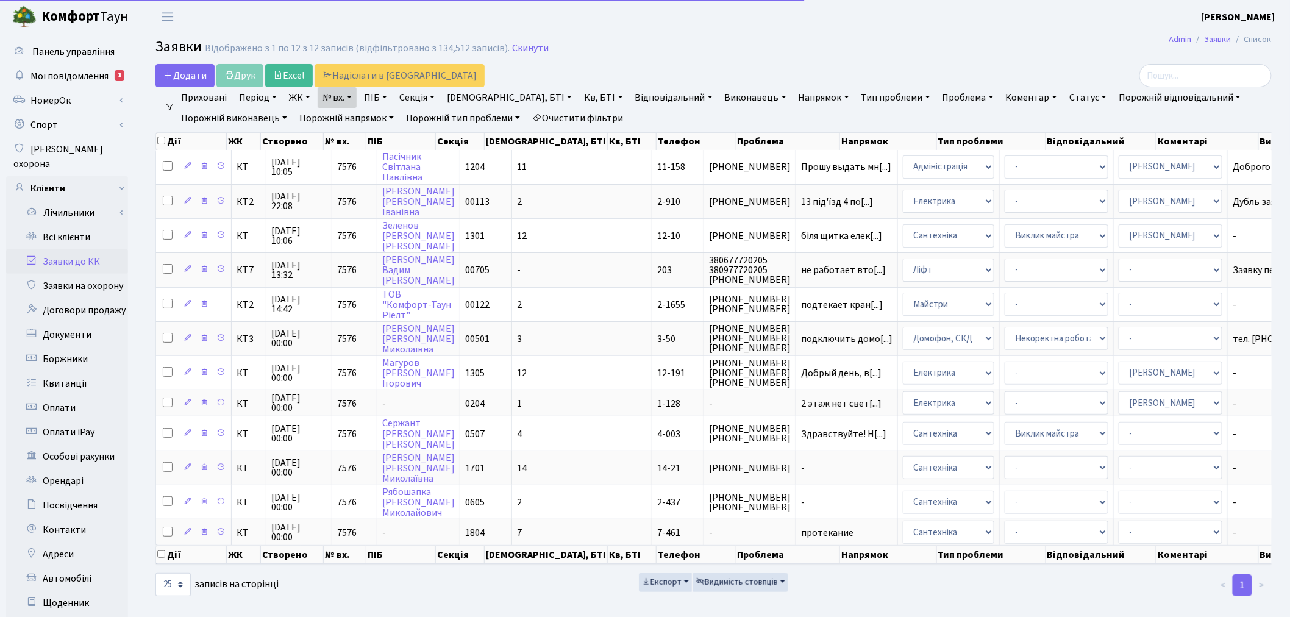
click at [337, 98] on link "№ вх." at bounding box center [337, 97] width 39 height 21
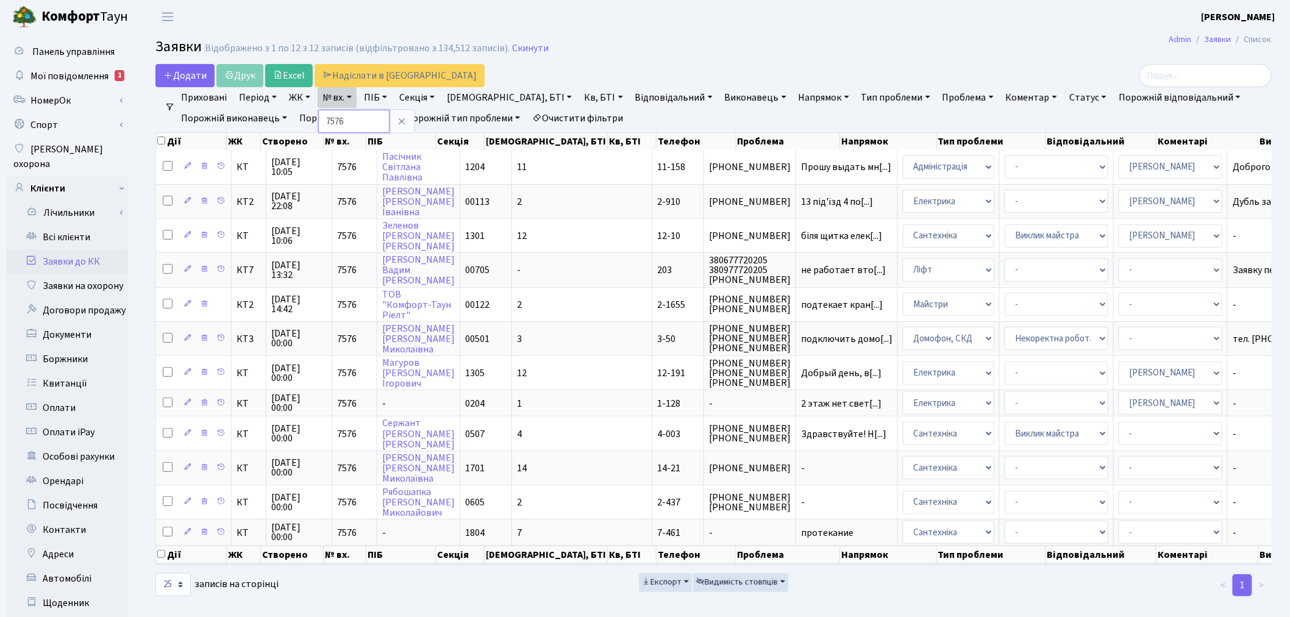
click at [350, 117] on input "7576" at bounding box center [353, 121] width 71 height 23
type input "7457"
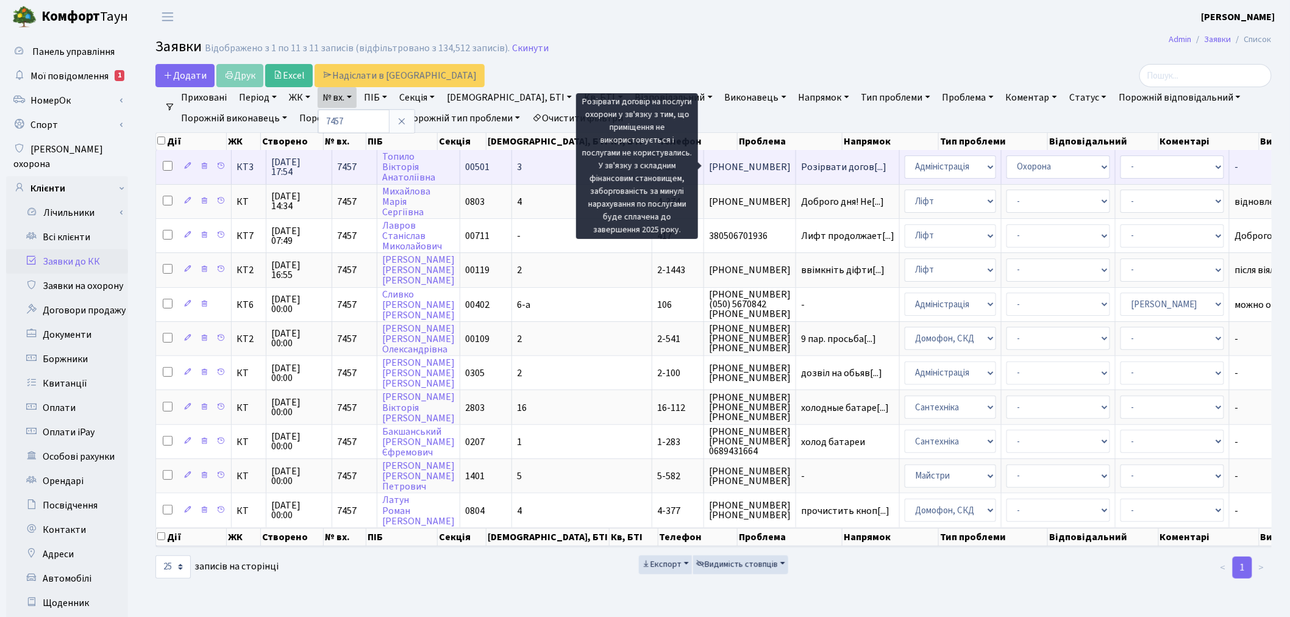
click at [801, 163] on span "Розірвати догов[...]" at bounding box center [843, 166] width 85 height 13
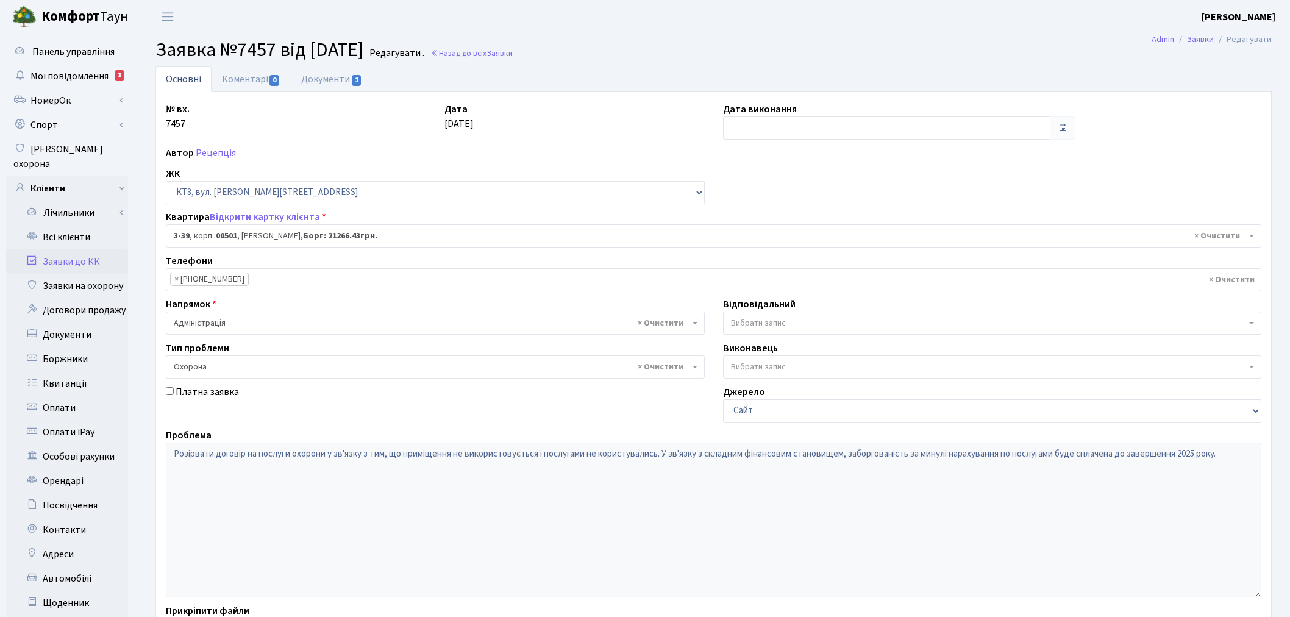
select select "16348"
select select "69"
click at [316, 80] on link "Документи 1" at bounding box center [332, 78] width 82 height 25
select select "25"
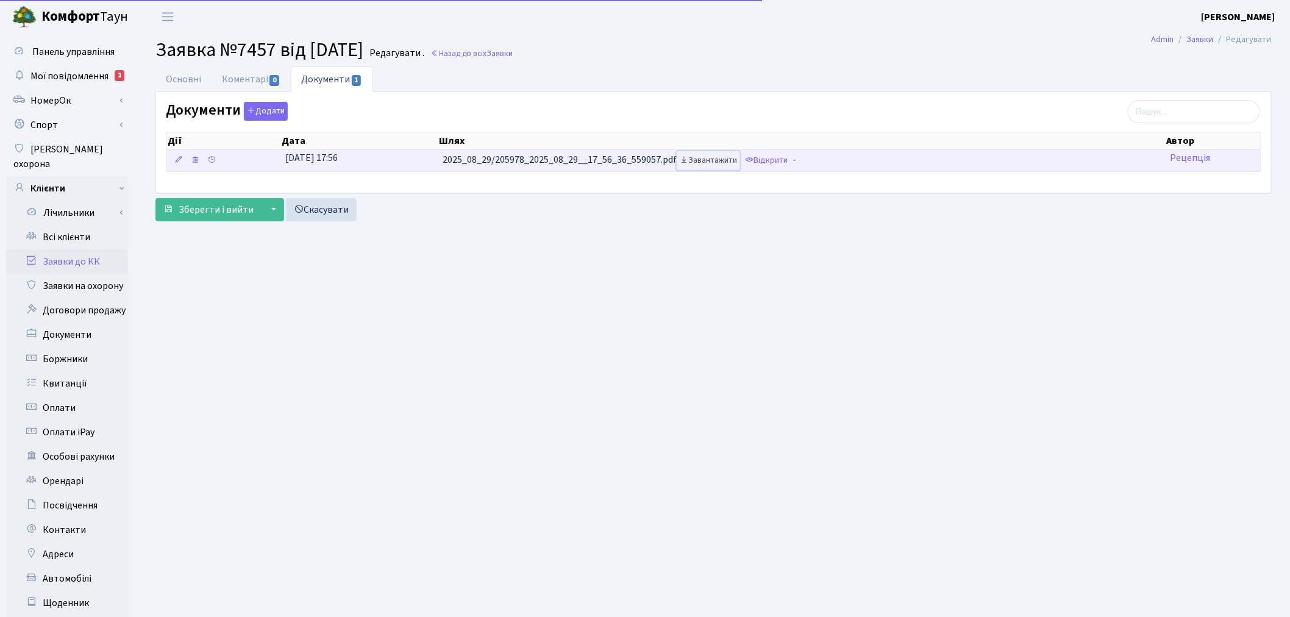
click at [712, 163] on link "Завантажити" at bounding box center [708, 160] width 63 height 19
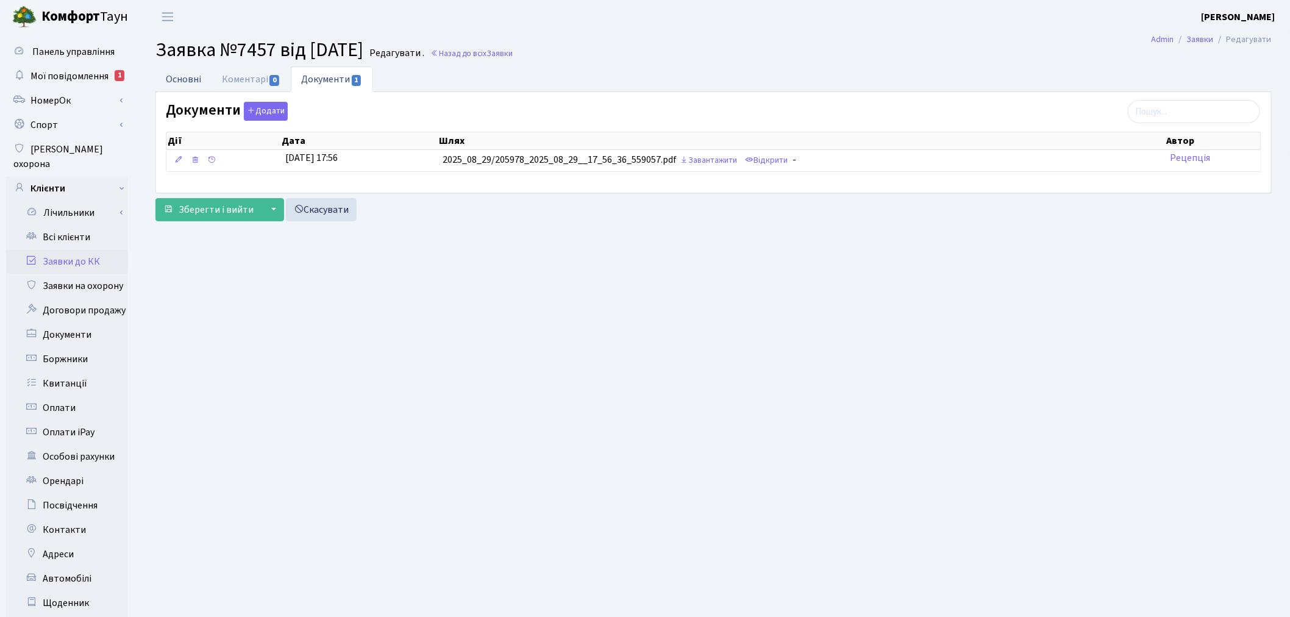
click at [189, 80] on link "Основні" at bounding box center [183, 78] width 56 height 25
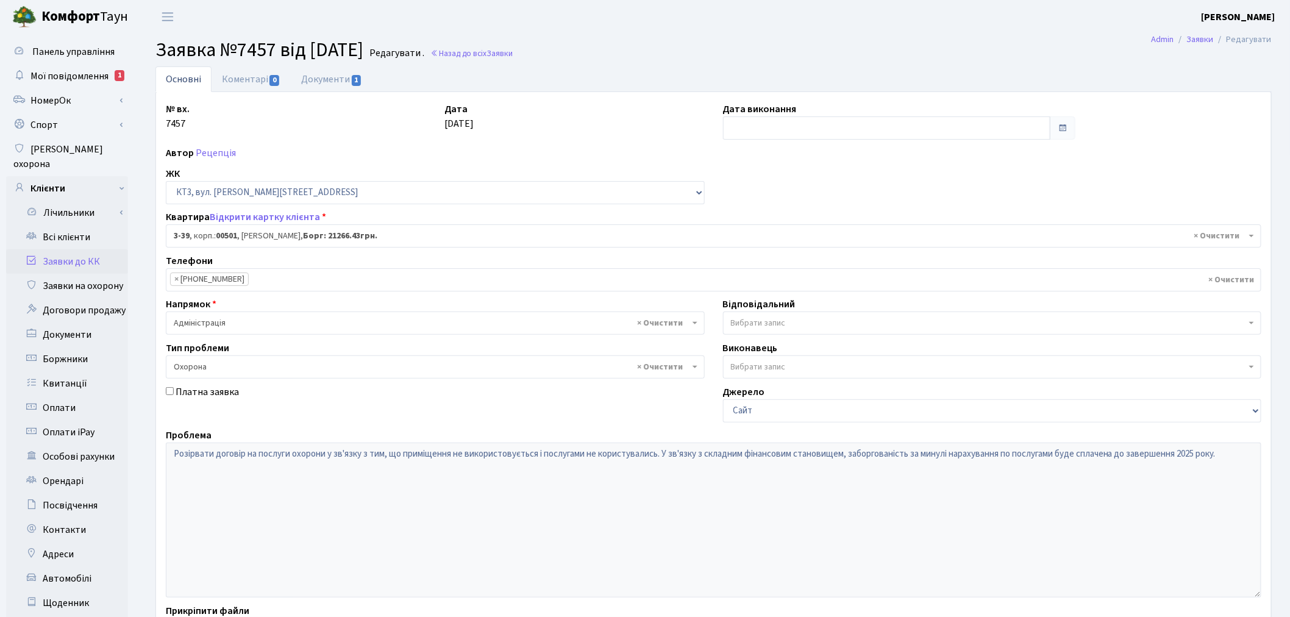
click at [76, 249] on link "Заявки до КК" at bounding box center [67, 261] width 122 height 24
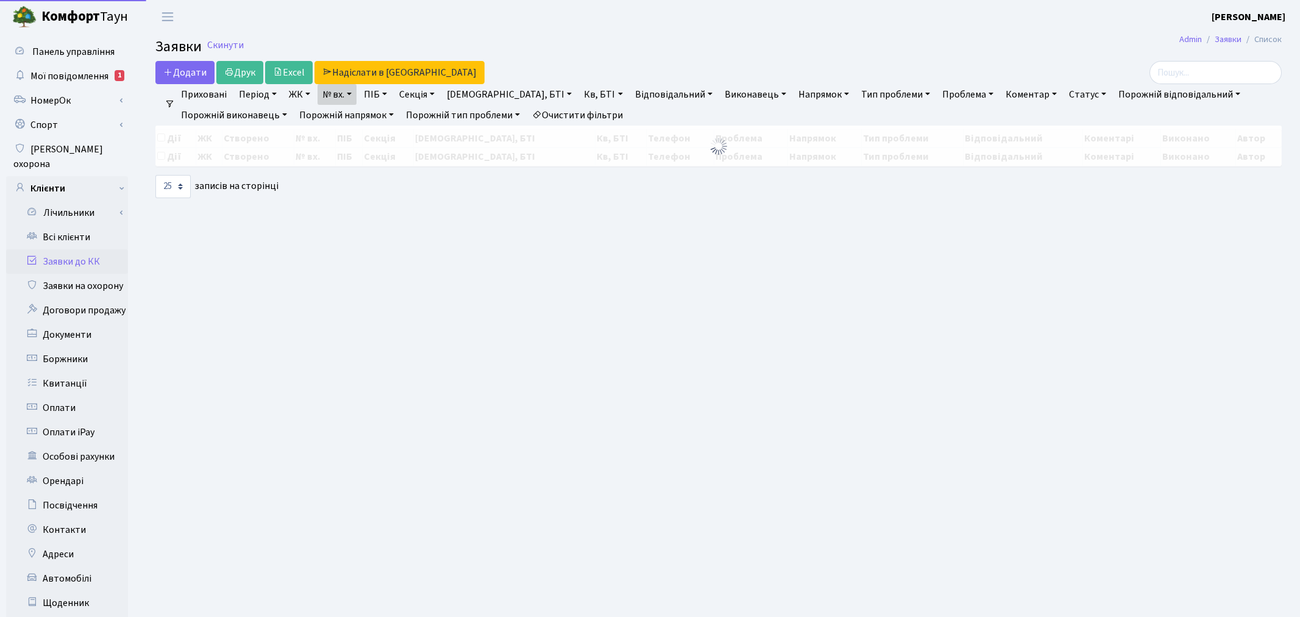
select select "25"
